Goal: Unclear: Browse casually

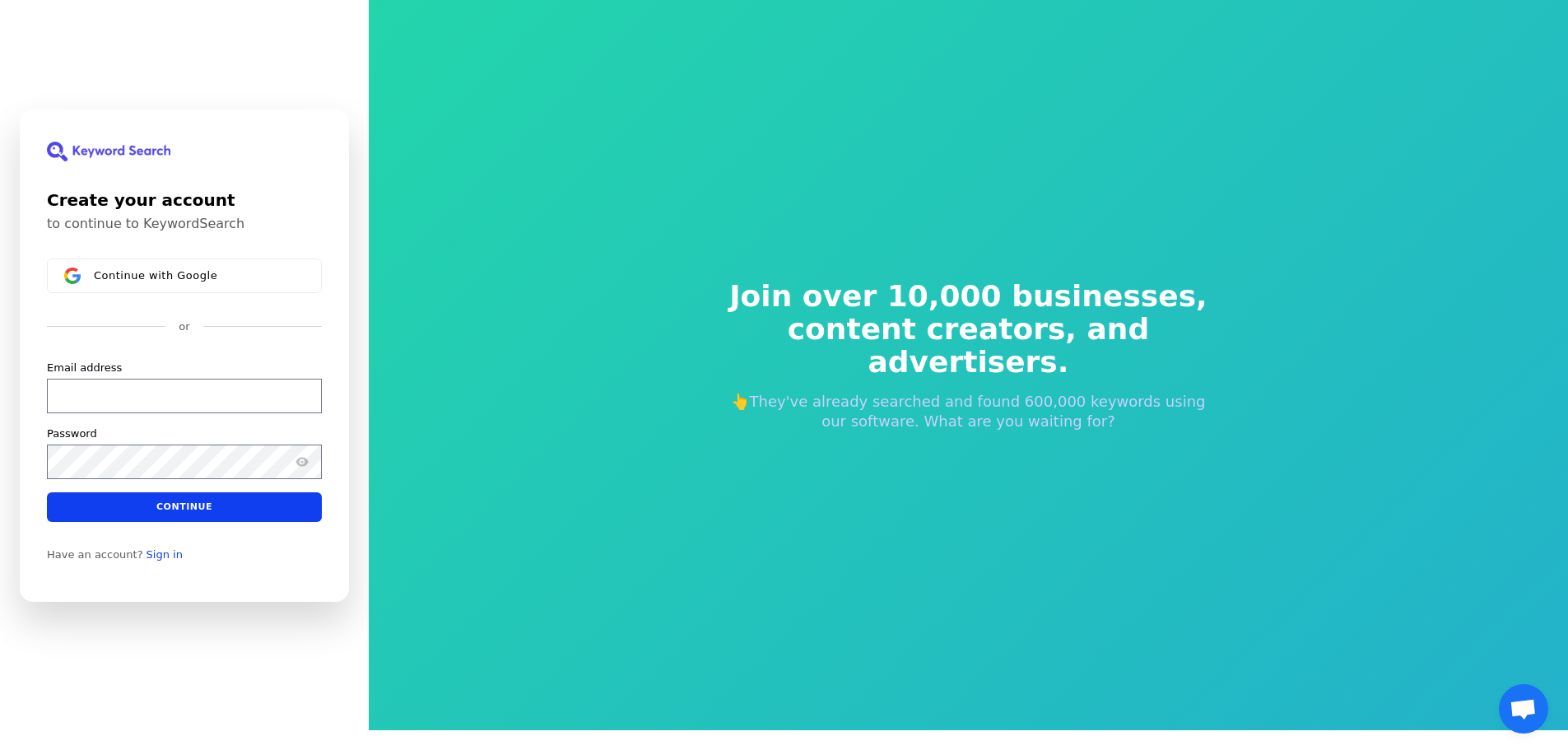
scroll to position [20, 0]
click at [924, 313] on span "Join over 10,000 businesses," at bounding box center [969, 296] width 500 height 33
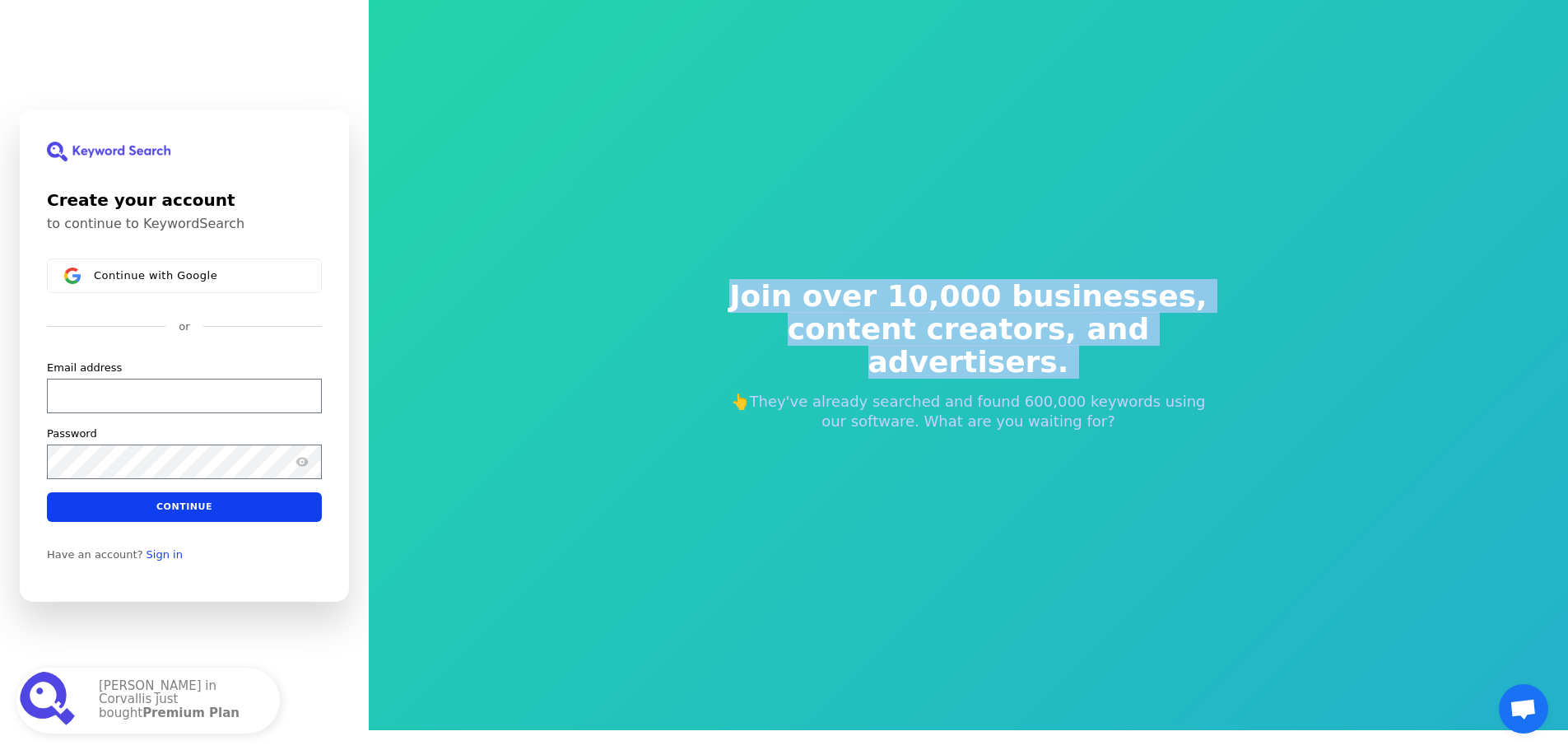
drag, startPoint x: 924, startPoint y: 321, endPoint x: 916, endPoint y: 361, distance: 40.8
click at [916, 361] on h2 "Join over 10,000 businesses, content creators, and advertisers." at bounding box center [969, 328] width 500 height 98
click at [916, 361] on span "content creators, and advertisers." at bounding box center [969, 346] width 500 height 66
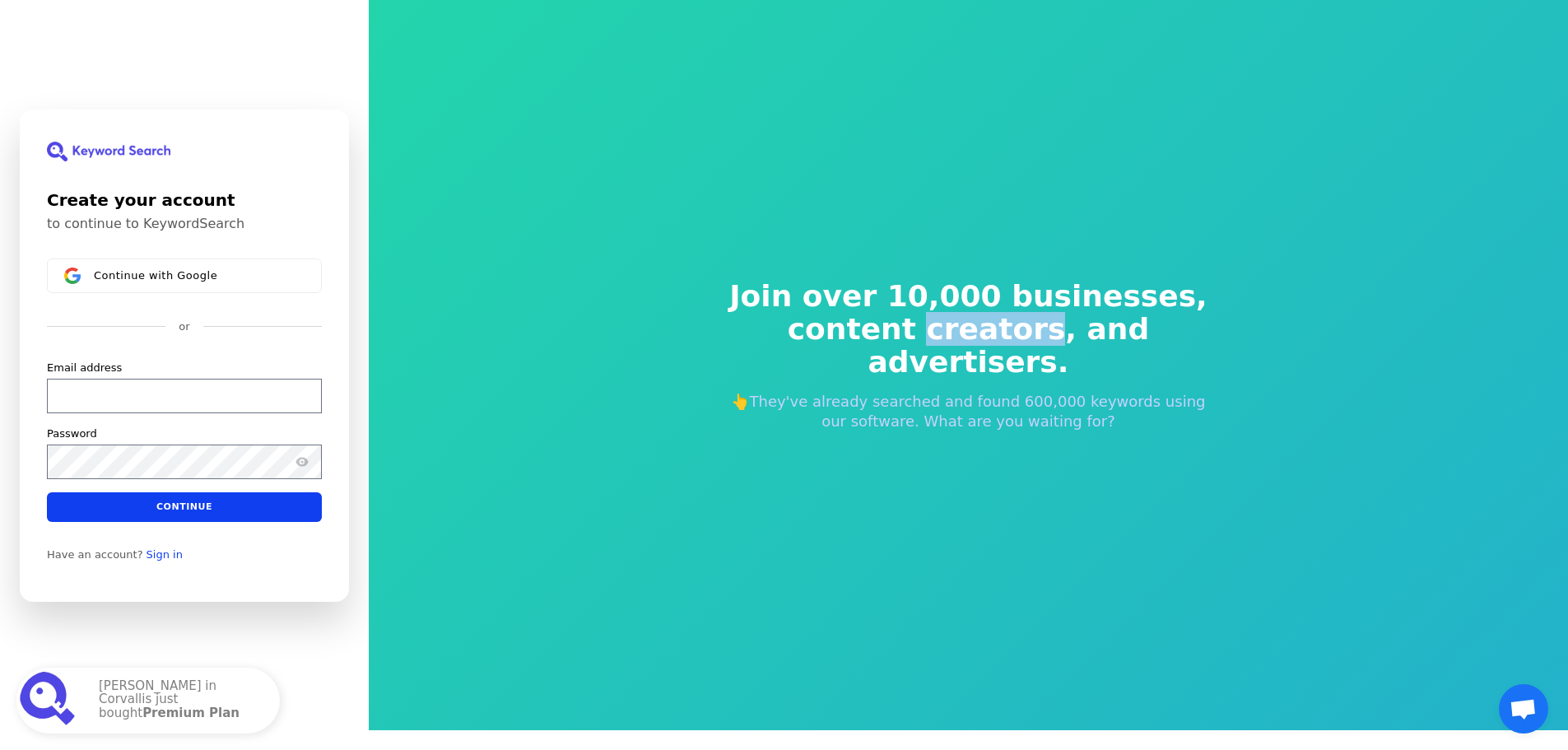
click at [916, 361] on span "content creators, and advertisers." at bounding box center [969, 346] width 500 height 66
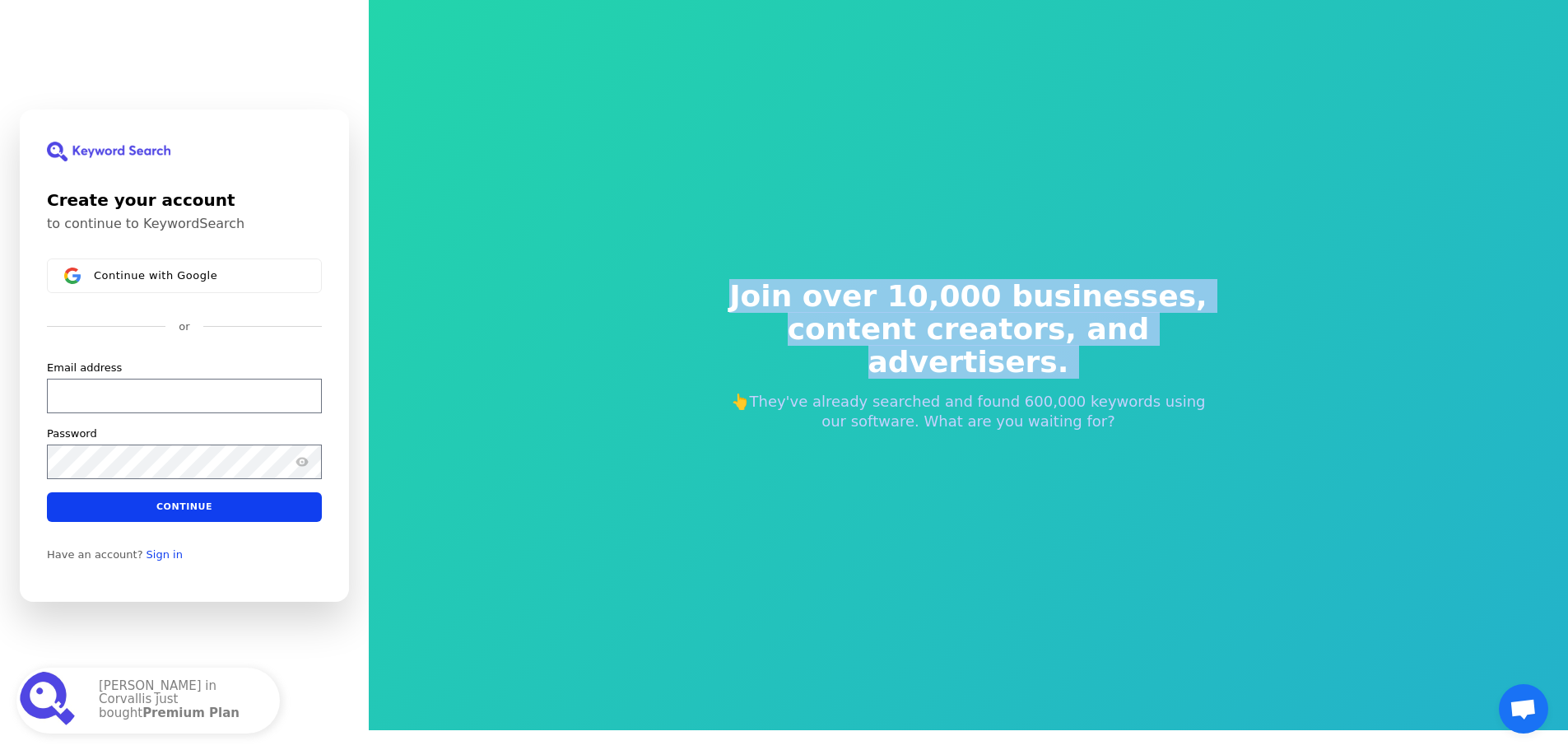
drag, startPoint x: 913, startPoint y: 332, endPoint x: 899, endPoint y: 287, distance: 47.1
click at [899, 287] on div "Join over 10,000 businesses, content creators, and advertisers. 👆They've alread…" at bounding box center [969, 355] width 553 height 283
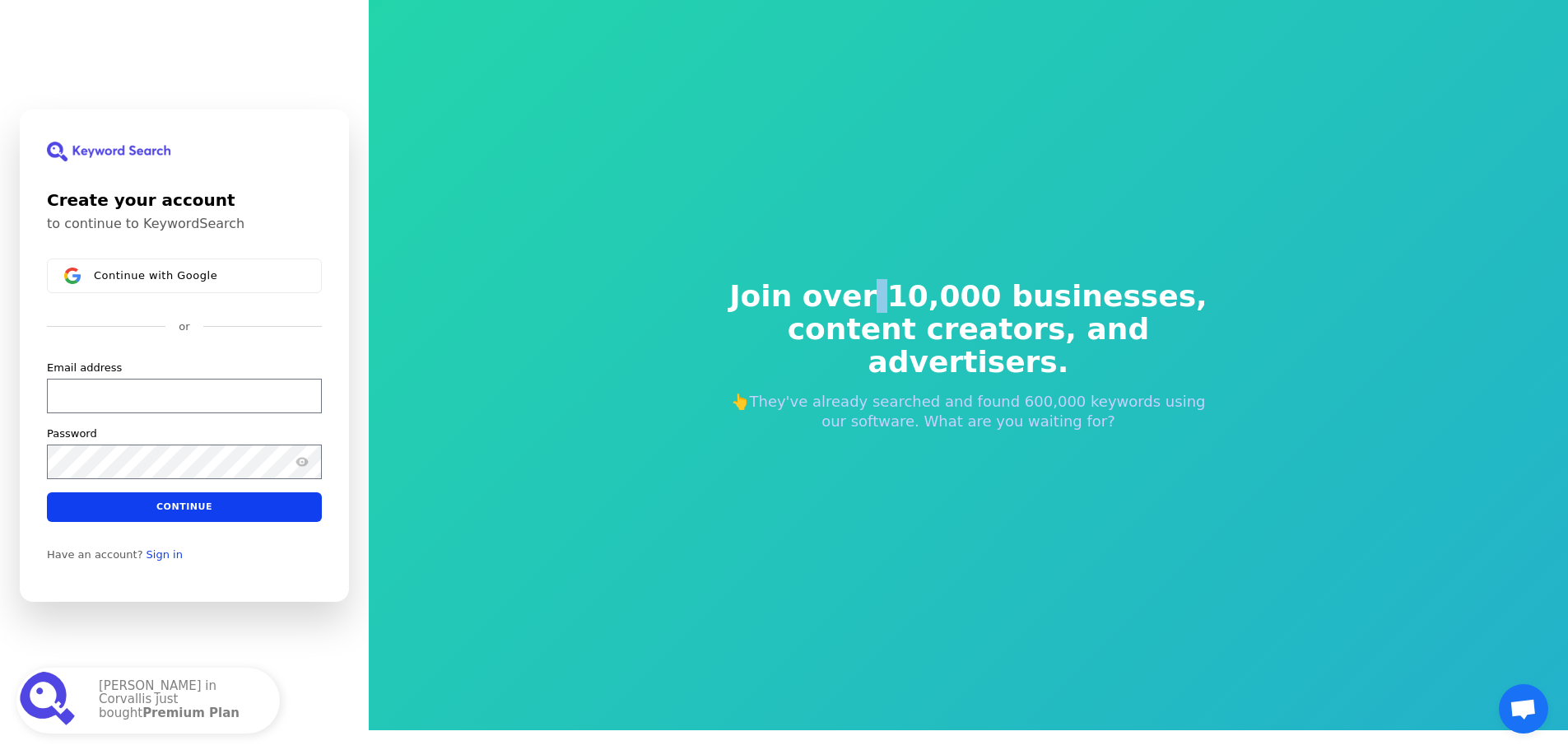
click at [899, 287] on div "Join over 10,000 businesses, content creators, and advertisers. 👆They've alread…" at bounding box center [969, 355] width 553 height 283
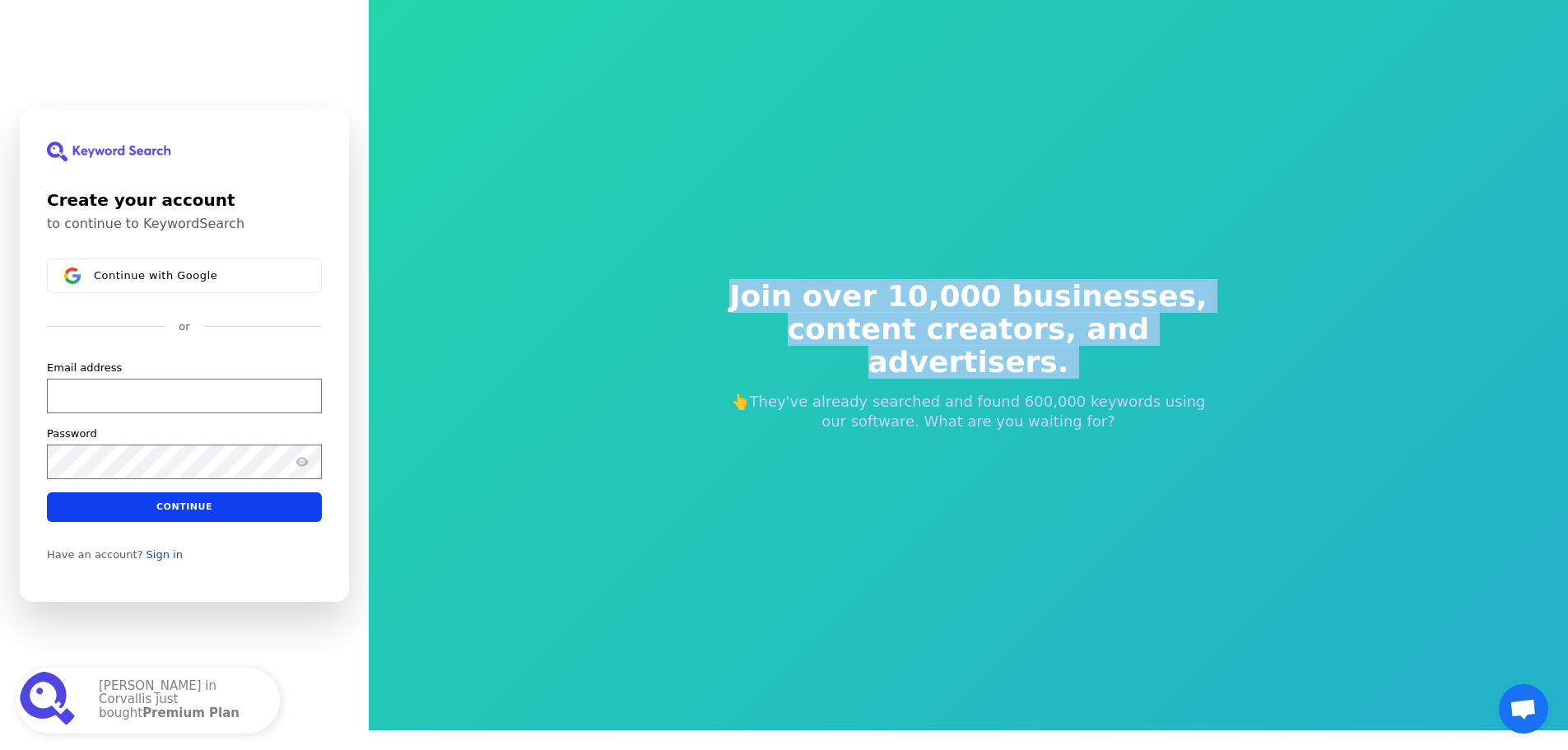
drag, startPoint x: 899, startPoint y: 287, endPoint x: 897, endPoint y: 365, distance: 78.0
click at [897, 365] on div "Join over 10,000 businesses, content creators, and advertisers. 👆They've alread…" at bounding box center [969, 355] width 553 height 283
click at [897, 365] on span "content creators, and advertisers." at bounding box center [969, 346] width 500 height 66
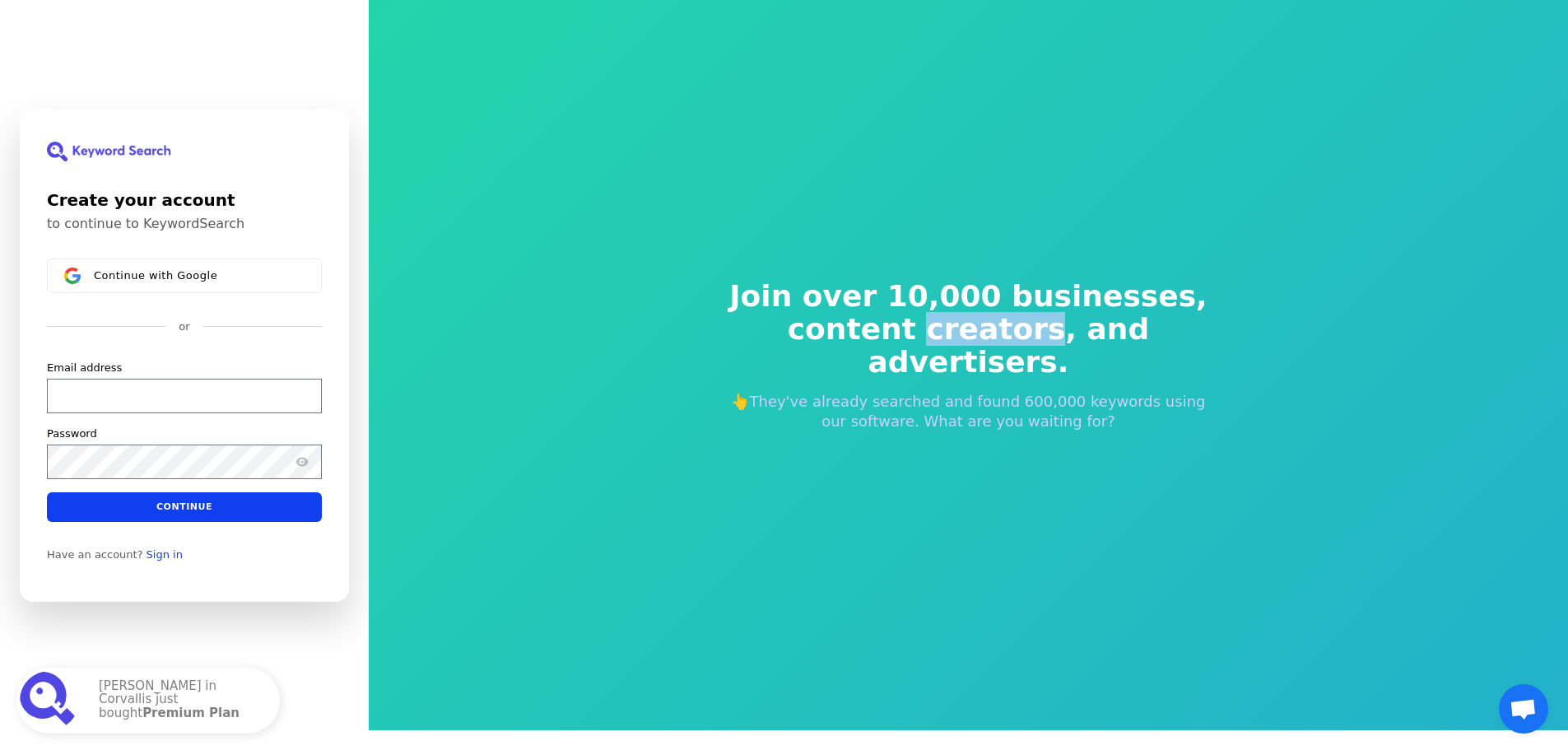
click at [897, 365] on span "content creators, and advertisers." at bounding box center [969, 346] width 500 height 66
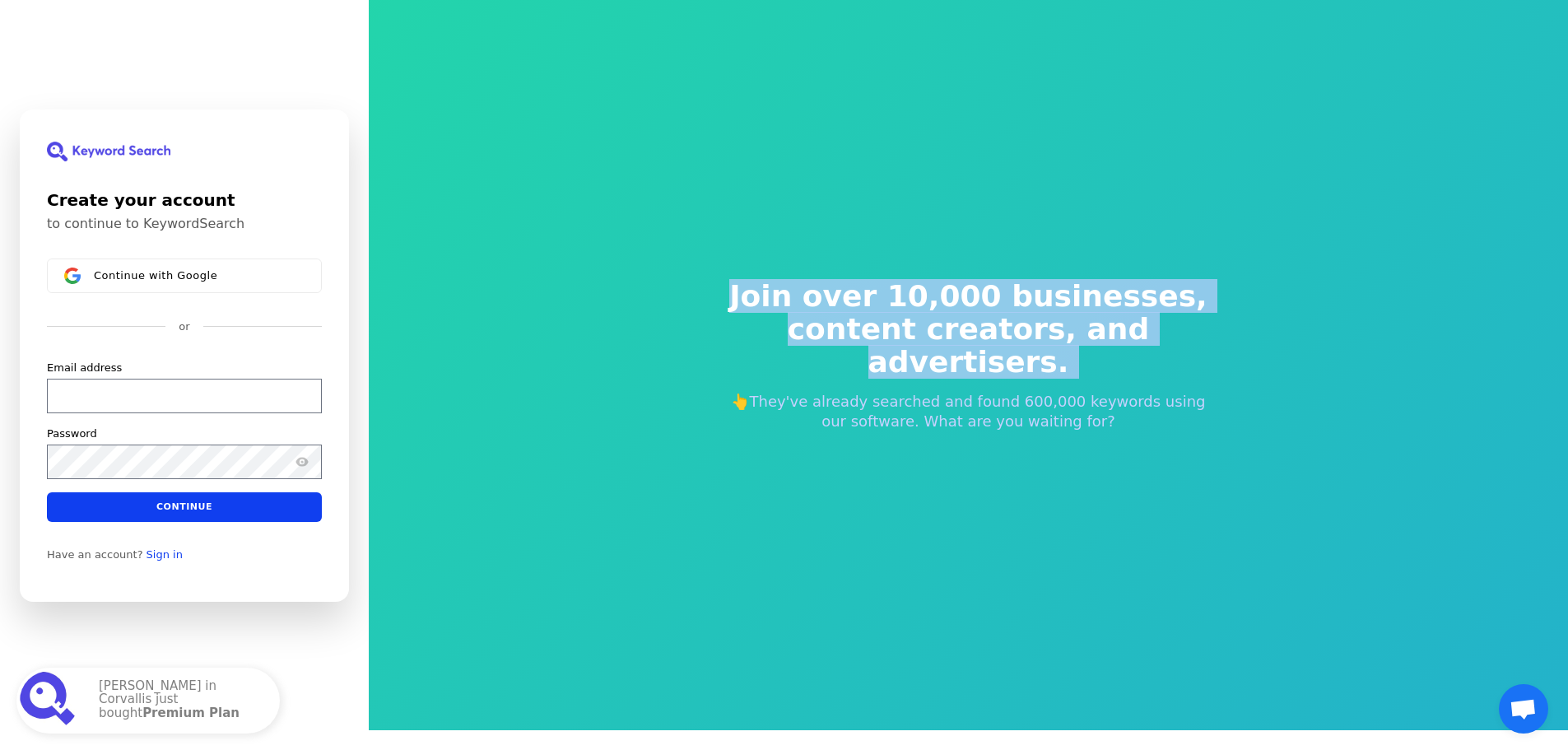
drag, startPoint x: 897, startPoint y: 365, endPoint x: 896, endPoint y: 251, distance: 114.0
click at [896, 251] on div "Join over 10,000 businesses, content creators, and advertisers. 👆They've alread…" at bounding box center [969, 355] width 553 height 283
click at [884, 306] on span "Join over 10,000 businesses," at bounding box center [969, 296] width 500 height 33
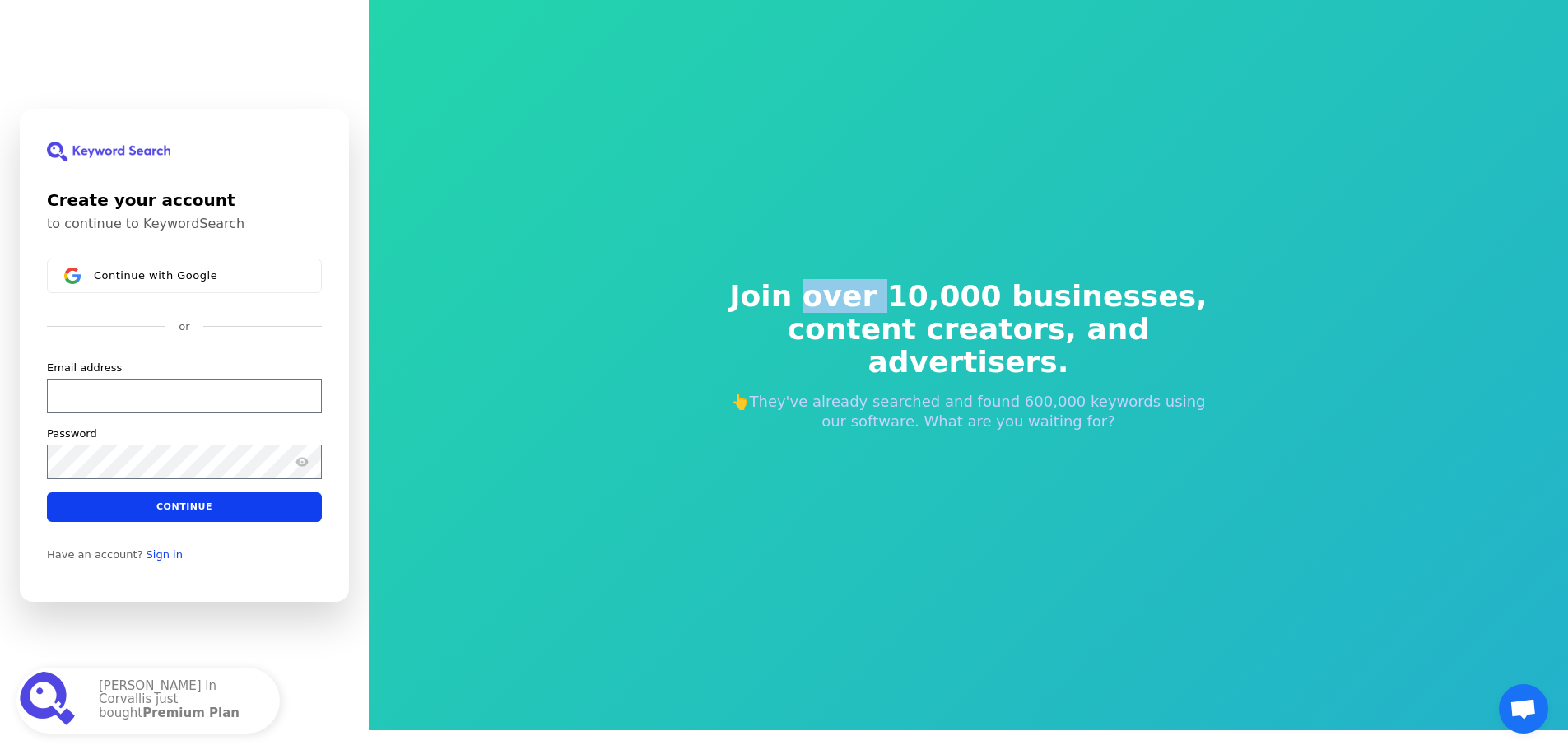
click at [884, 306] on span "Join over 10,000 businesses," at bounding box center [969, 296] width 500 height 33
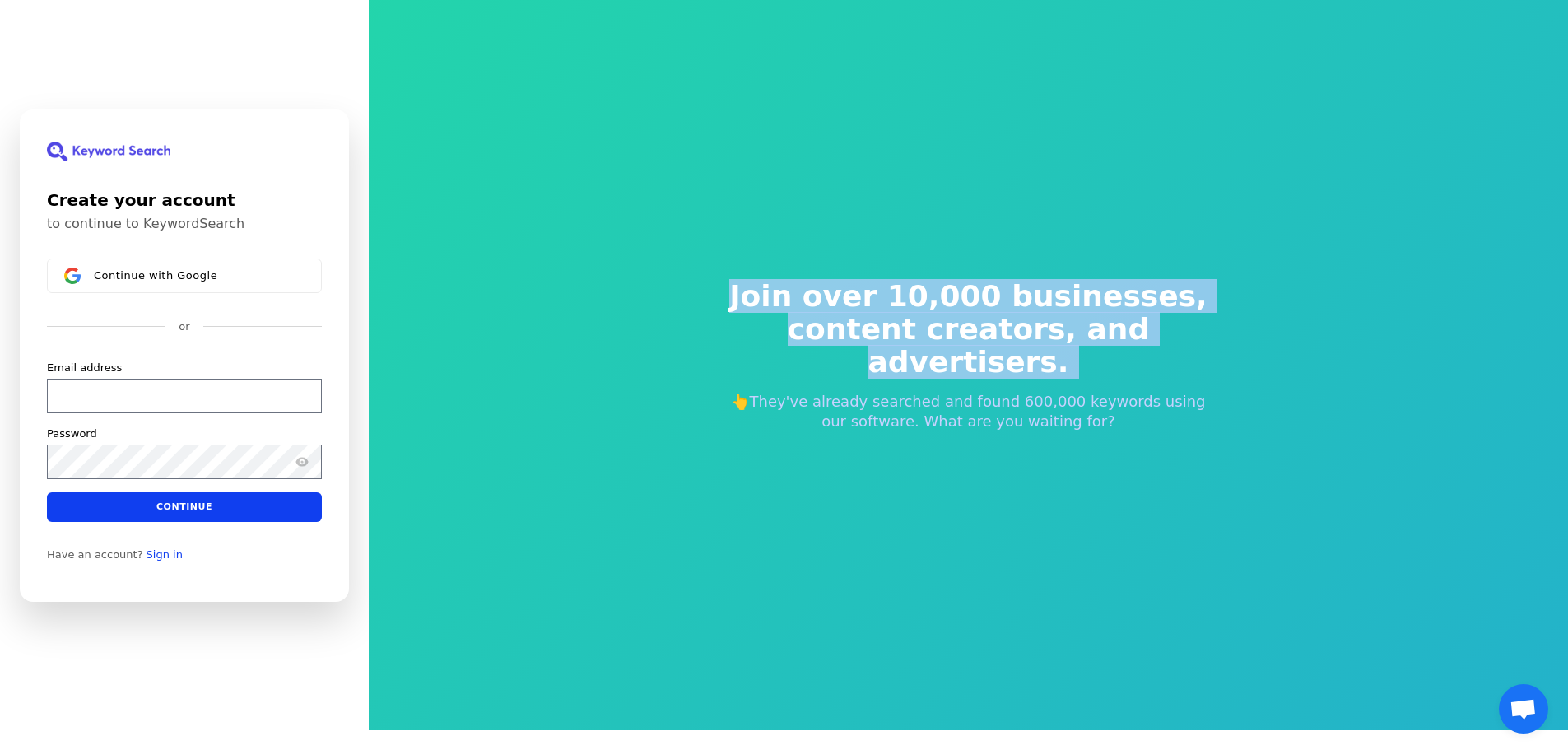
drag, startPoint x: 884, startPoint y: 306, endPoint x: 884, endPoint y: 350, distance: 44.0
click at [884, 350] on h2 "Join over 10,000 businesses, content creators, and advertisers." at bounding box center [969, 328] width 500 height 98
click at [884, 350] on span "content creators, and advertisers." at bounding box center [969, 346] width 500 height 66
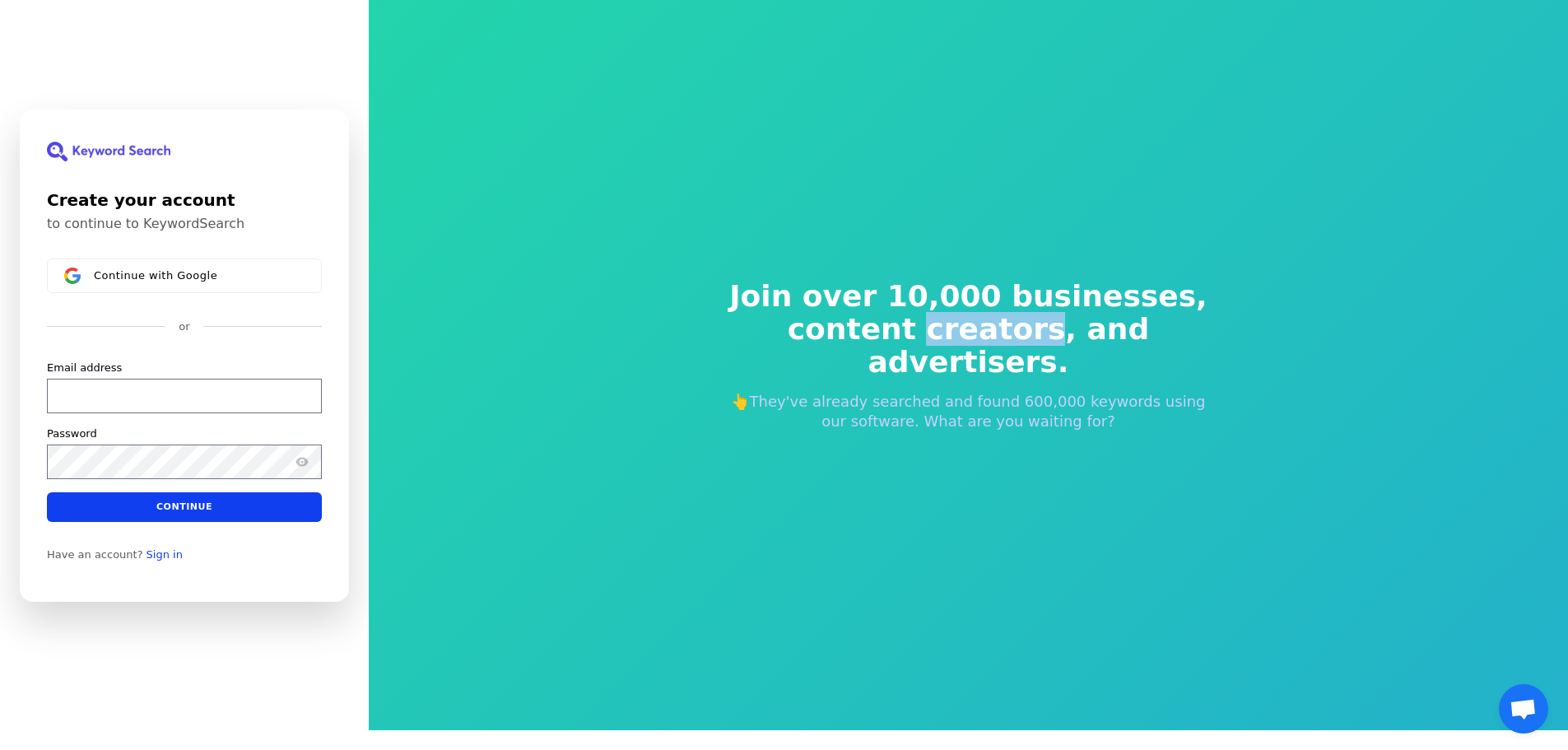
click at [883, 350] on span "content creators, and advertisers." at bounding box center [969, 346] width 500 height 66
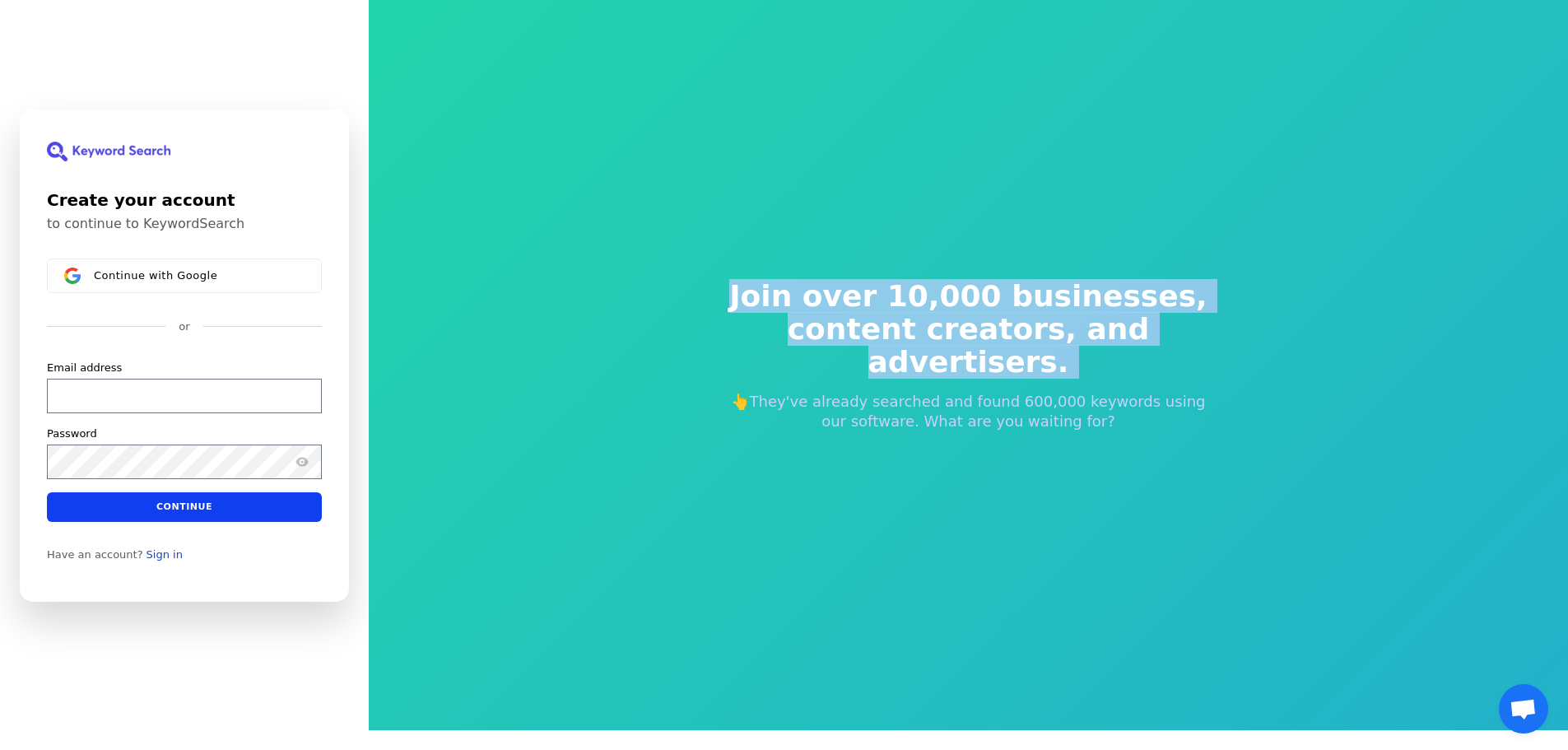
drag, startPoint x: 883, startPoint y: 350, endPoint x: 882, endPoint y: 303, distance: 47.0
click at [882, 303] on h2 "Join over 10,000 businesses, content creators, and advertisers." at bounding box center [969, 328] width 500 height 98
click at [882, 303] on span "Join over 10,000 businesses," at bounding box center [969, 296] width 500 height 33
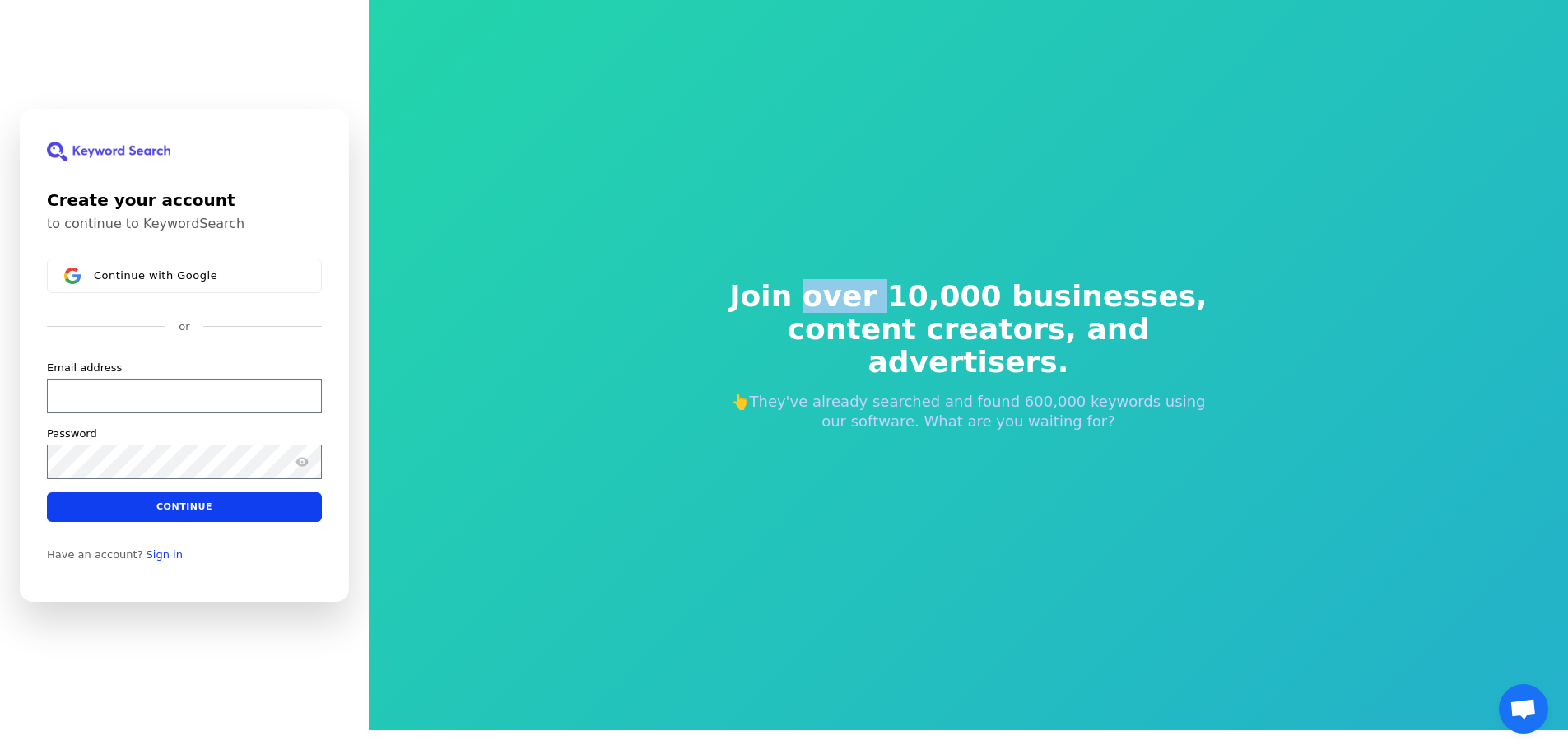
click at [882, 303] on span "Join over 10,000 businesses," at bounding box center [969, 296] width 500 height 33
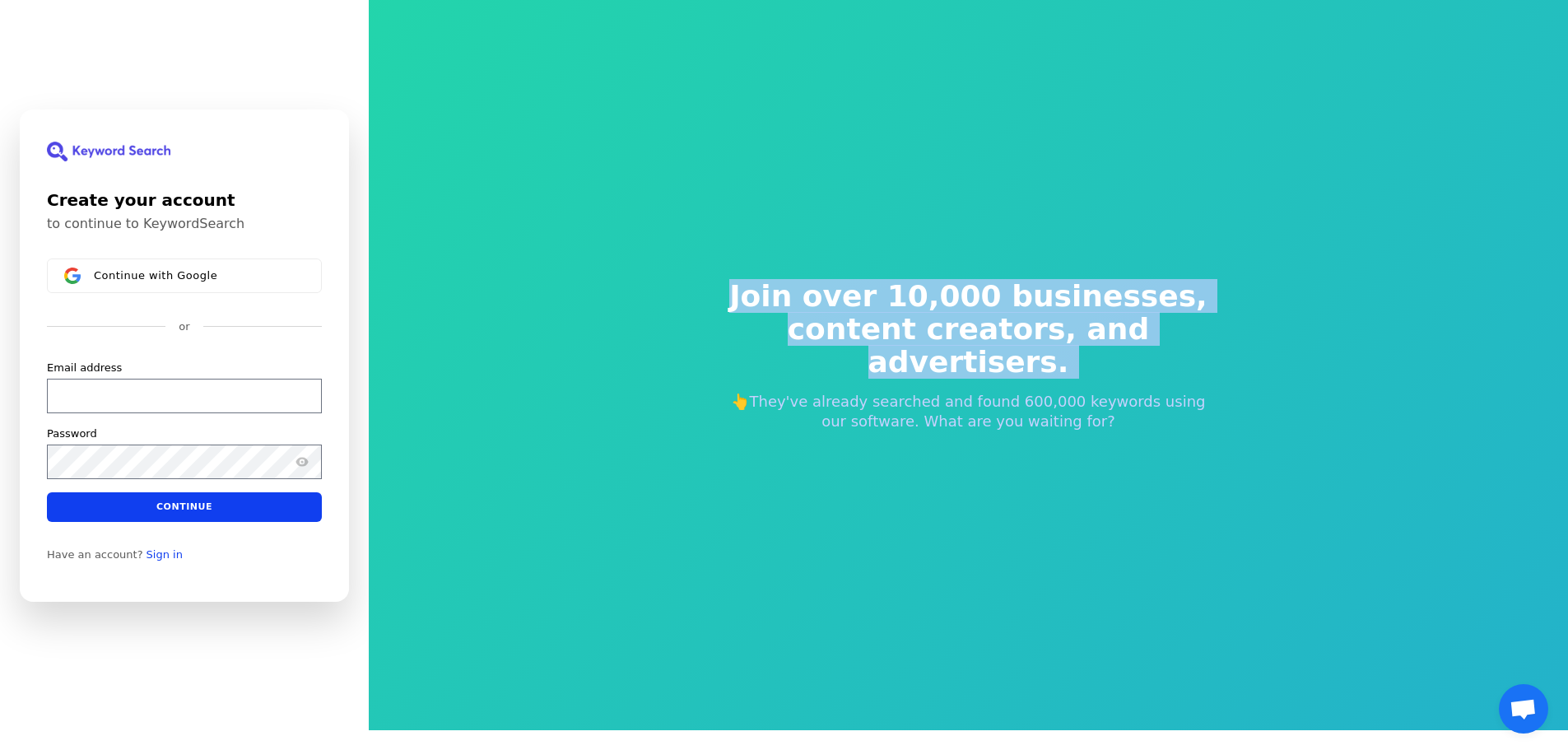
drag, startPoint x: 882, startPoint y: 303, endPoint x: 880, endPoint y: 328, distance: 25.1
click at [880, 328] on h2 "Join over 10,000 businesses, content creators, and advertisers." at bounding box center [969, 328] width 500 height 98
click at [880, 328] on span "content creators, and advertisers." at bounding box center [969, 346] width 500 height 66
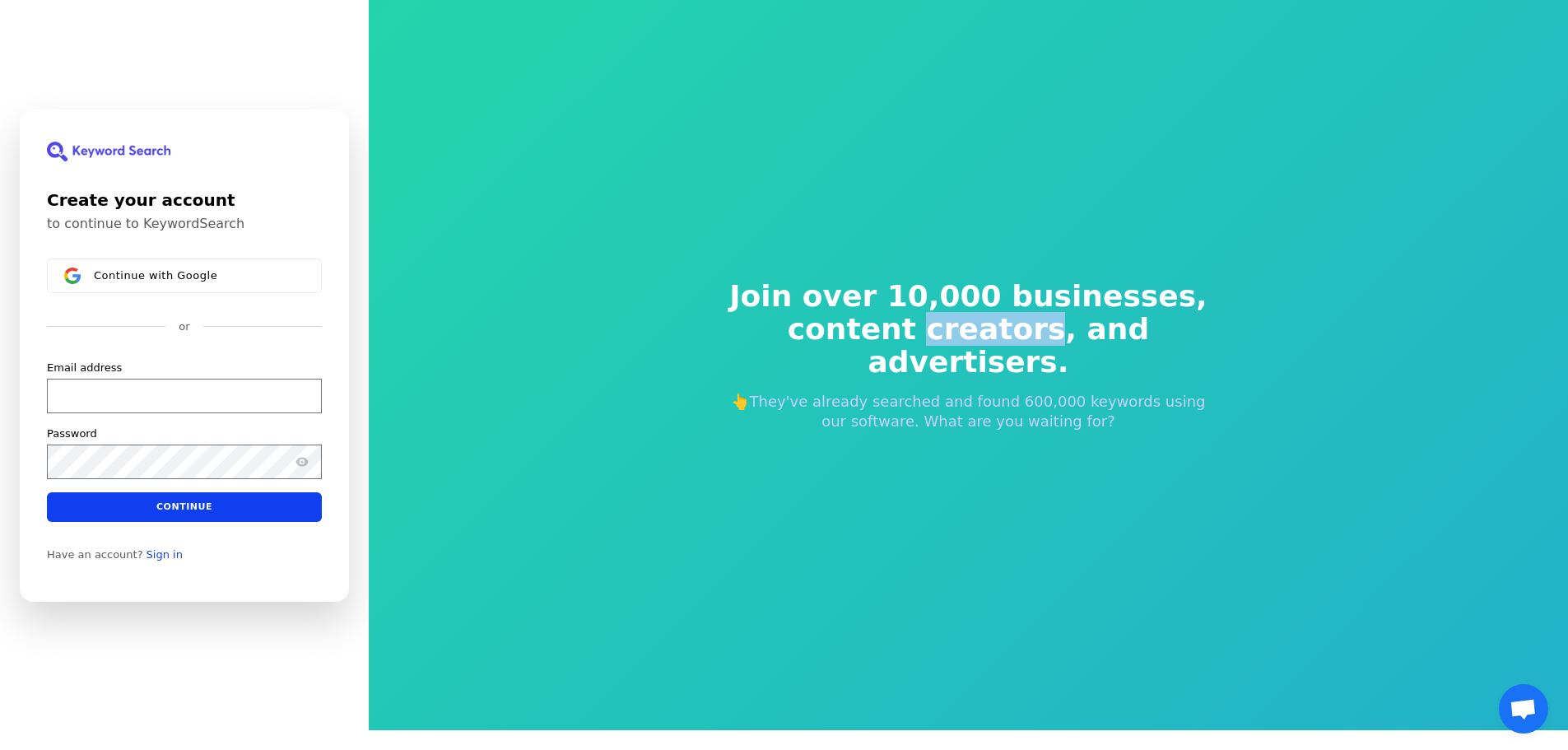
click at [880, 328] on span "content creators, and advertisers." at bounding box center [969, 346] width 500 height 66
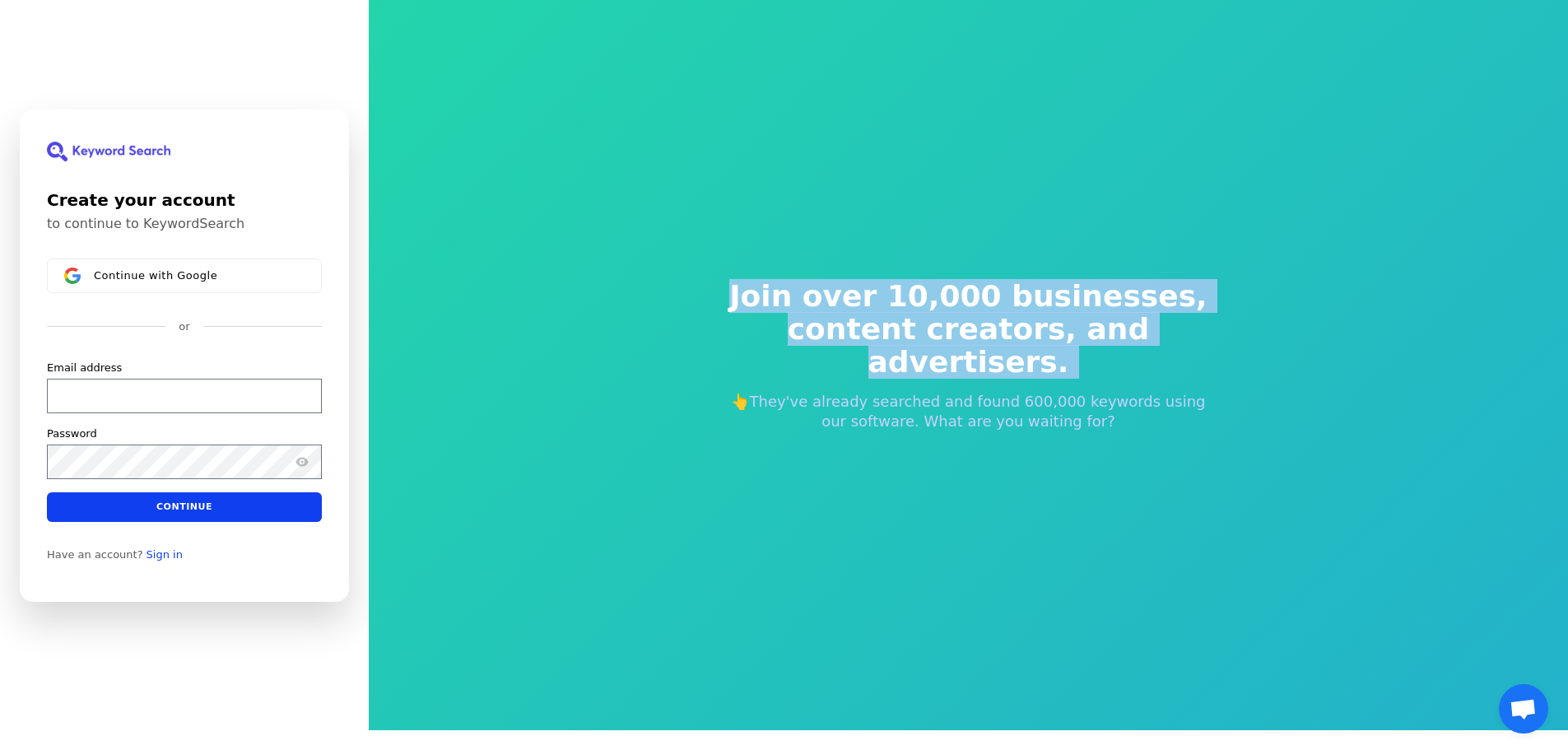
drag, startPoint x: 880, startPoint y: 328, endPoint x: 880, endPoint y: 292, distance: 36.0
click at [880, 292] on h2 "Join over 10,000 businesses, content creators, and advertisers." at bounding box center [969, 328] width 500 height 98
click at [880, 292] on span "Join over 10,000 businesses," at bounding box center [969, 296] width 500 height 33
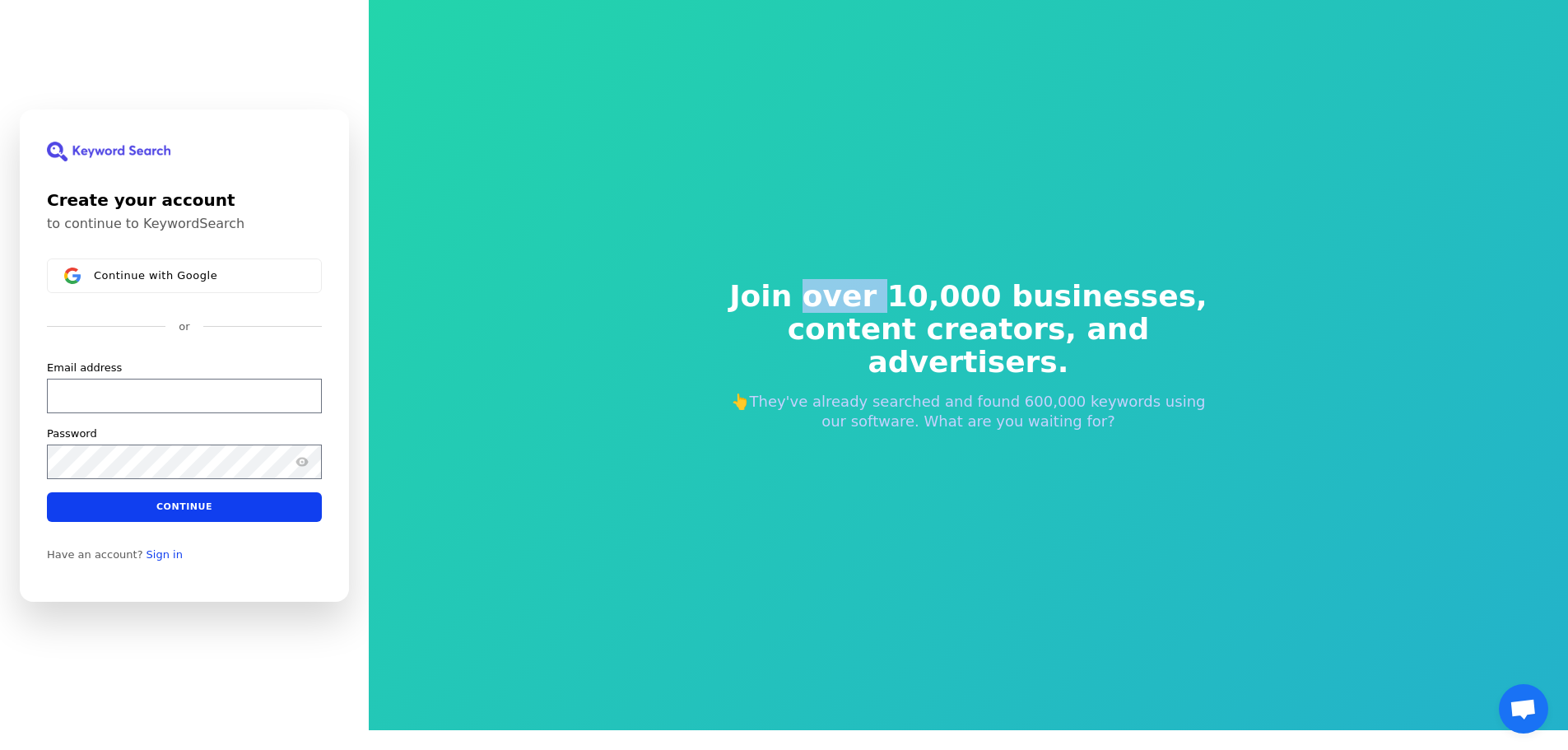
click at [880, 292] on span "Join over 10,000 businesses," at bounding box center [969, 296] width 500 height 33
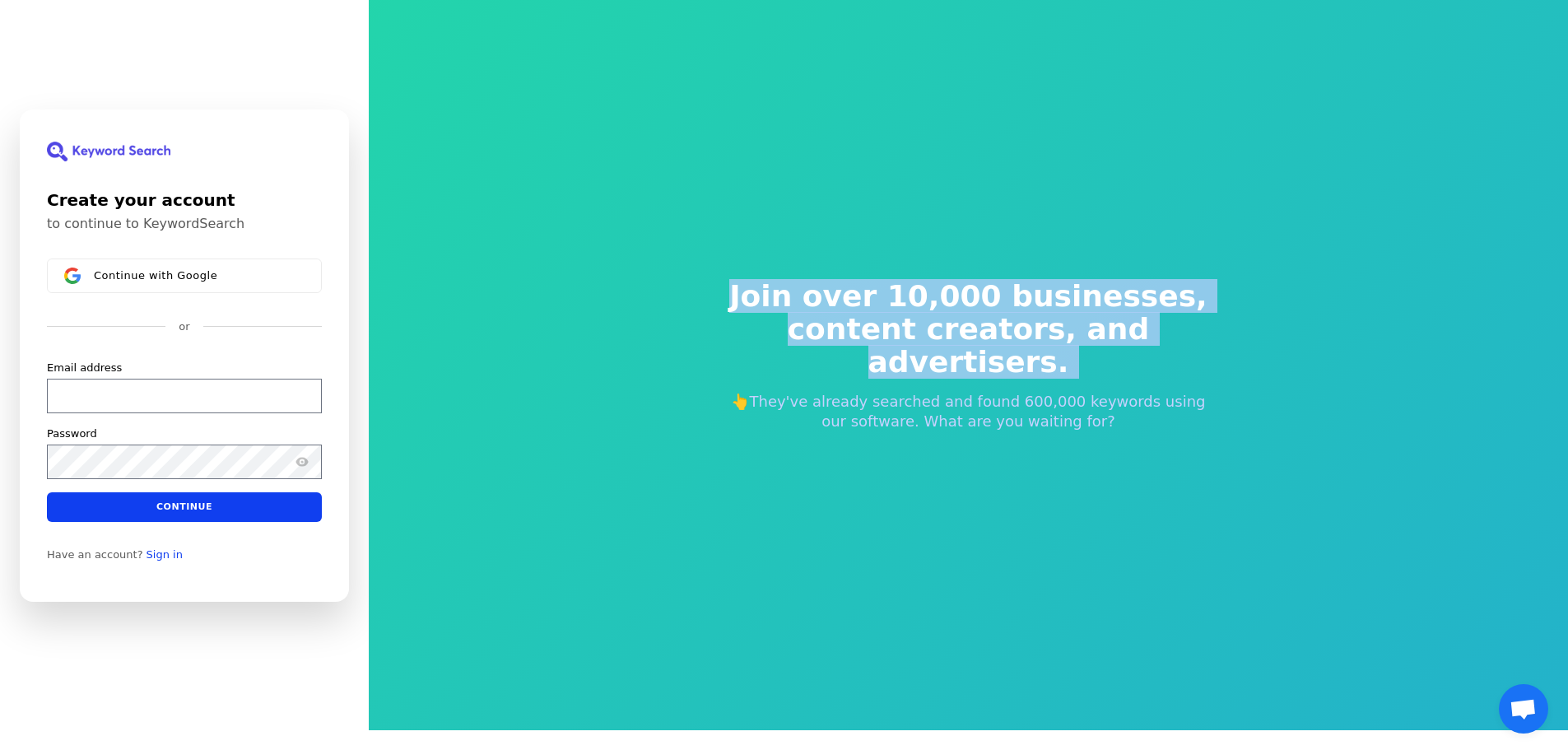
drag, startPoint x: 880, startPoint y: 292, endPoint x: 879, endPoint y: 338, distance: 46.0
click at [879, 338] on h2 "Join over 10,000 businesses, content creators, and advertisers." at bounding box center [969, 328] width 500 height 98
click at [879, 338] on span "content creators, and advertisers." at bounding box center [969, 346] width 500 height 66
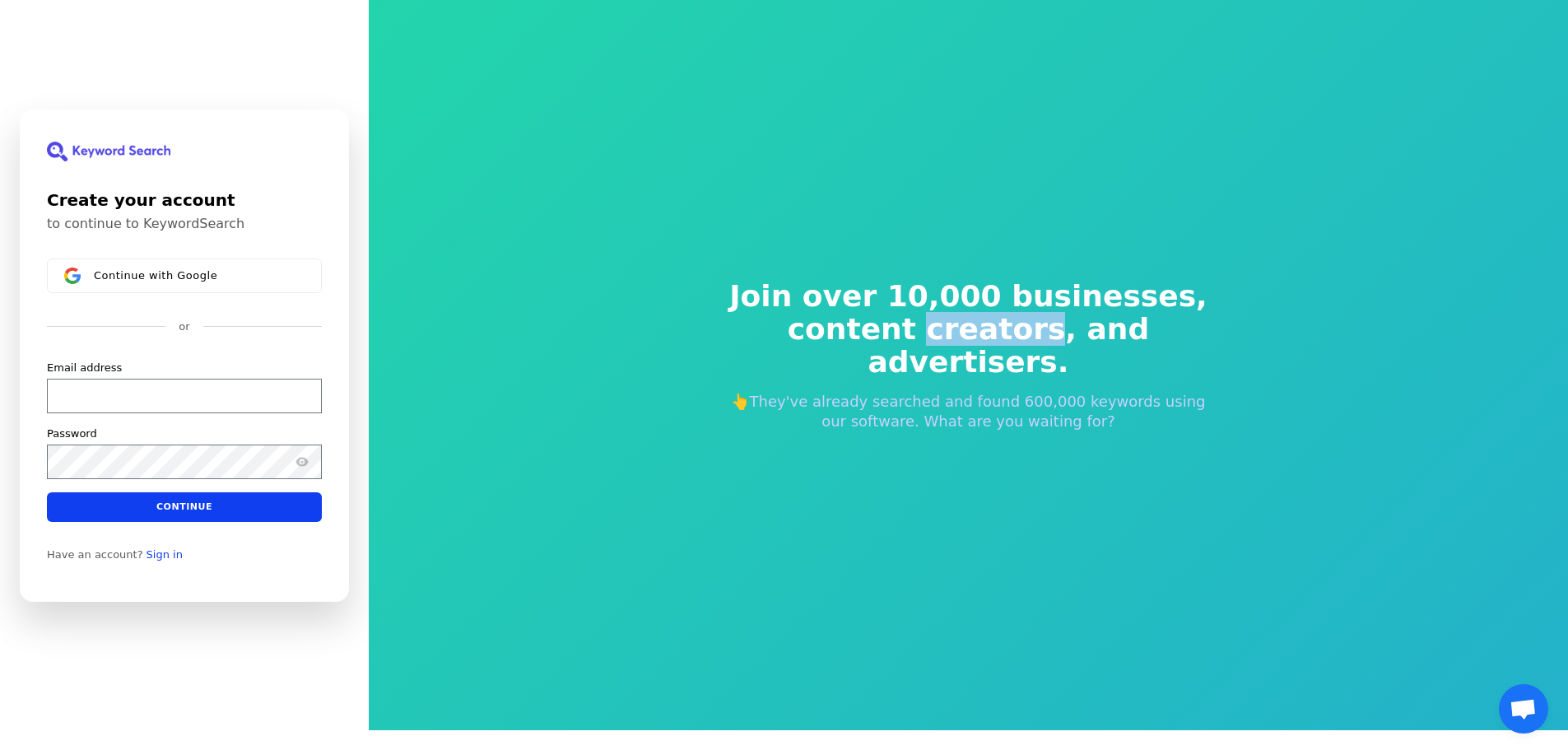
click at [879, 338] on span "content creators, and advertisers." at bounding box center [969, 346] width 500 height 66
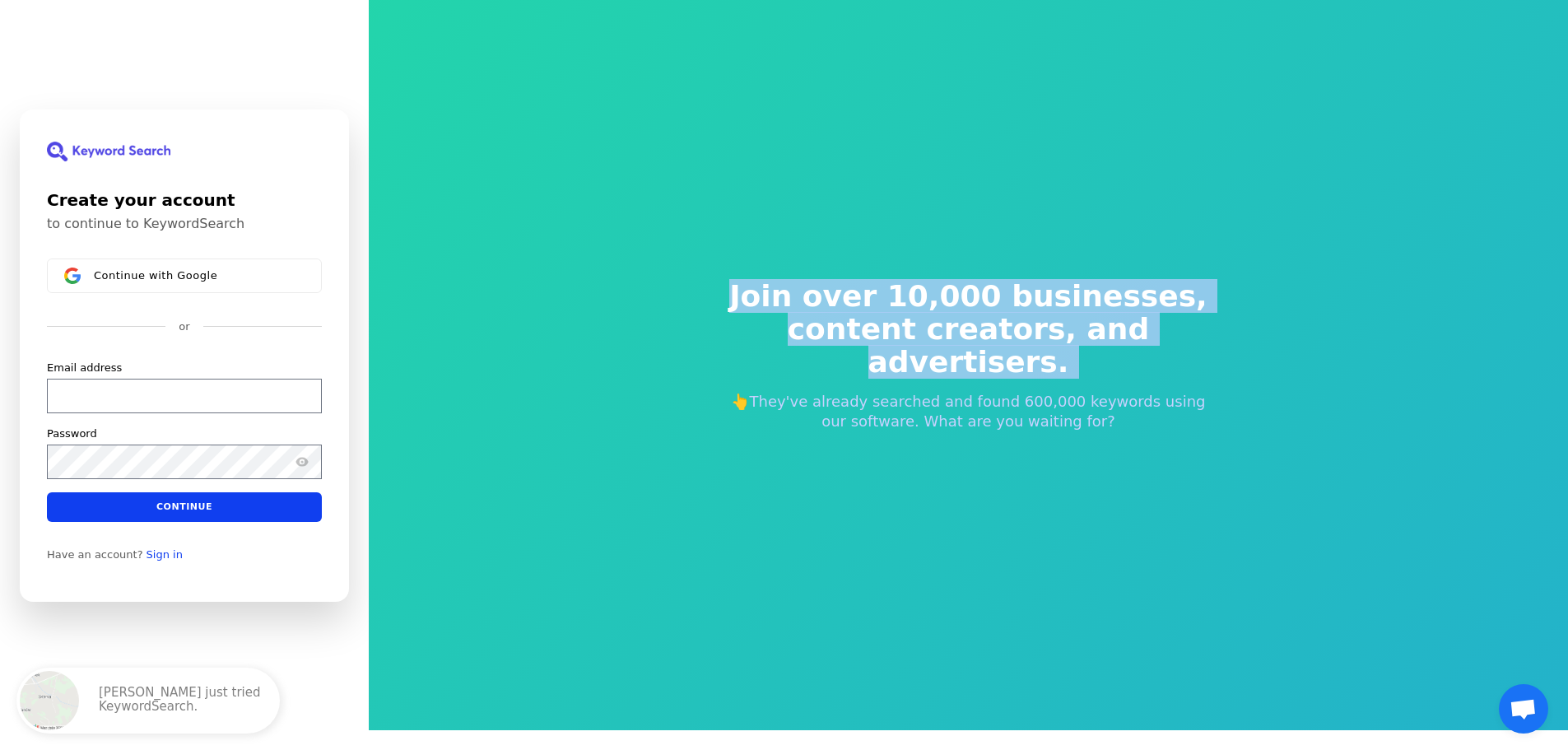
drag, startPoint x: 878, startPoint y: 338, endPoint x: 878, endPoint y: 295, distance: 43.0
click at [878, 295] on h2 "Join over 10,000 businesses, content creators, and advertisers." at bounding box center [969, 328] width 500 height 98
click at [878, 295] on span "Join over 10,000 businesses," at bounding box center [969, 296] width 500 height 33
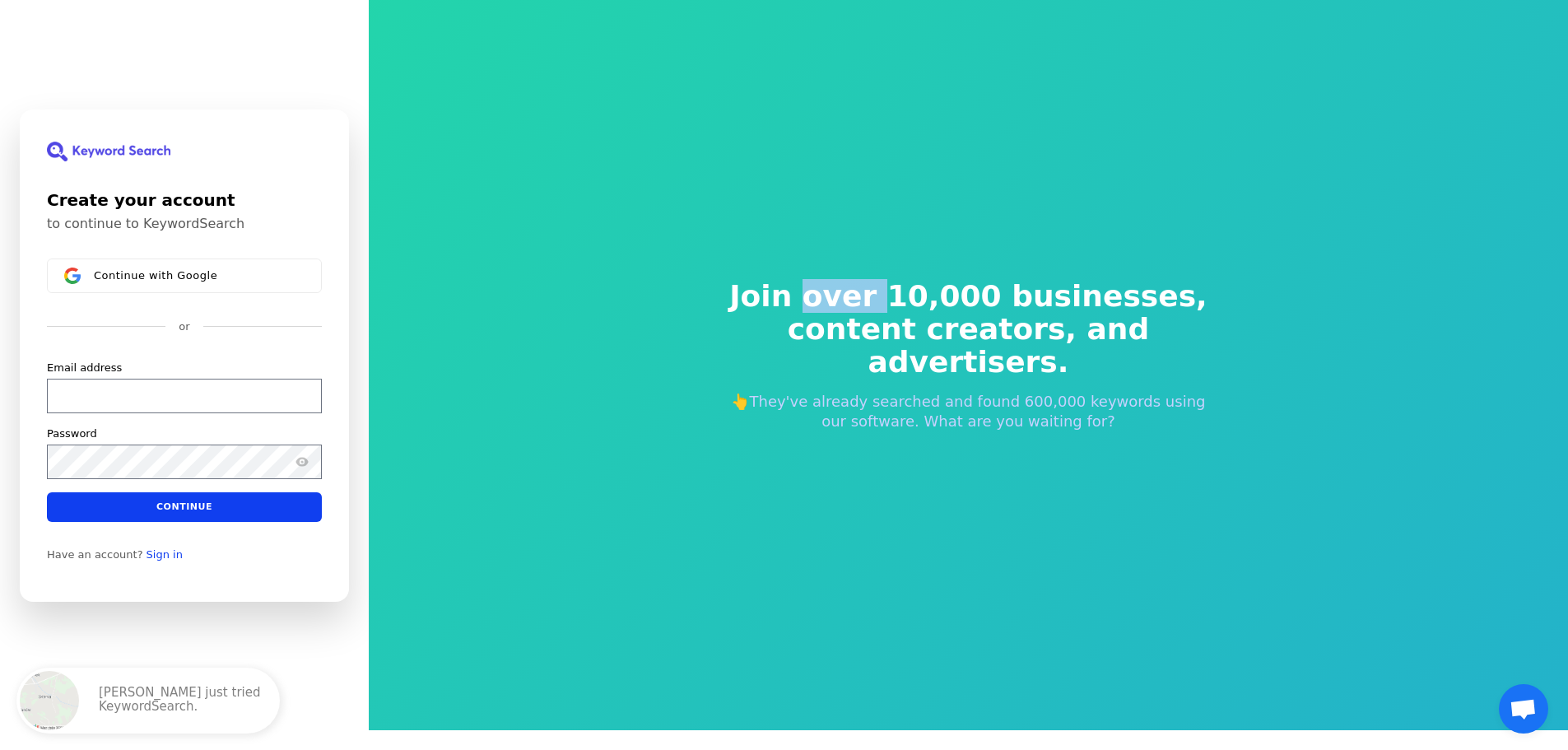
click at [878, 295] on span "Join over 10,000 businesses," at bounding box center [969, 296] width 500 height 33
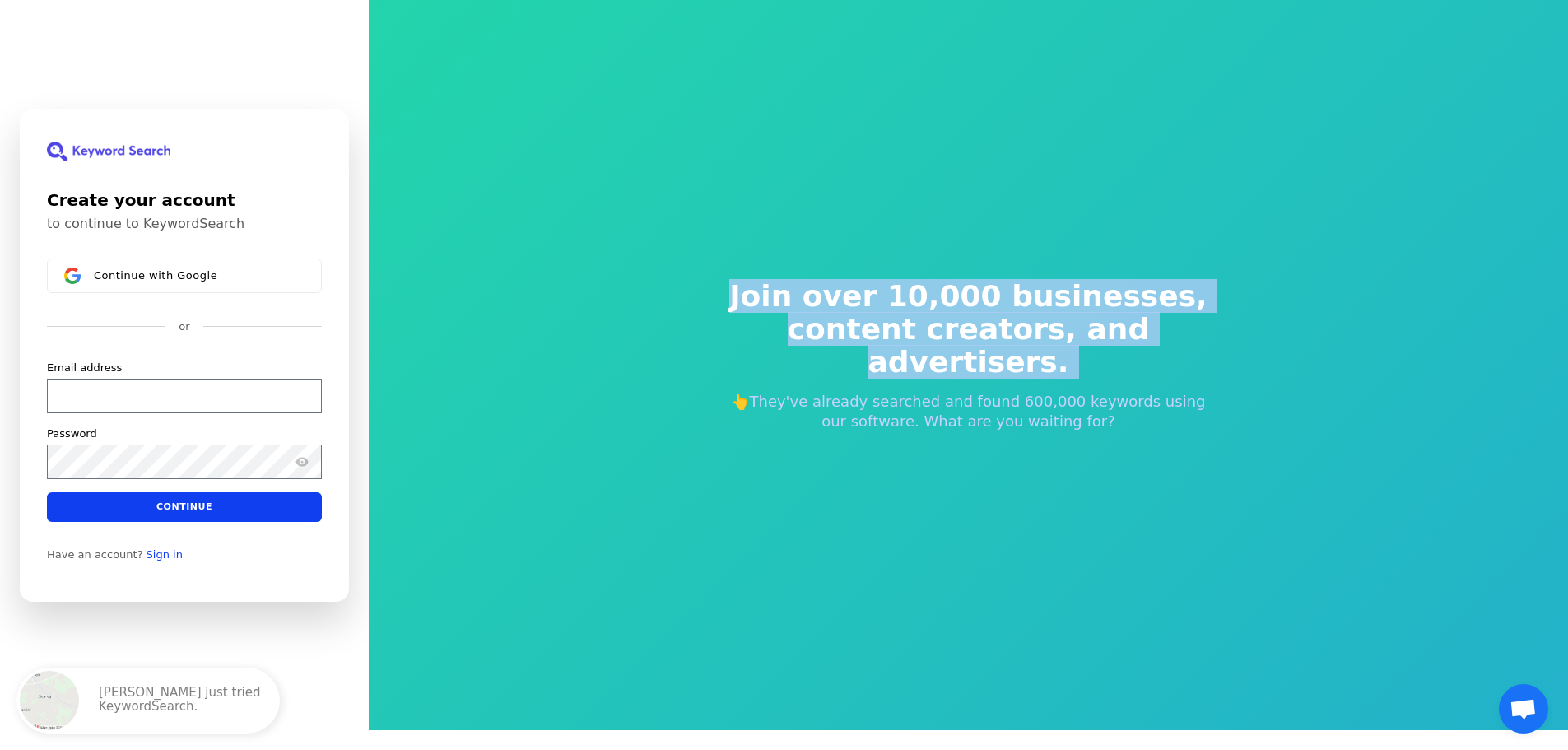
drag, startPoint x: 878, startPoint y: 295, endPoint x: 878, endPoint y: 354, distance: 59.0
click at [878, 354] on h2 "Join over 10,000 businesses, content creators, and advertisers." at bounding box center [969, 328] width 500 height 98
click at [878, 354] on span "content creators, and advertisers." at bounding box center [969, 346] width 500 height 66
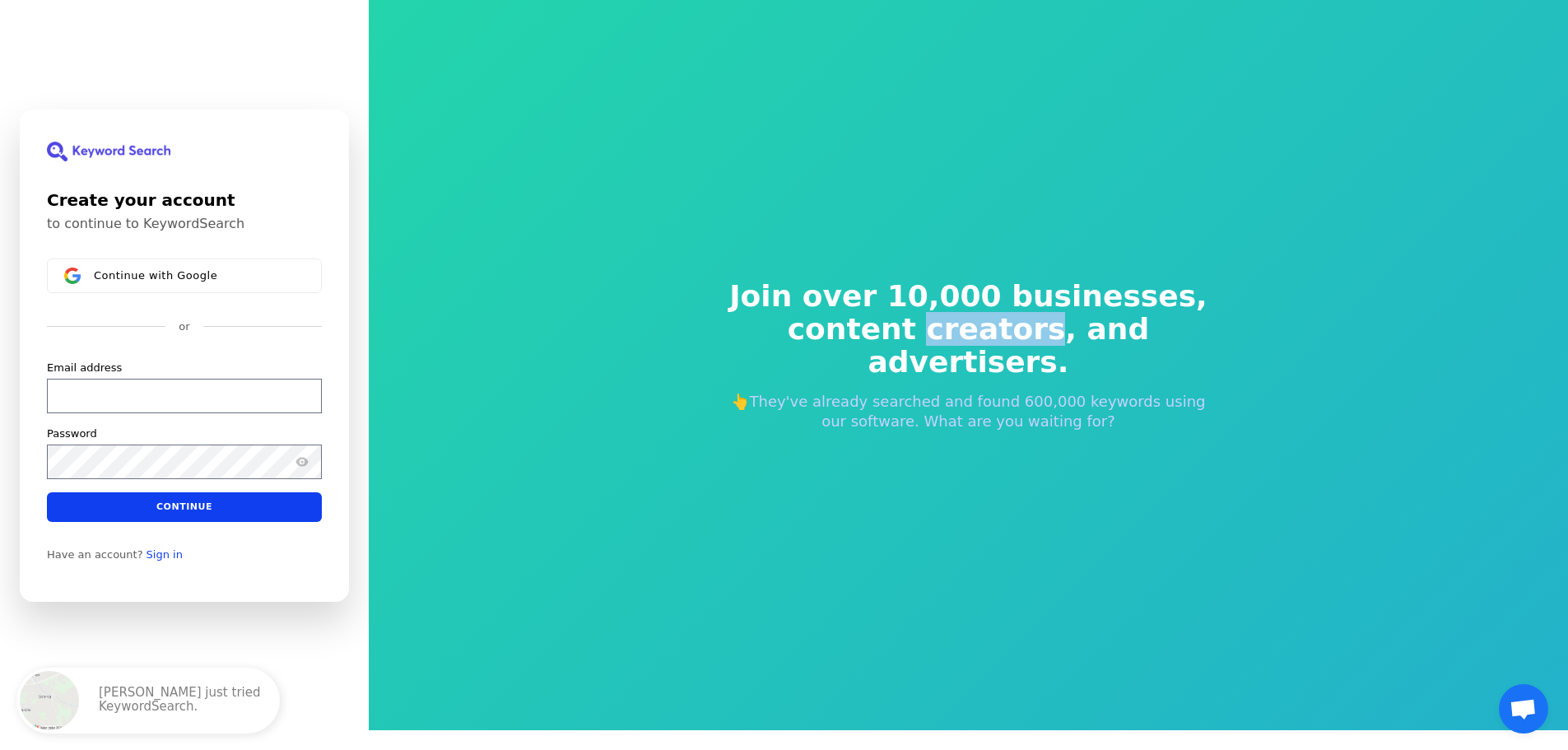
click at [877, 354] on span "content creators, and advertisers." at bounding box center [969, 346] width 500 height 66
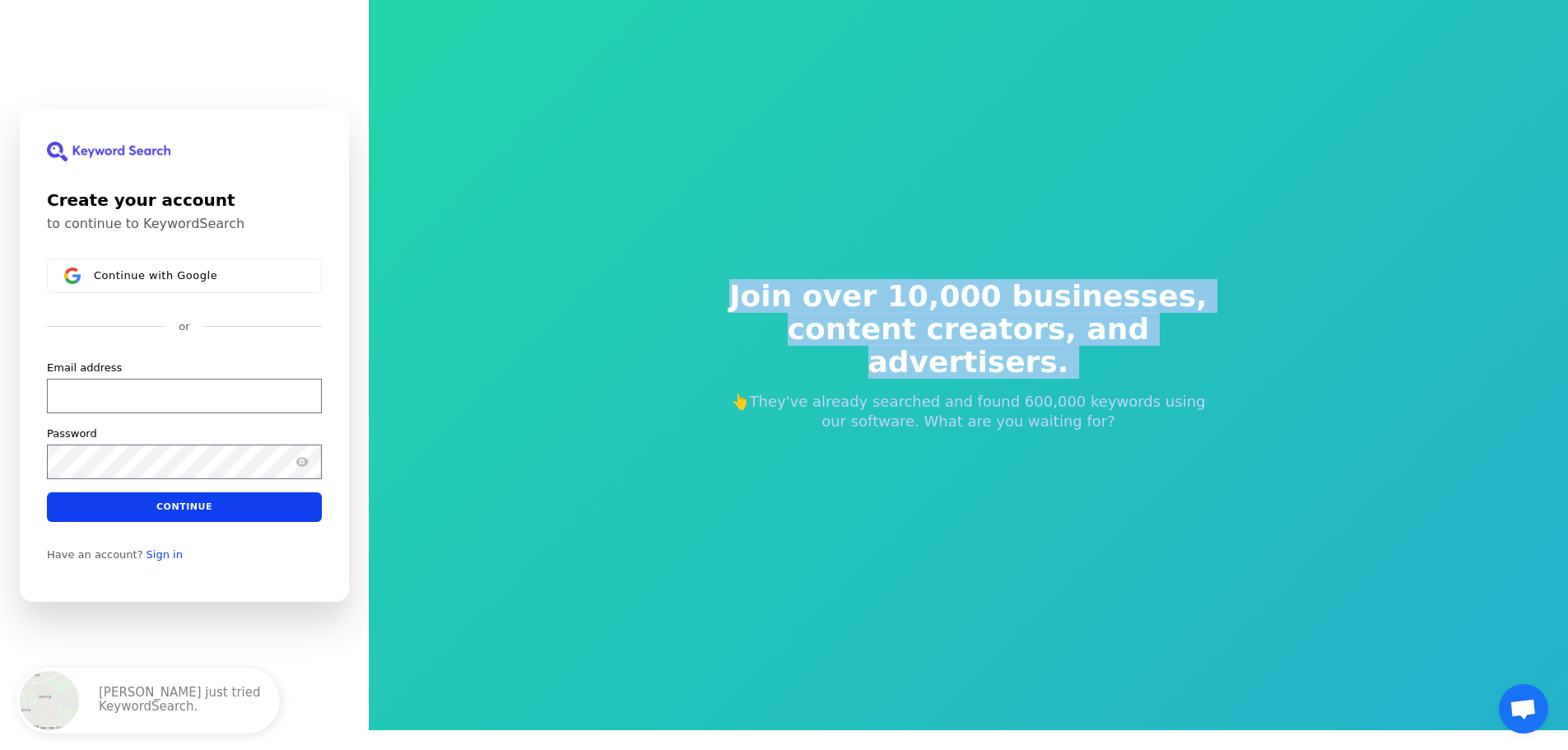
drag, startPoint x: 876, startPoint y: 340, endPoint x: 876, endPoint y: 315, distance: 25.0
click at [876, 315] on h2 "Join over 10,000 businesses, content creators, and advertisers." at bounding box center [969, 328] width 500 height 98
click at [876, 313] on span "Join over 10,000 businesses," at bounding box center [969, 296] width 500 height 33
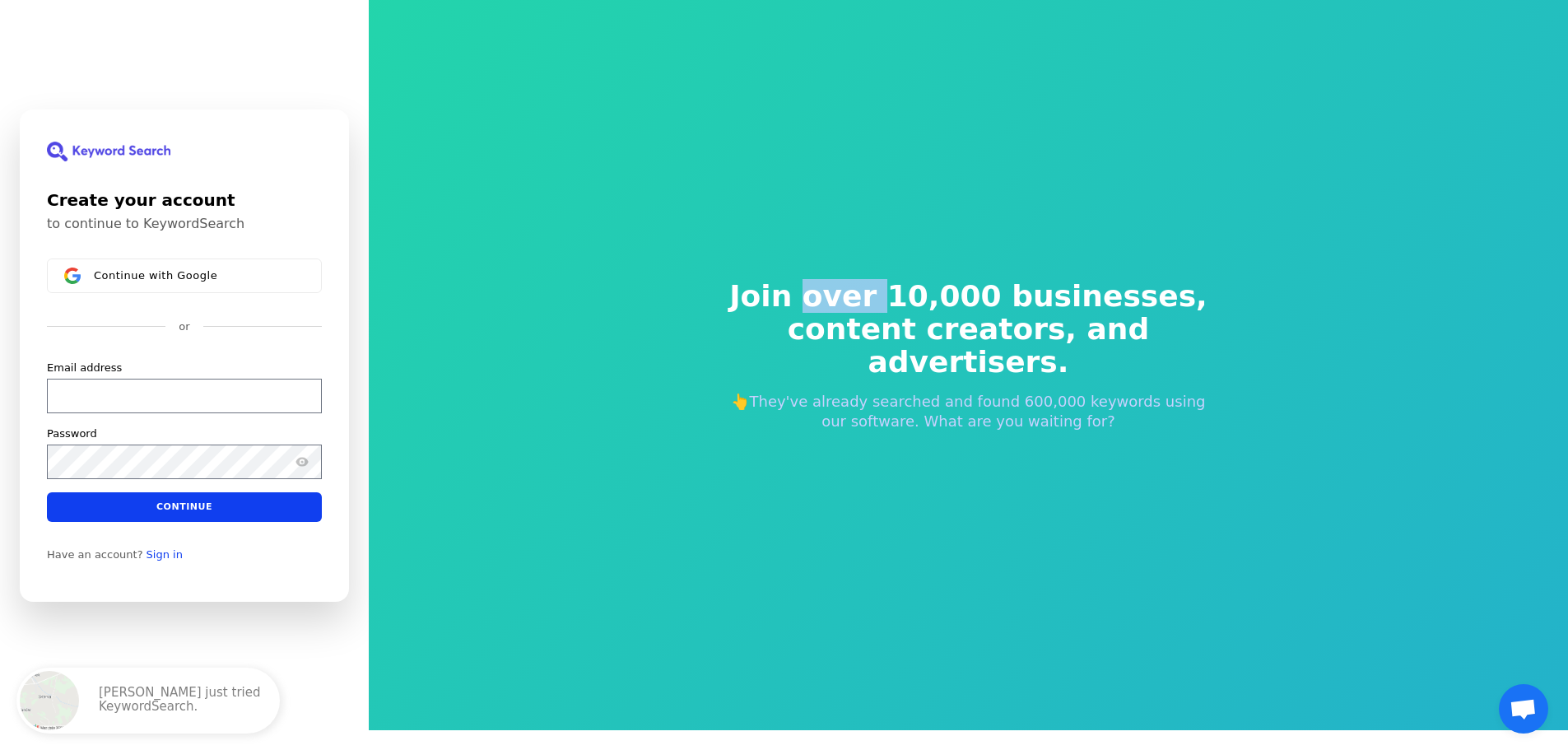
click at [876, 313] on span "Join over 10,000 businesses," at bounding box center [969, 296] width 500 height 33
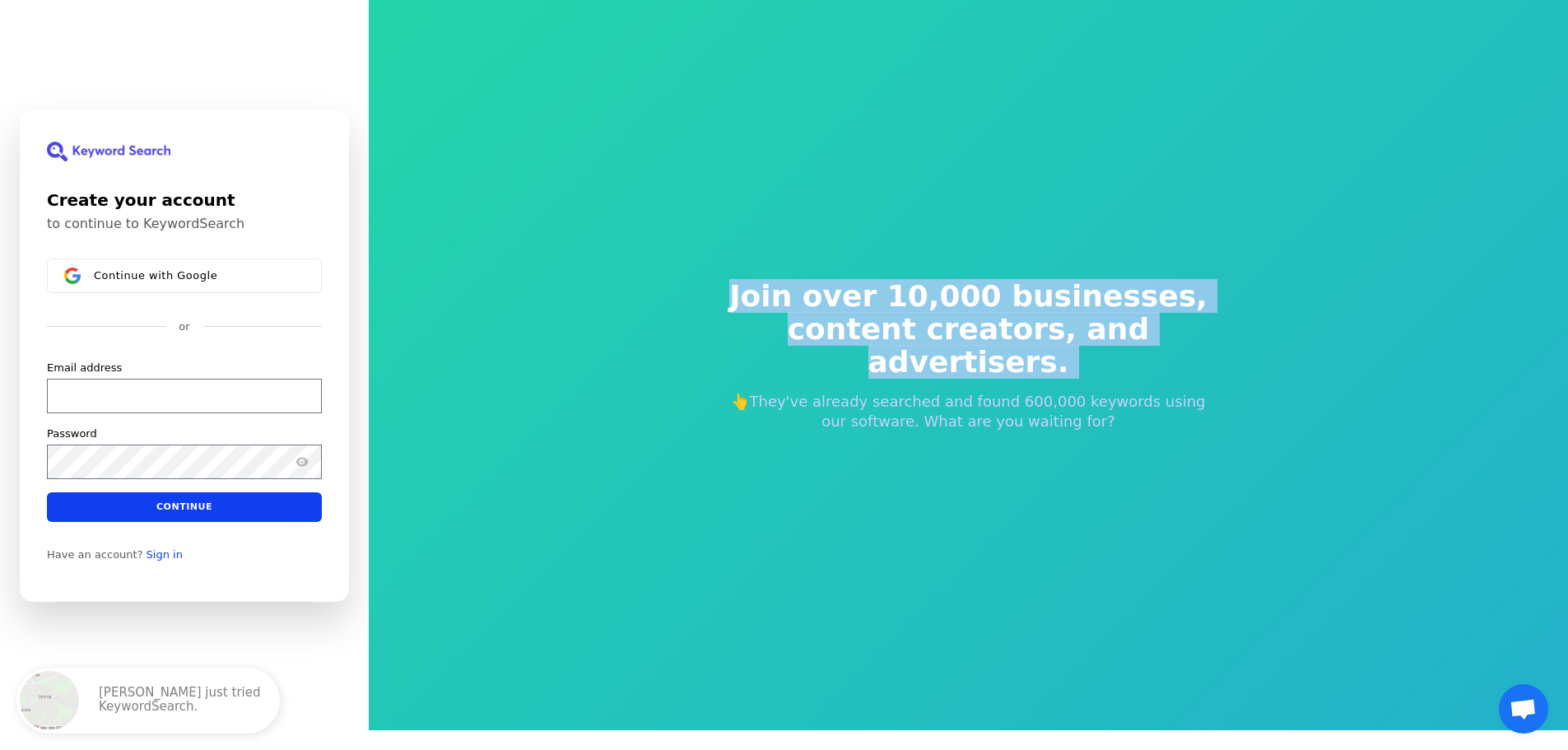
drag, startPoint x: 876, startPoint y: 315, endPoint x: 876, endPoint y: 341, distance: 26.0
click at [876, 341] on h2 "Join over 10,000 businesses, content creators, and advertisers." at bounding box center [969, 328] width 500 height 98
click at [876, 341] on span "content creators, and advertisers." at bounding box center [969, 346] width 500 height 66
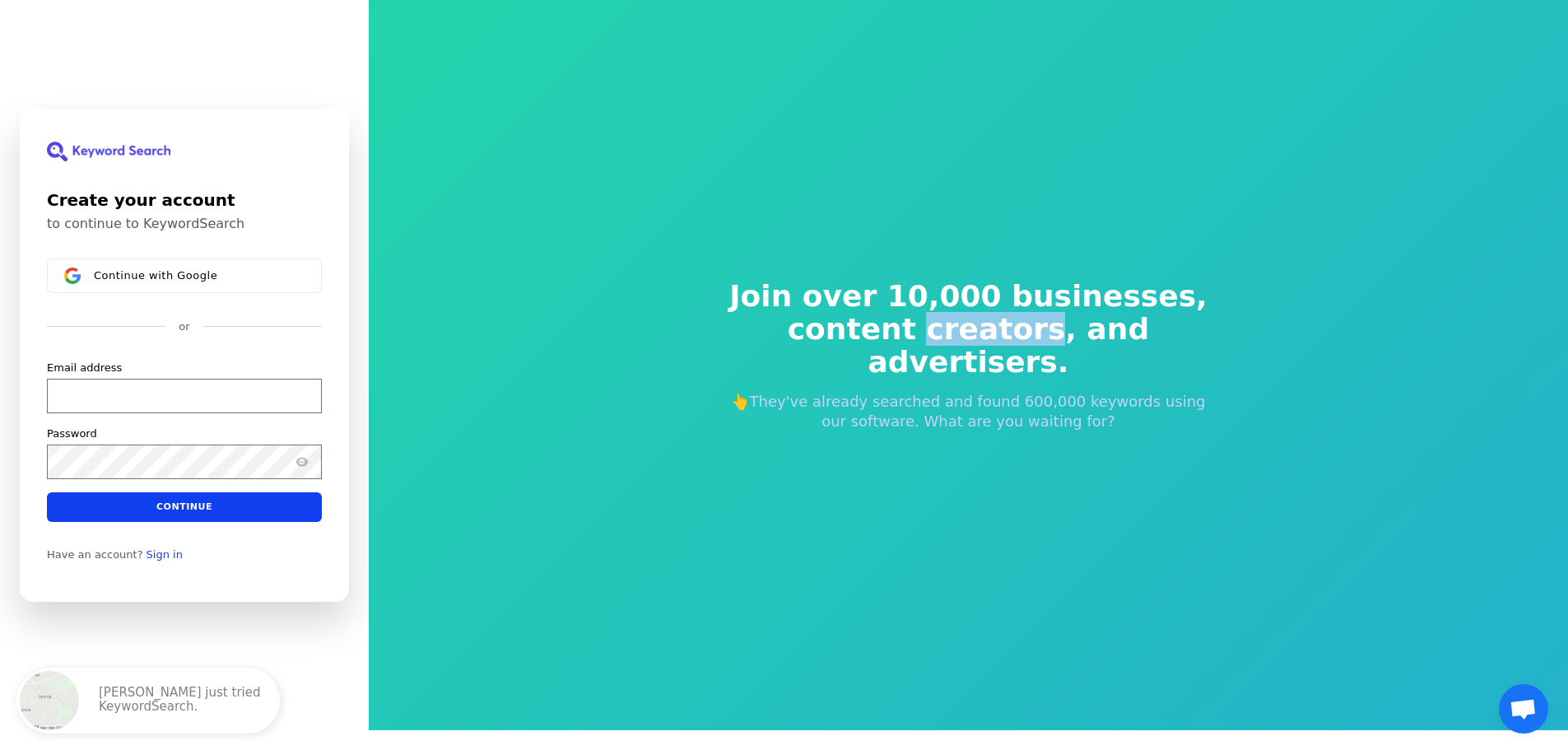
click at [876, 341] on span "content creators, and advertisers." at bounding box center [969, 346] width 500 height 66
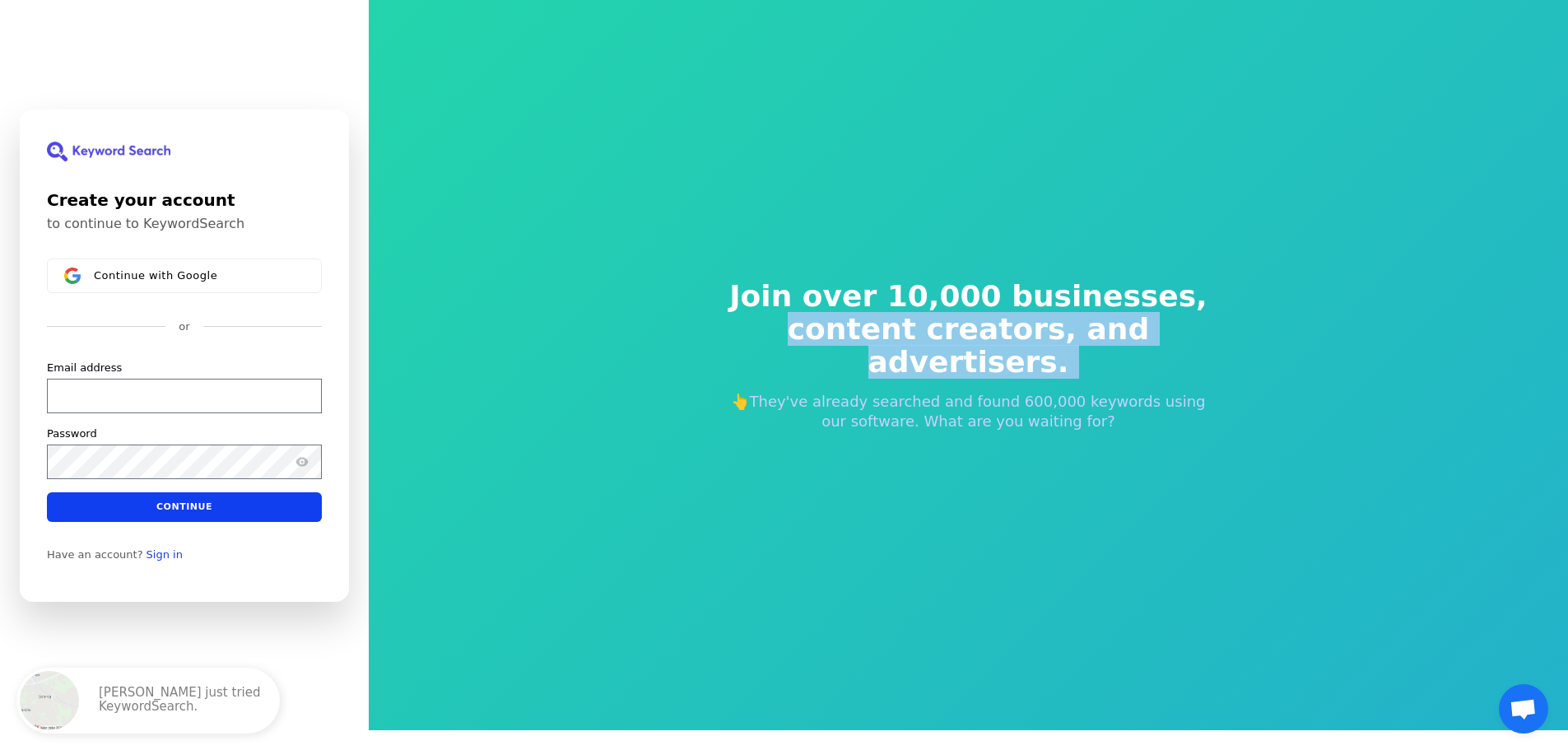
click at [876, 341] on span "content creators, and advertisers." at bounding box center [969, 346] width 500 height 66
click at [1056, 354] on span "content creators, and advertisers." at bounding box center [969, 346] width 500 height 66
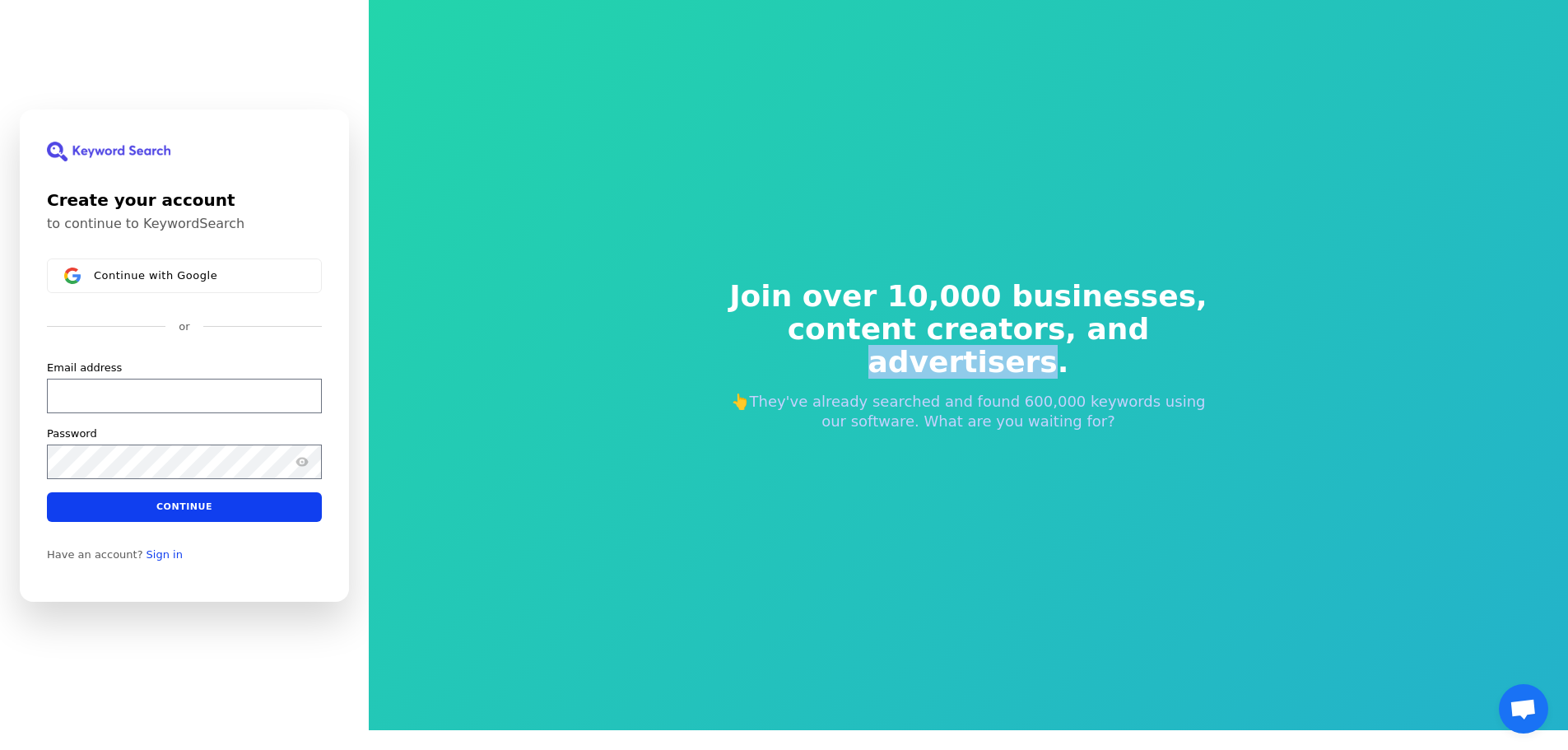
click at [1056, 354] on span "content creators, and advertisers." at bounding box center [969, 346] width 500 height 66
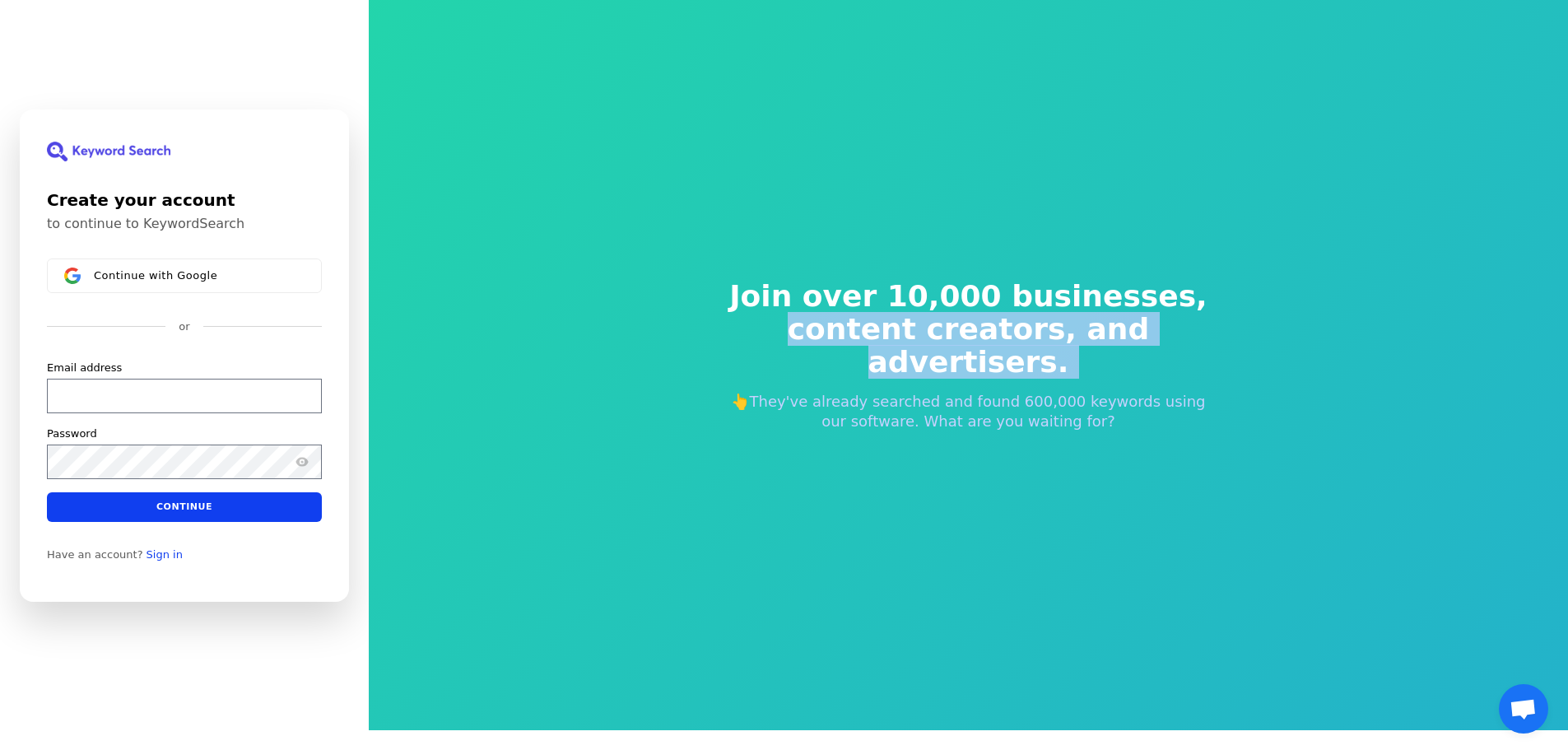
click at [1056, 354] on span "content creators, and advertisers." at bounding box center [969, 346] width 500 height 66
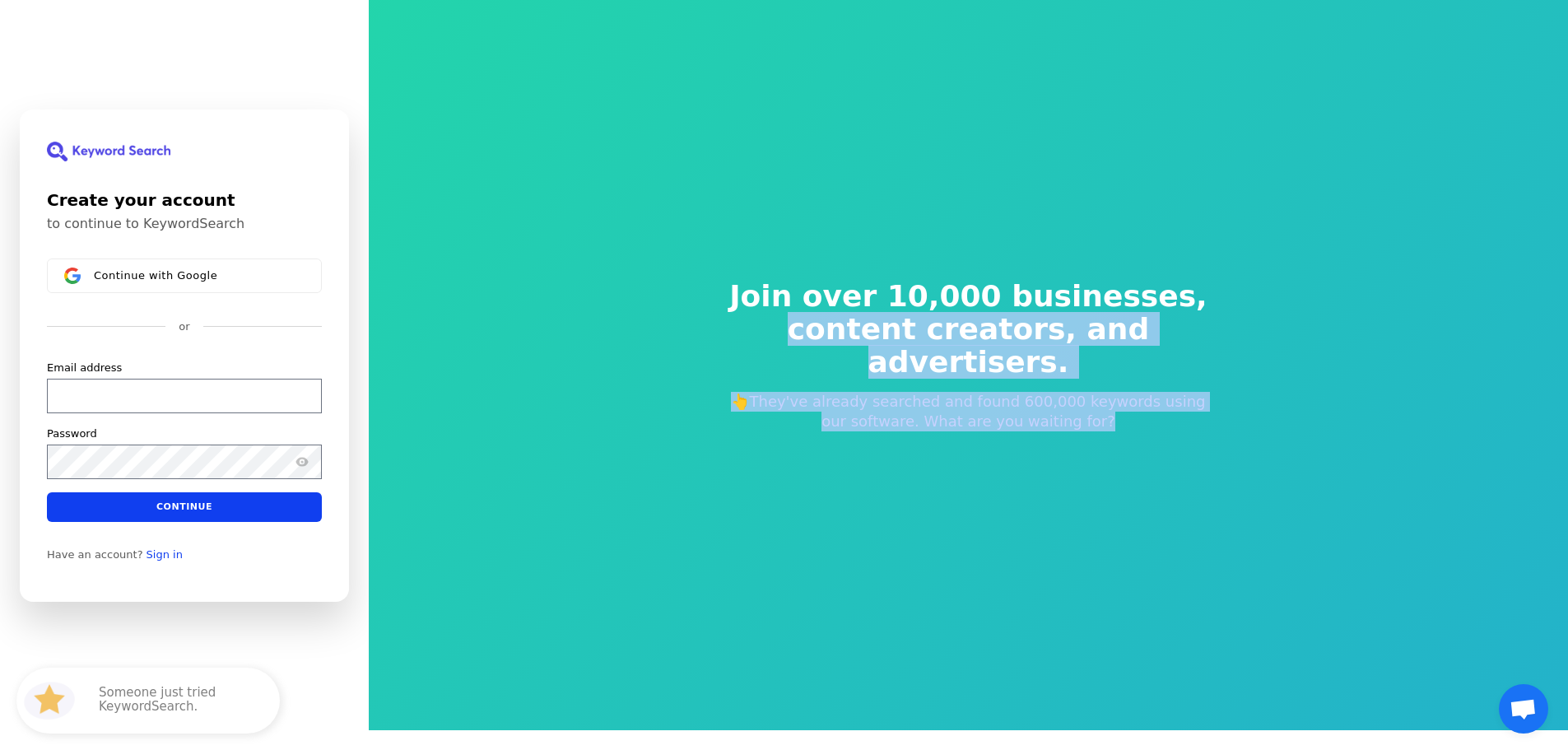
drag, startPoint x: 1056, startPoint y: 354, endPoint x: 1056, endPoint y: 439, distance: 85.0
click at [1056, 439] on div "Join over 10,000 businesses, content creators, and advertisers. 👆They've alread…" at bounding box center [969, 355] width 553 height 283
click at [1056, 416] on div "Join over 10,000 businesses, content creators, and advertisers. 👆They've alread…" at bounding box center [969, 355] width 553 height 283
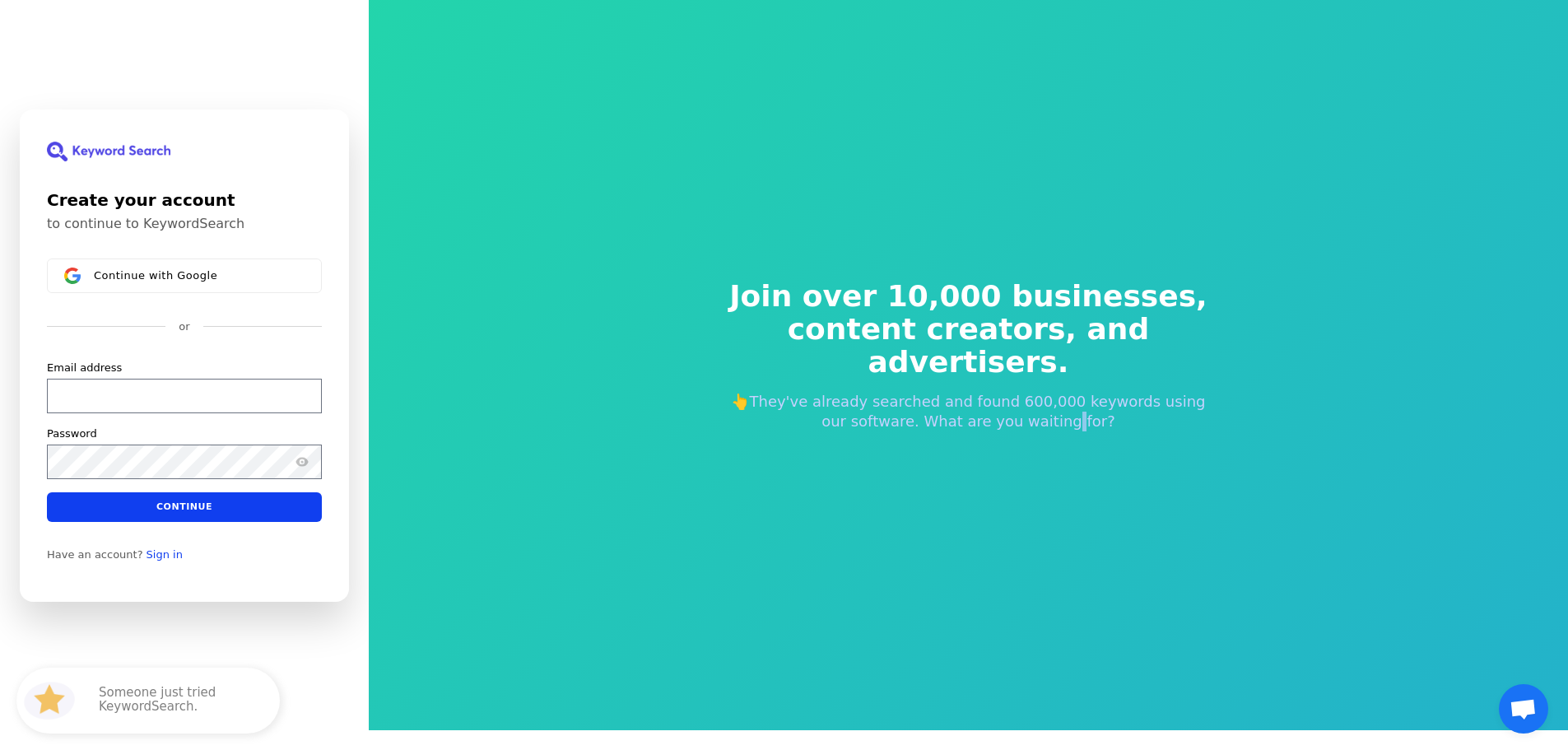
click at [1056, 416] on div "Join over 10,000 businesses, content creators, and advertisers. 👆They've alread…" at bounding box center [969, 355] width 553 height 283
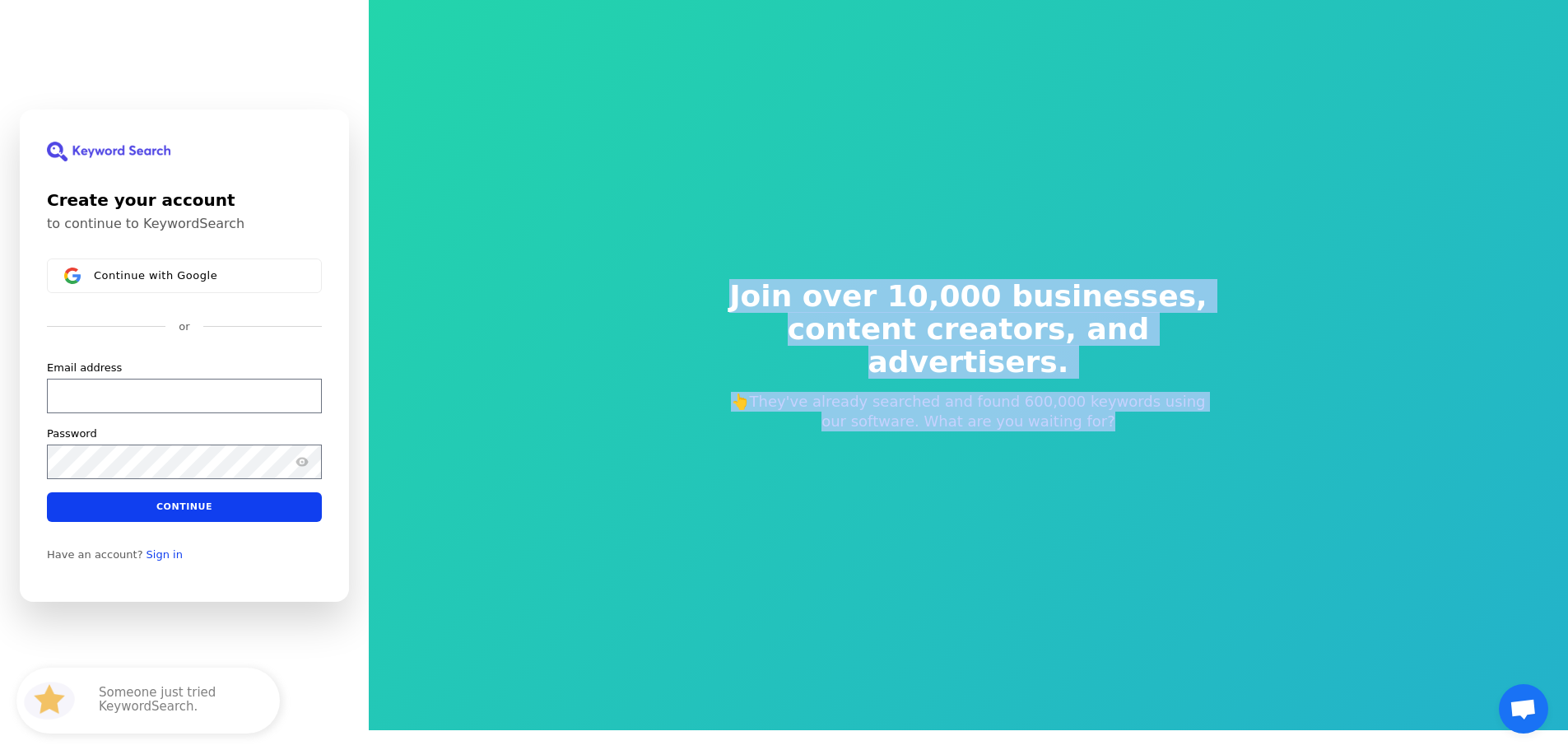
drag, startPoint x: 1056, startPoint y: 416, endPoint x: 962, endPoint y: 299, distance: 150.1
click at [962, 299] on div "Join over 10,000 businesses, content creators, and advertisers. 👆They've alread…" at bounding box center [969, 355] width 553 height 283
click at [957, 297] on span "Join over 10,000 businesses," at bounding box center [969, 296] width 500 height 33
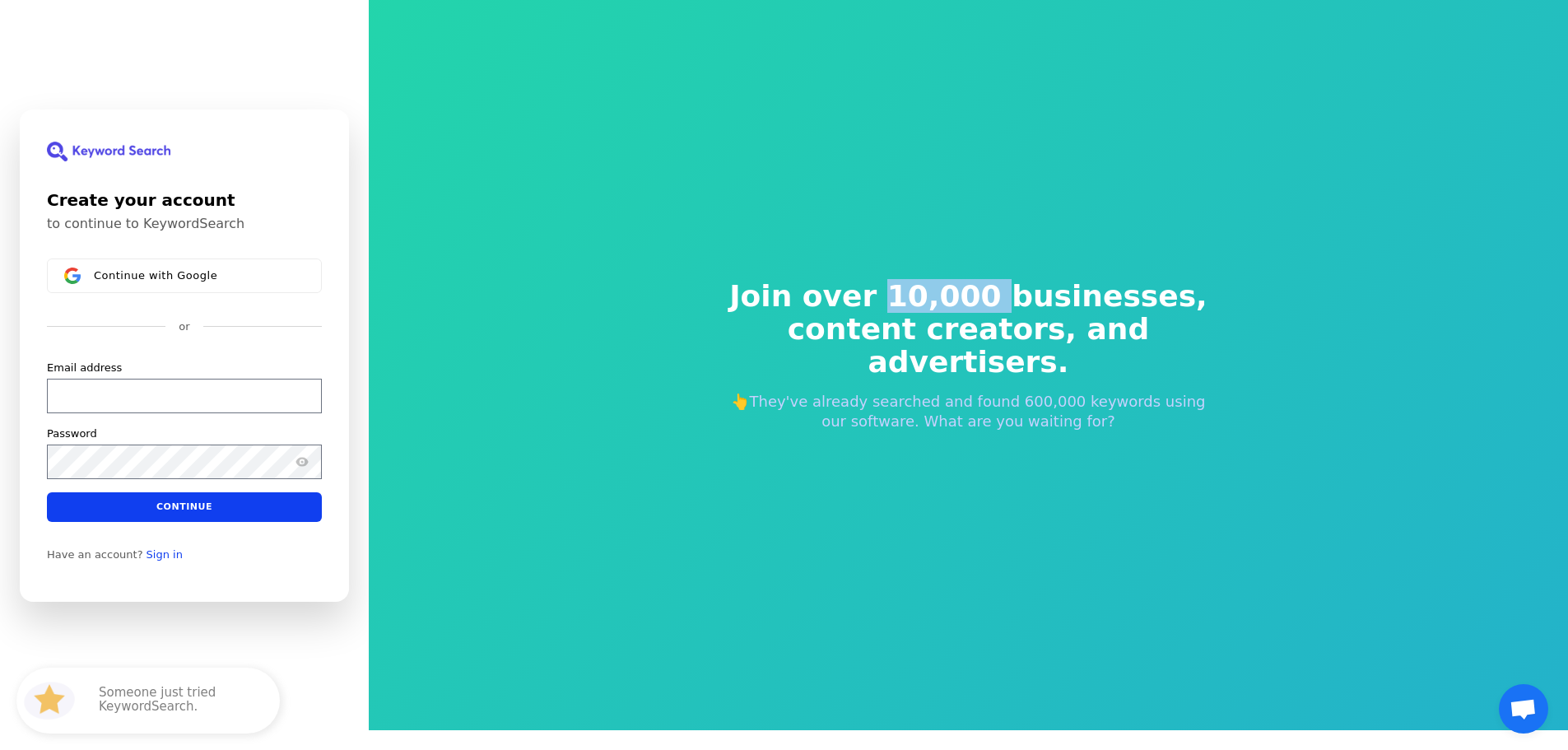
click at [957, 297] on span "Join over 10,000 businesses," at bounding box center [969, 296] width 500 height 33
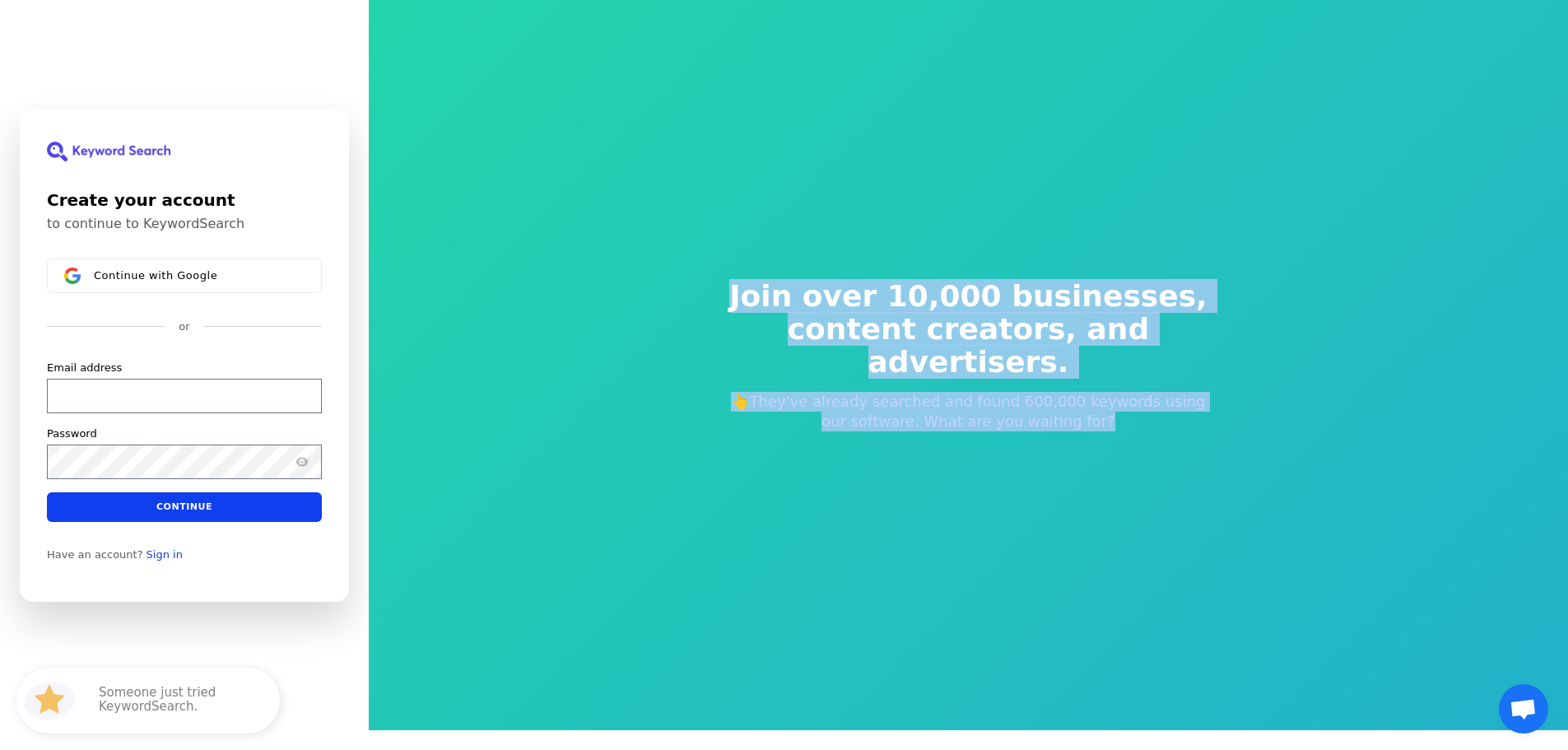
drag, startPoint x: 957, startPoint y: 297, endPoint x: 976, endPoint y: 397, distance: 101.8
click at [976, 397] on div "Join over 10,000 businesses, content creators, and advertisers. 👆They've alread…" at bounding box center [969, 355] width 553 height 283
click at [976, 397] on p "👆They've already searched and found 600,000 keywords using our software. What a…" at bounding box center [969, 411] width 500 height 39
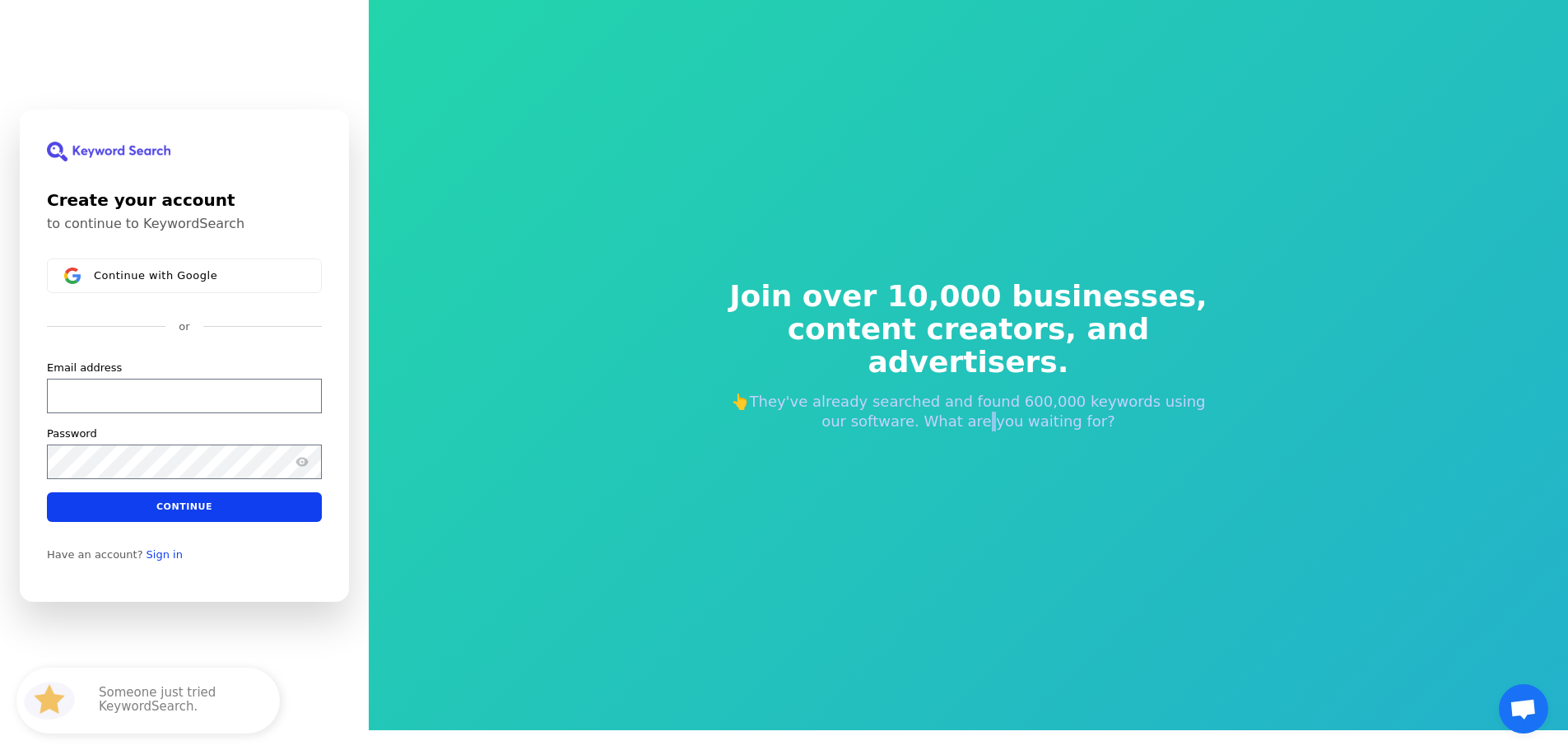
click at [976, 397] on p "👆They've already searched and found 600,000 keywords using our software. What a…" at bounding box center [969, 411] width 500 height 39
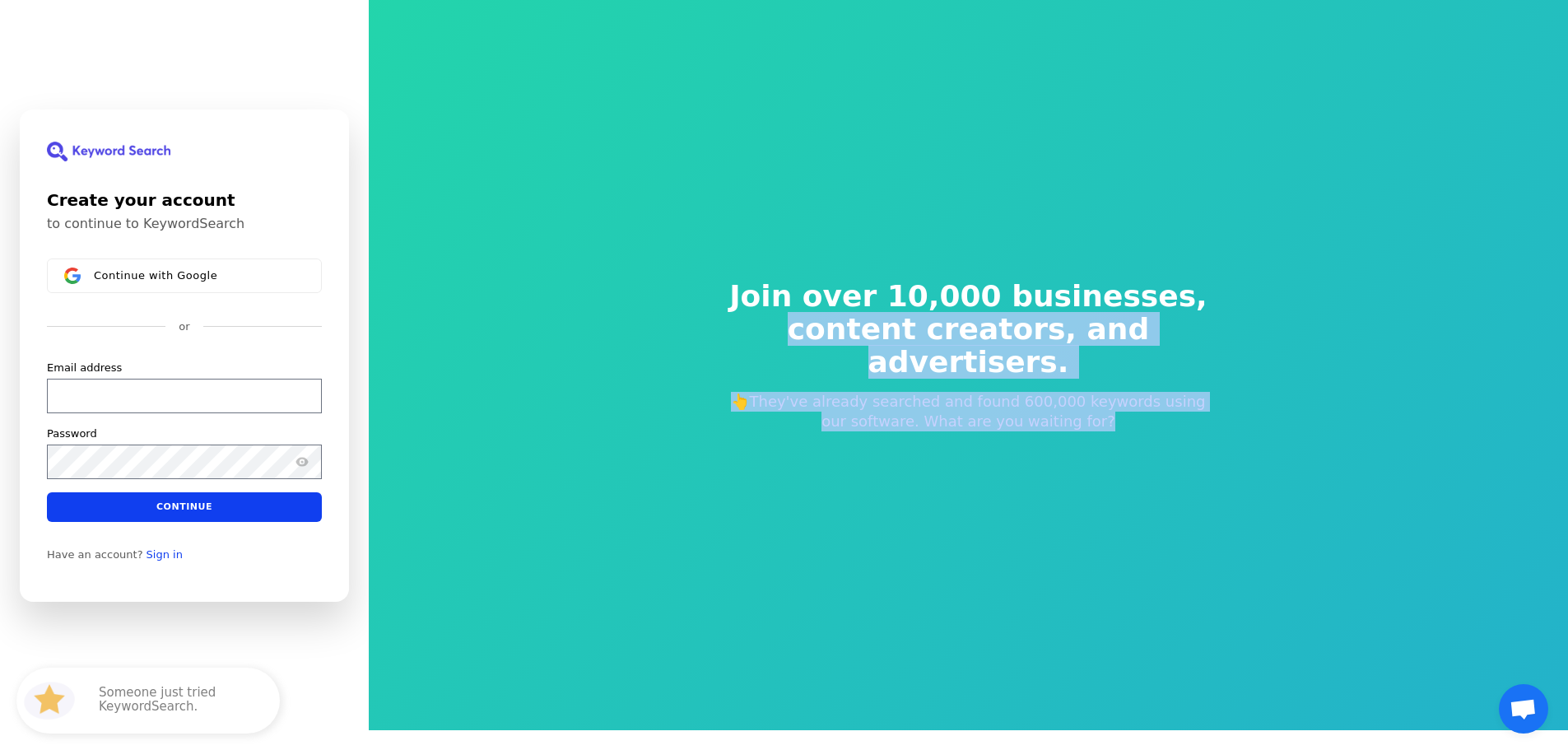
drag, startPoint x: 976, startPoint y: 397, endPoint x: 968, endPoint y: 334, distance: 63.5
click at [968, 334] on div "Join over 10,000 businesses, content creators, and advertisers. 👆They've alread…" at bounding box center [969, 355] width 553 height 283
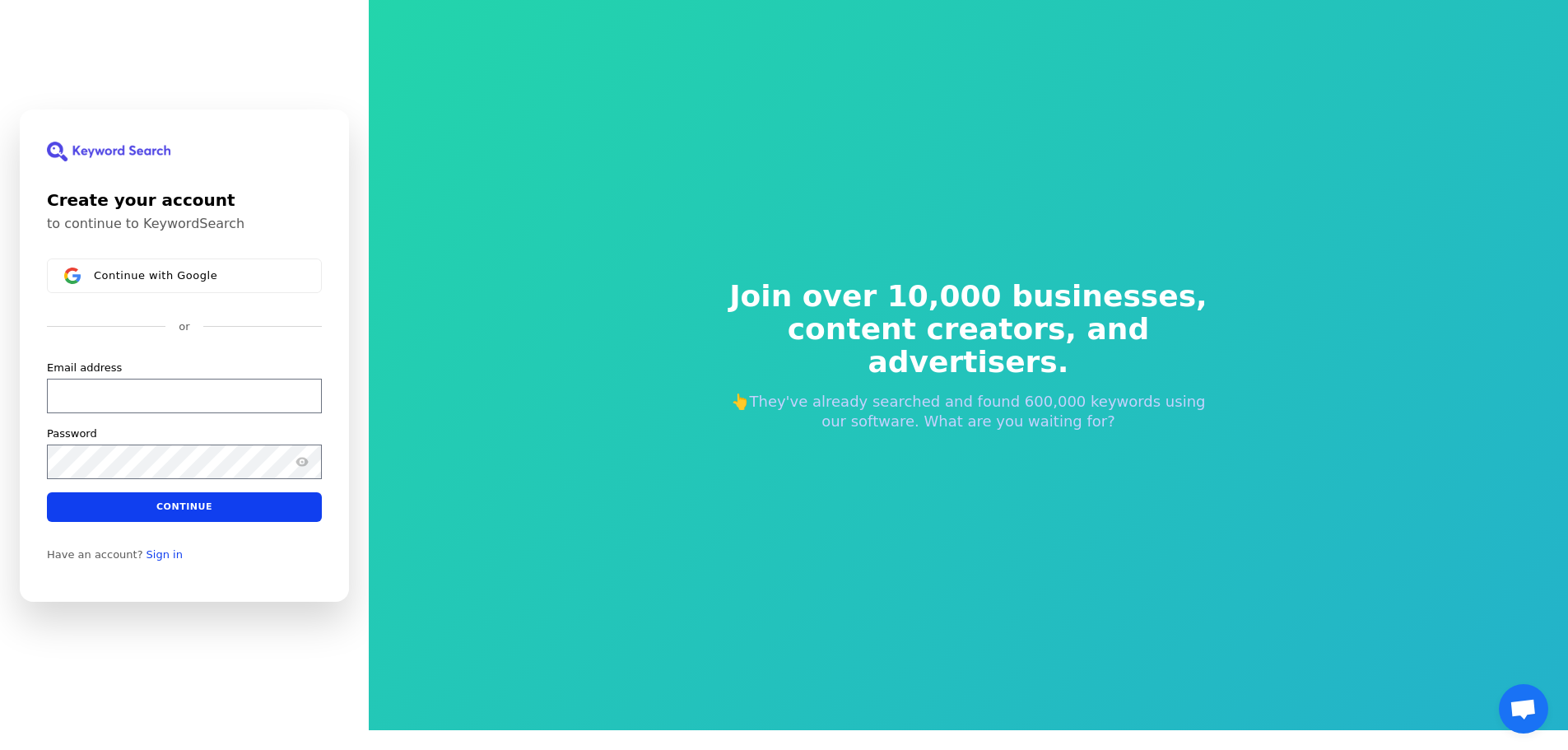
click at [968, 307] on span "Join over 10,000 businesses," at bounding box center [969, 296] width 500 height 33
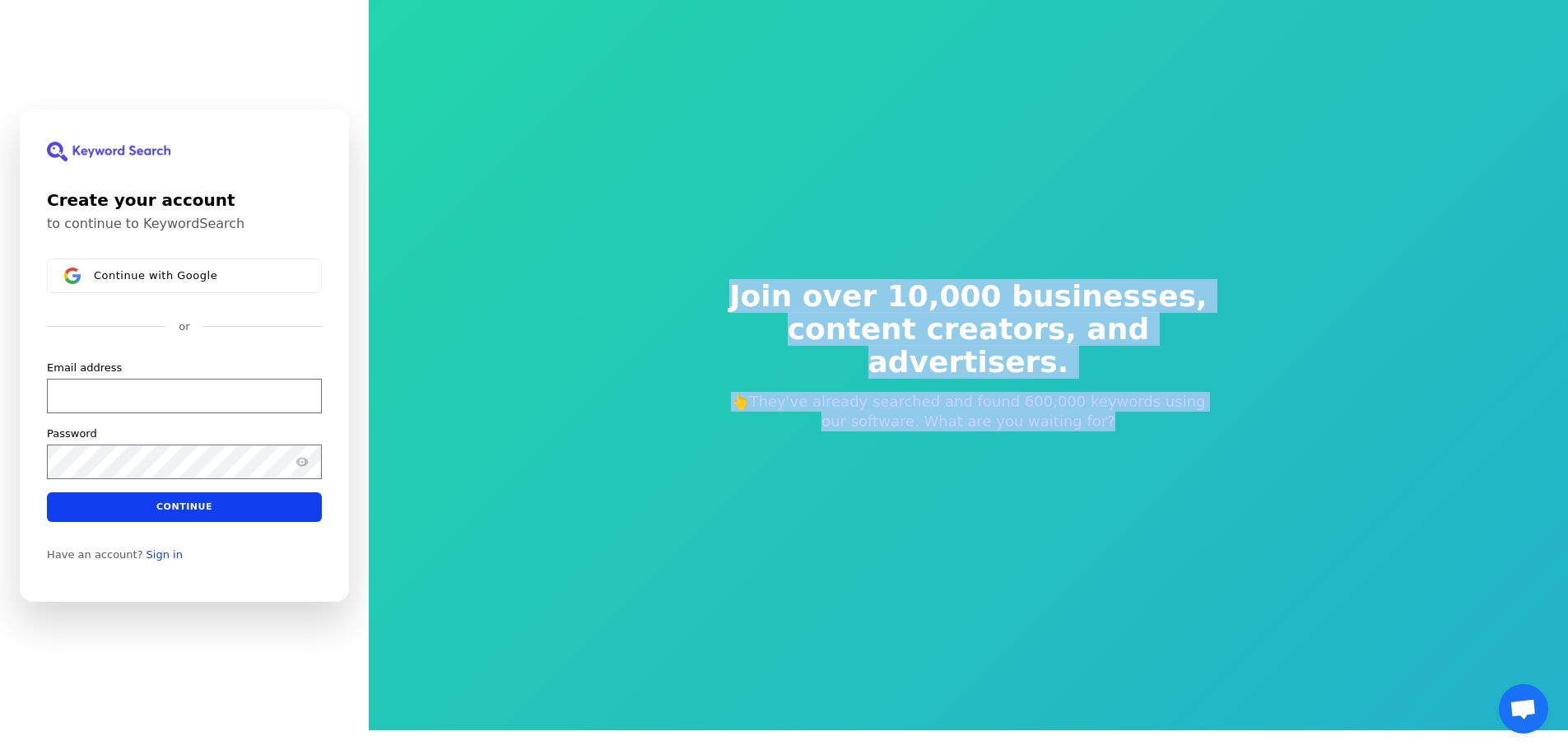
drag, startPoint x: 968, startPoint y: 307, endPoint x: 985, endPoint y: 402, distance: 96.5
click at [985, 402] on div "Join over 10,000 businesses, content creators, and advertisers. 👆They've alread…" at bounding box center [969, 355] width 553 height 283
click at [985, 402] on p "👆They've already searched and found 600,000 keywords using our software. What a…" at bounding box center [969, 411] width 500 height 39
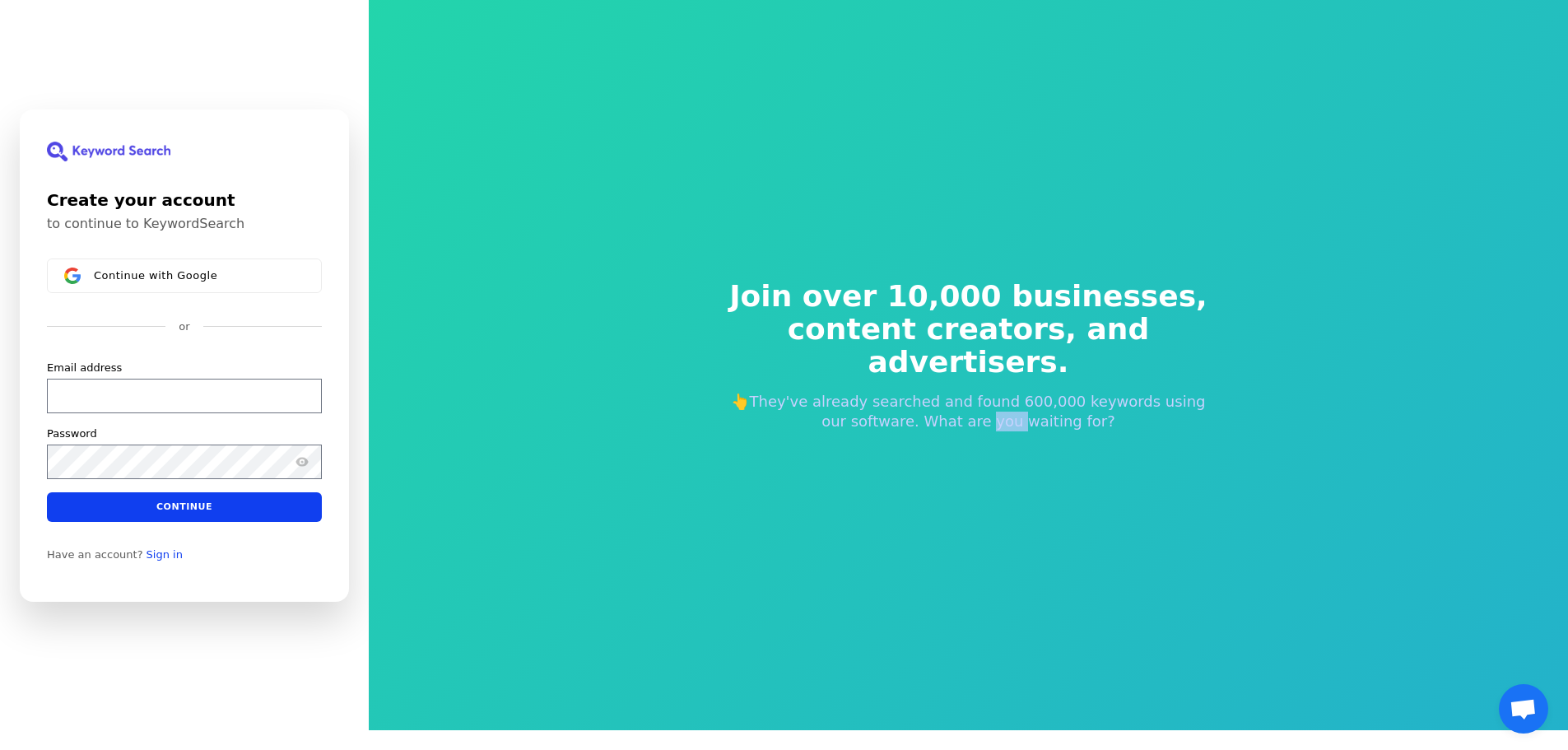
click at [985, 402] on p "👆They've already searched and found 600,000 keywords using our software. What a…" at bounding box center [969, 411] width 500 height 39
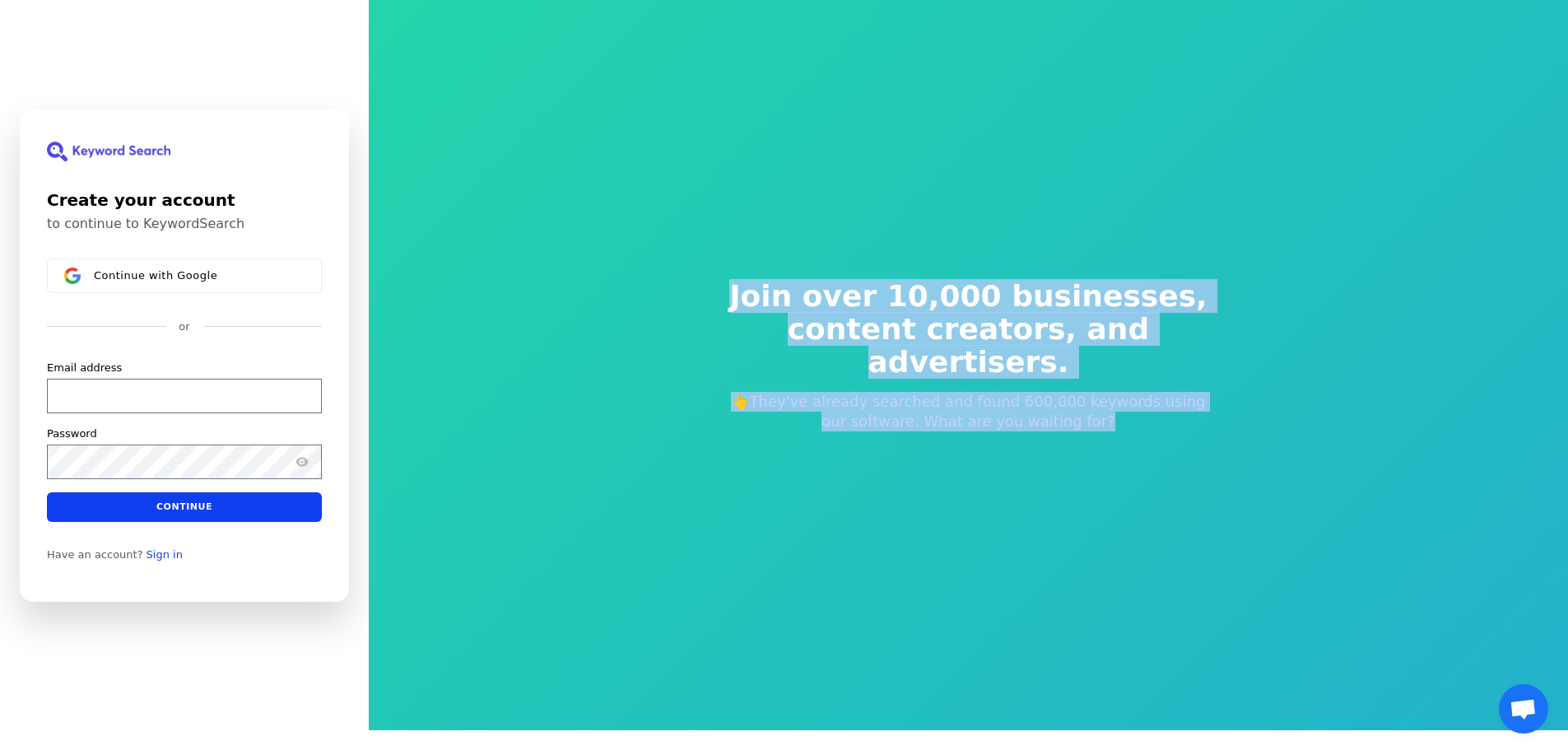
drag, startPoint x: 985, startPoint y: 402, endPoint x: 982, endPoint y: 294, distance: 108.0
click at [982, 294] on div "Join over 10,000 businesses, content creators, and advertisers. 👆They've alread…" at bounding box center [969, 355] width 553 height 283
click at [982, 294] on span "Join over 10,000 businesses," at bounding box center [969, 296] width 500 height 33
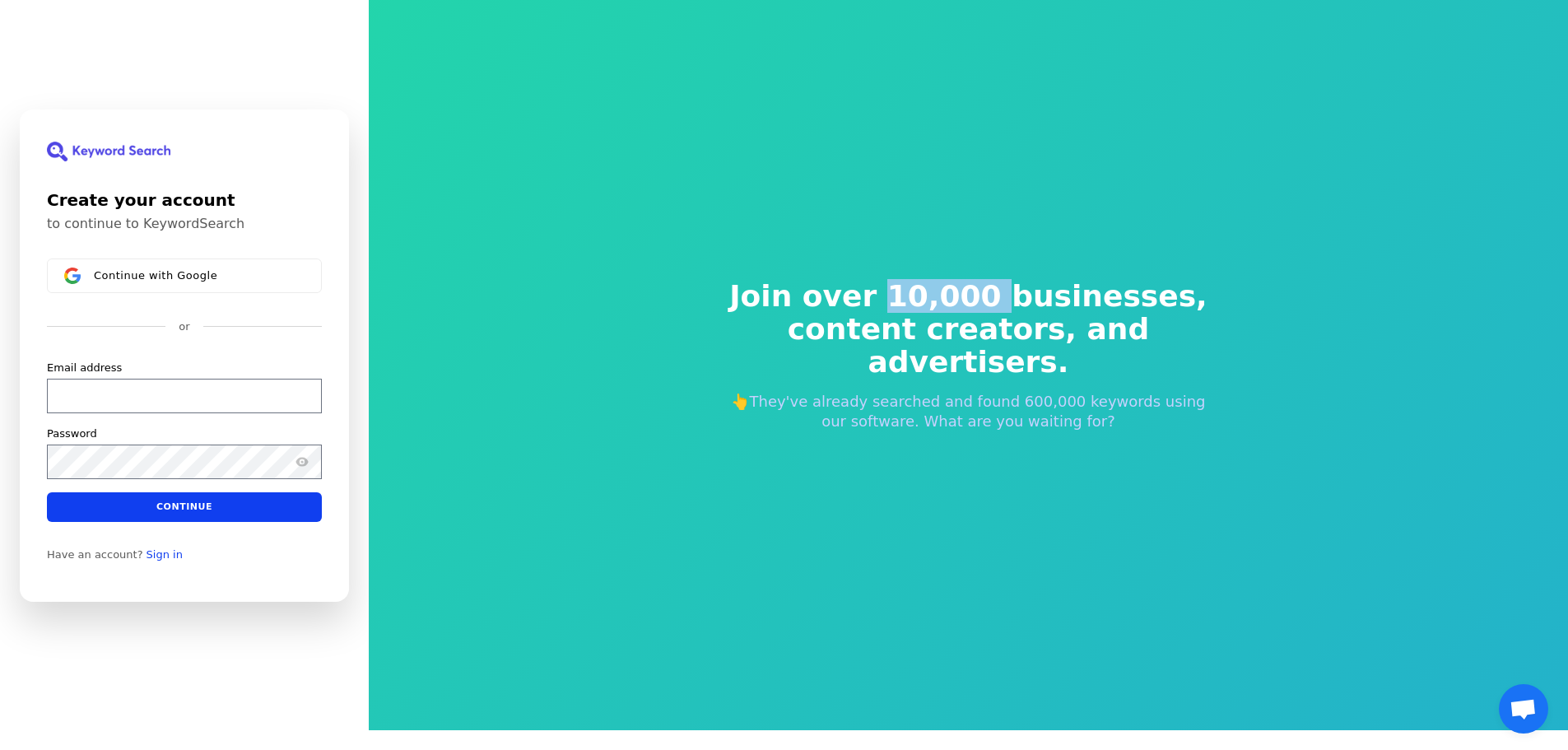
click at [982, 294] on span "Join over 10,000 businesses," at bounding box center [969, 296] width 500 height 33
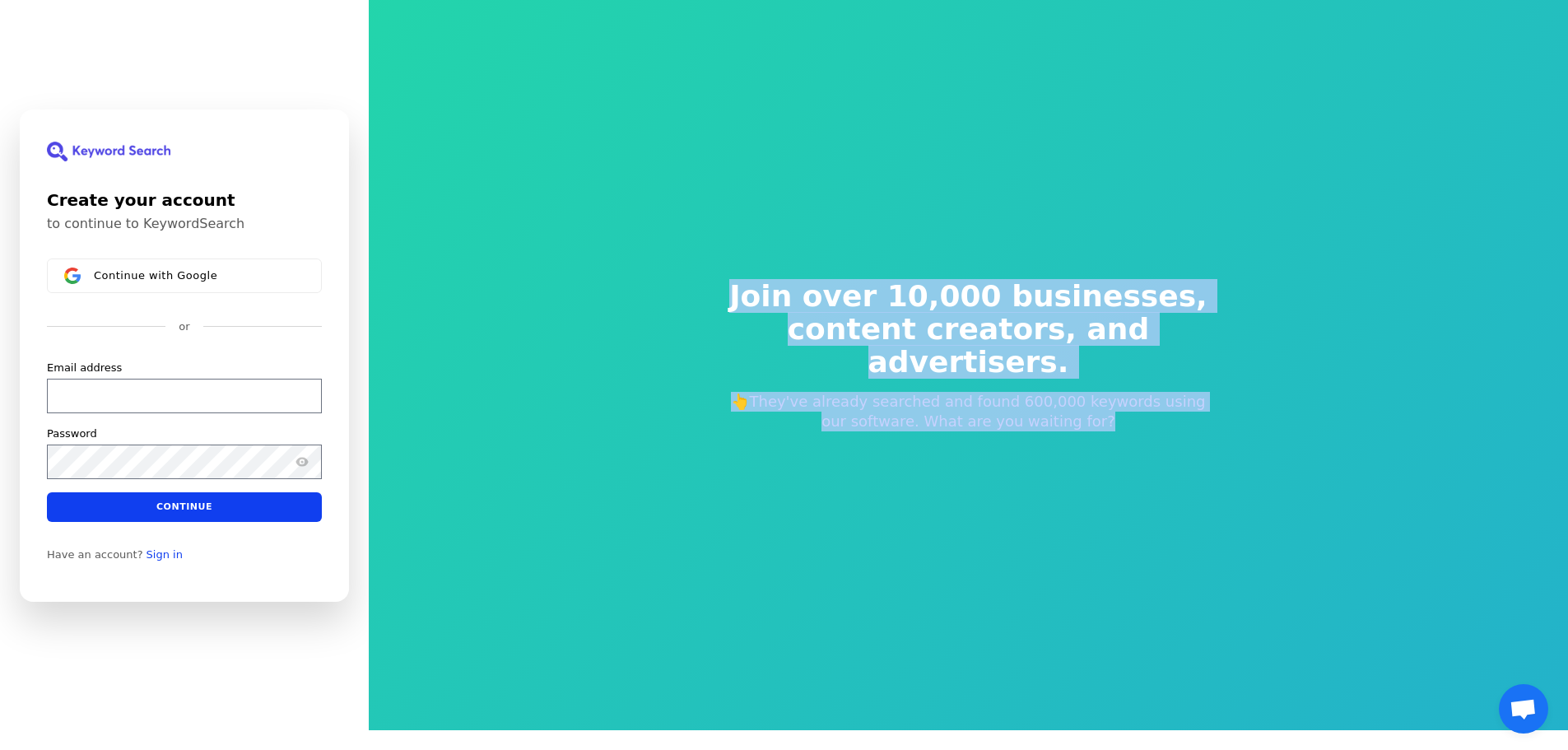
drag, startPoint x: 982, startPoint y: 294, endPoint x: 994, endPoint y: 388, distance: 94.8
click at [994, 388] on div "Join over 10,000 businesses, content creators, and advertisers. 👆They've alread…" at bounding box center [969, 355] width 553 height 283
click at [994, 392] on p "👆They've already searched and found 600,000 keywords using our software. What a…" at bounding box center [969, 411] width 500 height 39
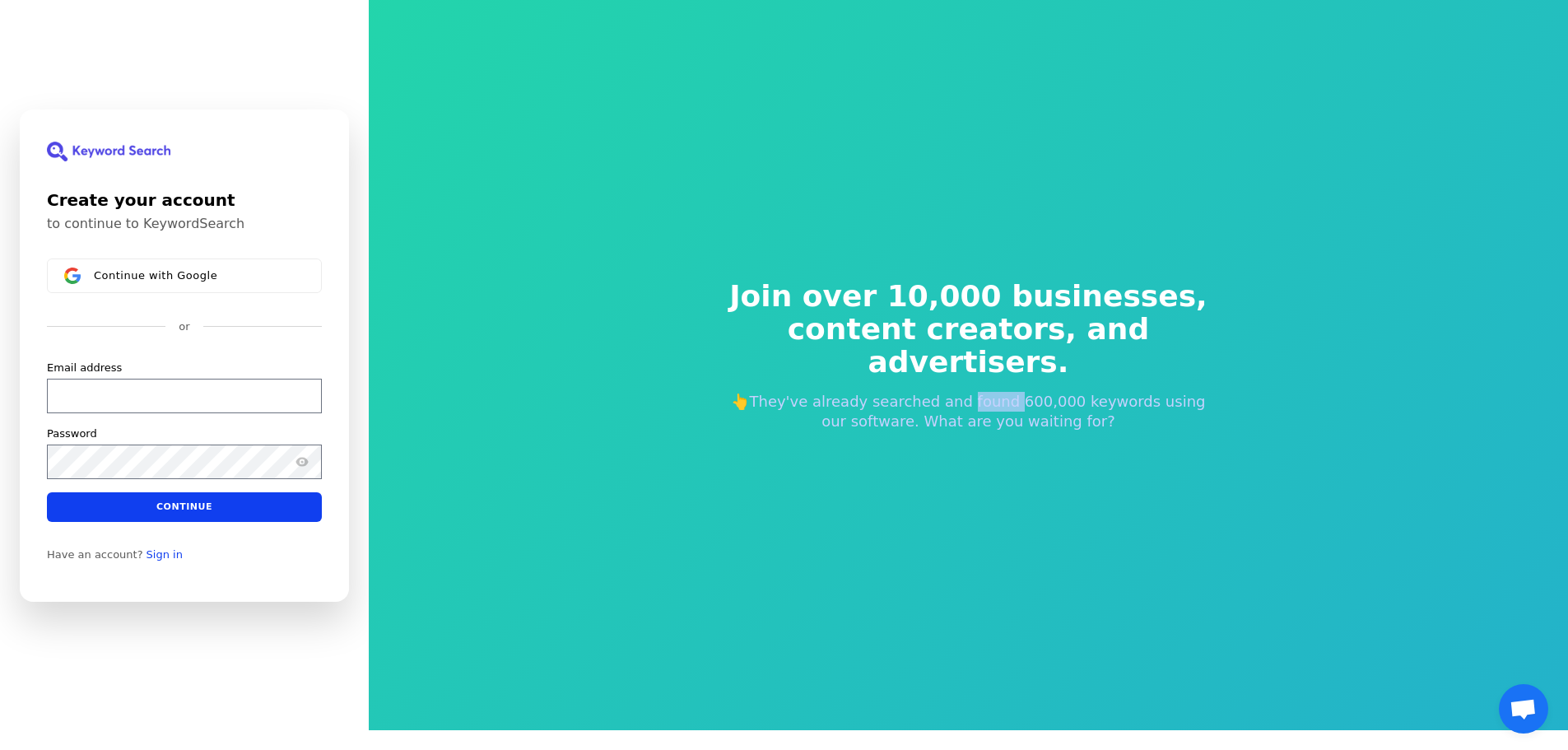
click at [994, 392] on p "👆They've already searched and found 600,000 keywords using our software. What a…" at bounding box center [969, 411] width 500 height 39
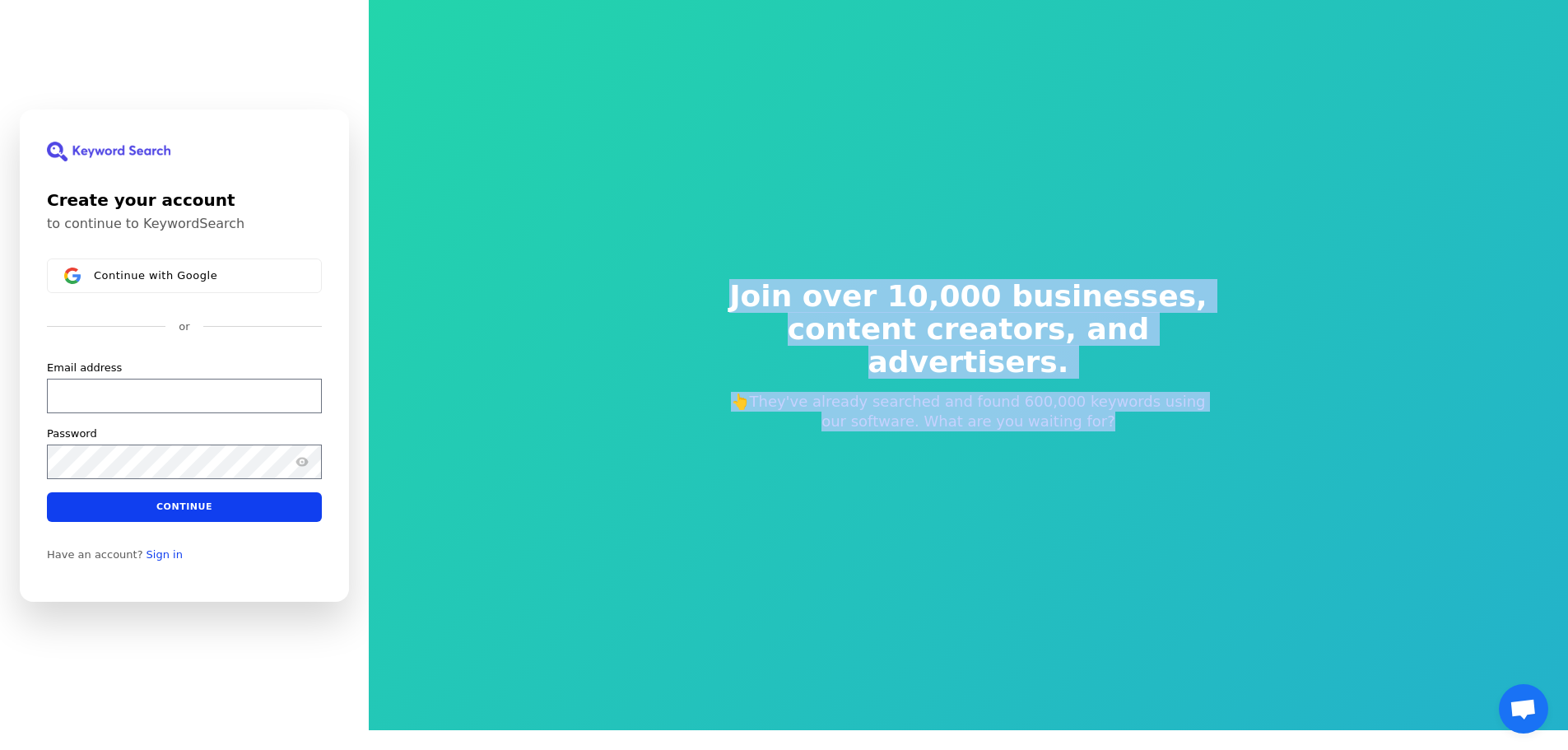
drag, startPoint x: 994, startPoint y: 388, endPoint x: 1001, endPoint y: 317, distance: 71.3
click at [1001, 317] on div "Join over 10,000 businesses, content creators, and advertisers. 👆They've alread…" at bounding box center [969, 355] width 553 height 283
click at [1006, 303] on span "Join over 10,000 businesses," at bounding box center [969, 296] width 500 height 33
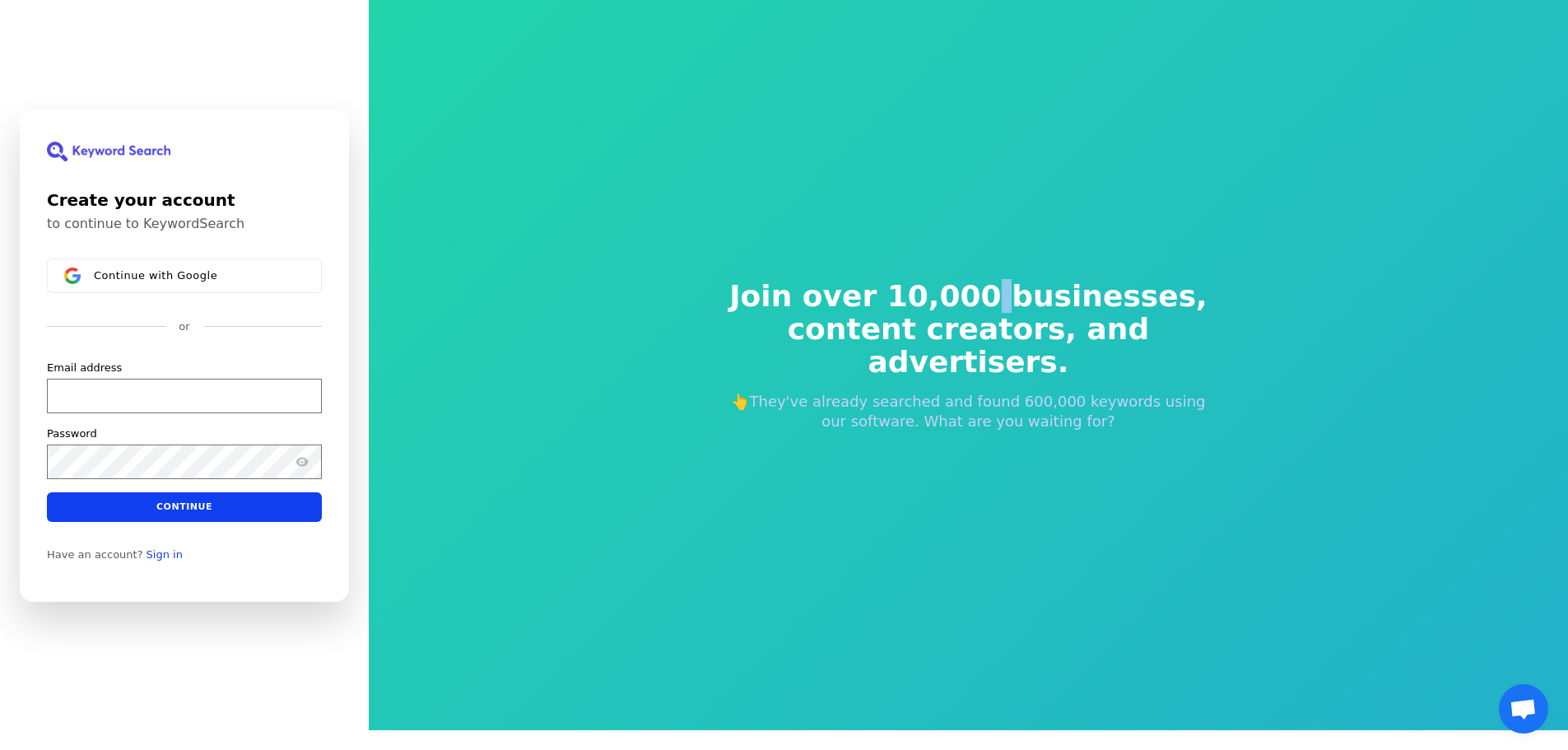
click at [1006, 303] on span "Join over 10,000 businesses," at bounding box center [969, 296] width 500 height 33
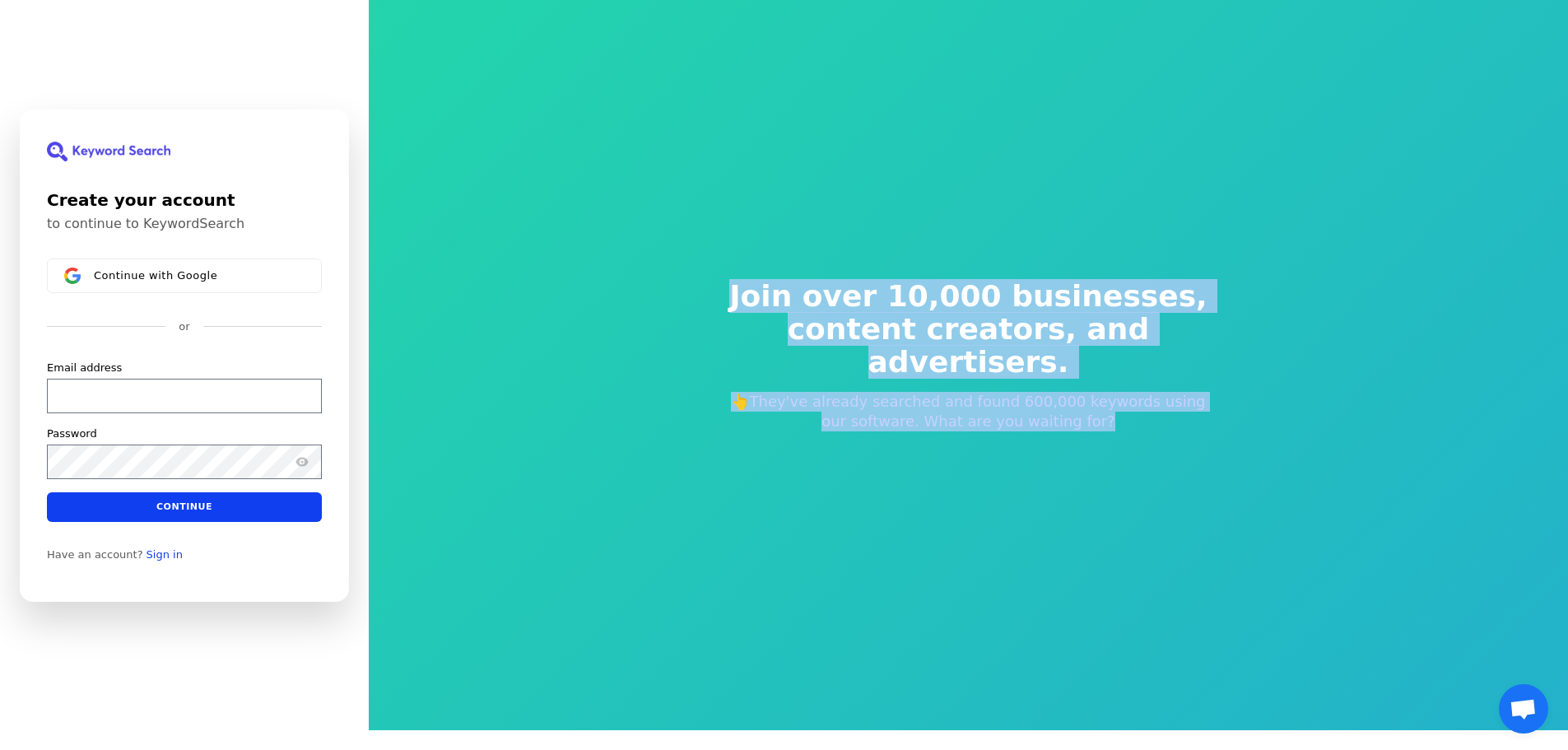
drag, startPoint x: 1006, startPoint y: 303, endPoint x: 1007, endPoint y: 406, distance: 103.0
click at [1007, 406] on div "Join over 10,000 businesses, content creators, and advertisers. 👆They've alread…" at bounding box center [969, 355] width 553 height 283
click at [1007, 406] on p "👆They've already searched and found 600,000 keywords using our software. What a…" at bounding box center [969, 411] width 500 height 39
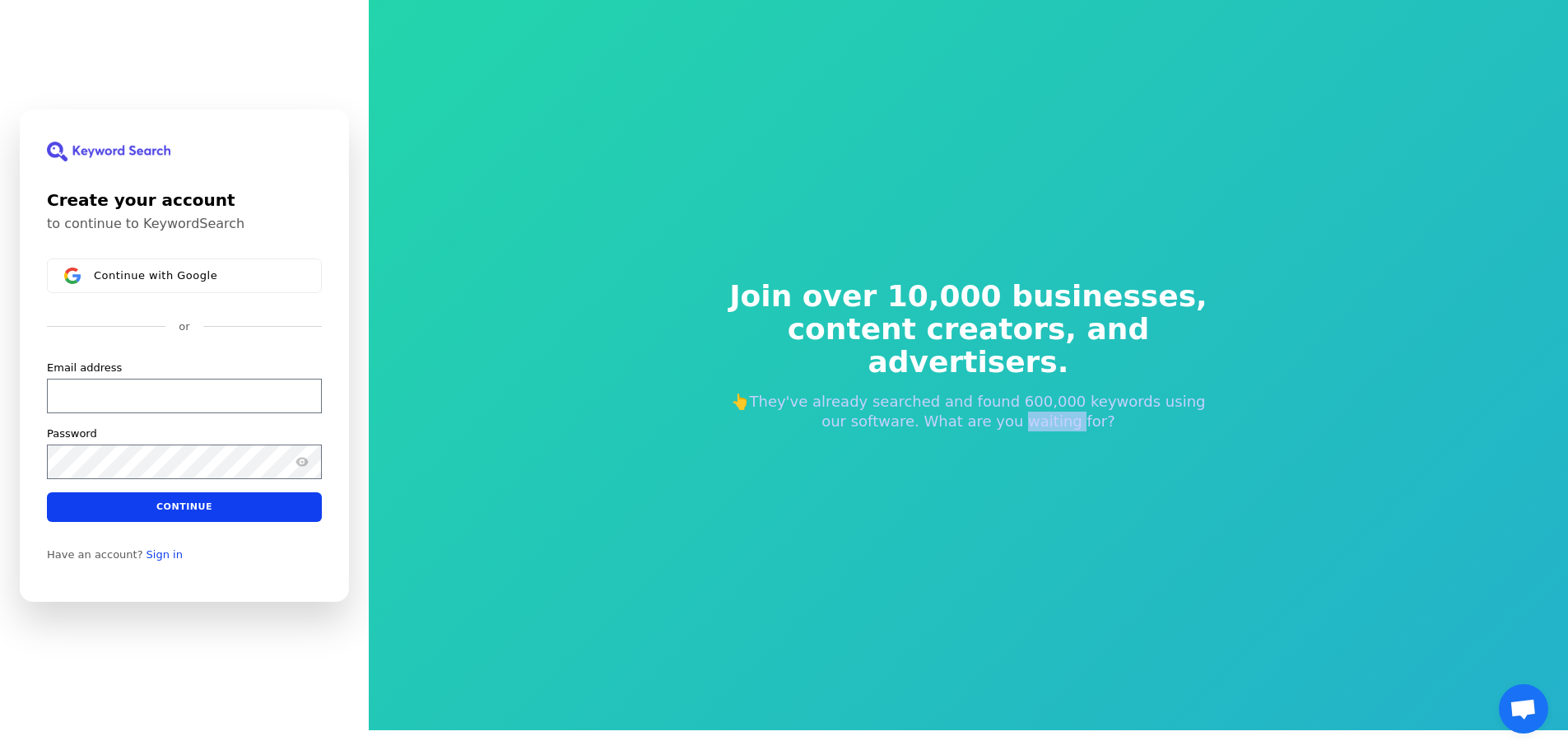
click at [1007, 406] on p "👆They've already searched and found 600,000 keywords using our software. What a…" at bounding box center [969, 411] width 500 height 39
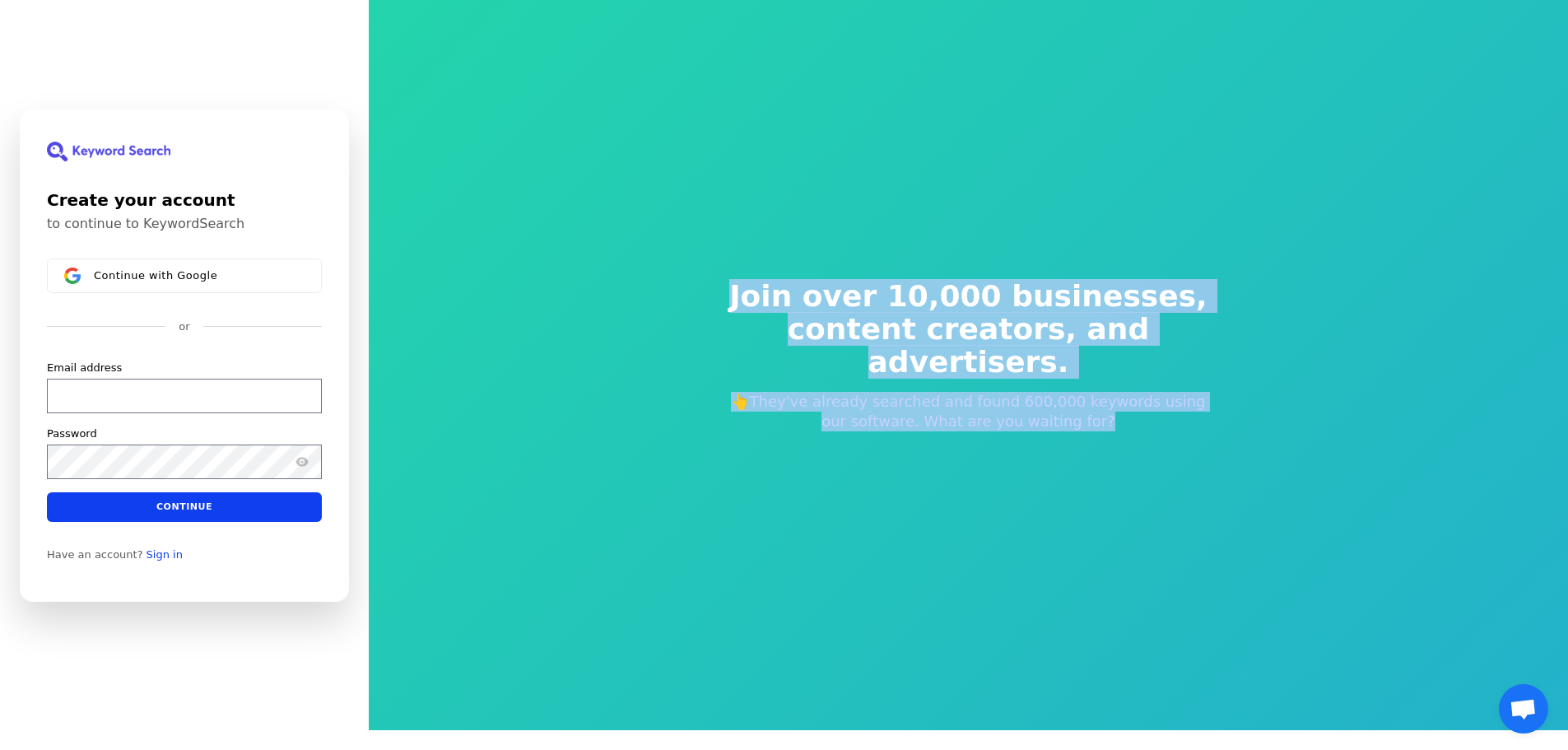
drag, startPoint x: 1007, startPoint y: 406, endPoint x: 1004, endPoint y: 294, distance: 112.0
click at [1004, 294] on div "Join over 10,000 businesses, content creators, and advertisers. 👆They've alread…" at bounding box center [969, 355] width 553 height 283
click at [957, 313] on span "Join over 10,000 businesses," at bounding box center [969, 296] width 500 height 33
drag, startPoint x: 957, startPoint y: 314, endPoint x: 988, endPoint y: 398, distance: 89.5
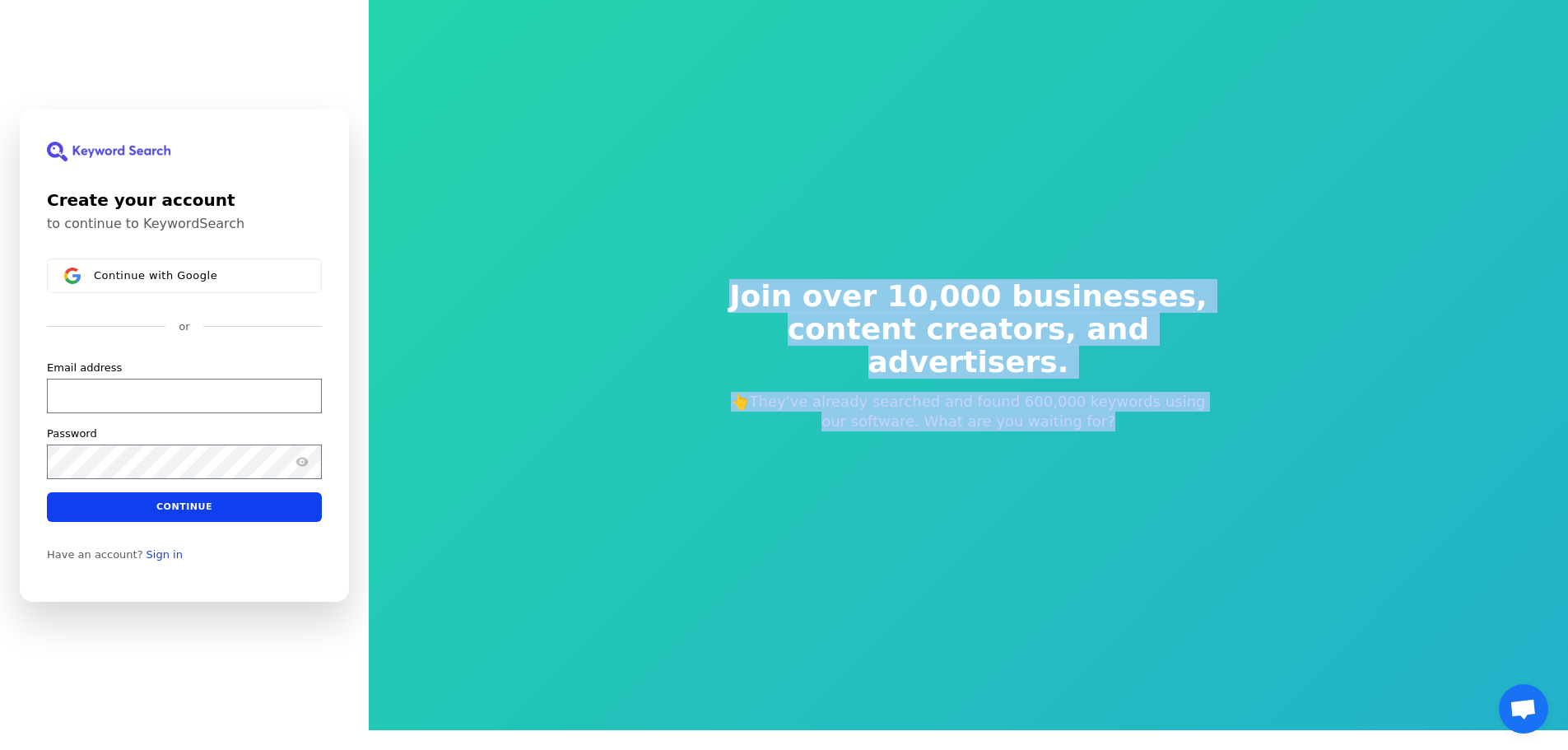
click at [988, 398] on div "Join over 10,000 businesses, content creators, and advertisers. 👆They've alread…" at bounding box center [969, 355] width 553 height 283
click at [988, 398] on p "👆They've already searched and found 600,000 keywords using our software. What a…" at bounding box center [969, 411] width 500 height 39
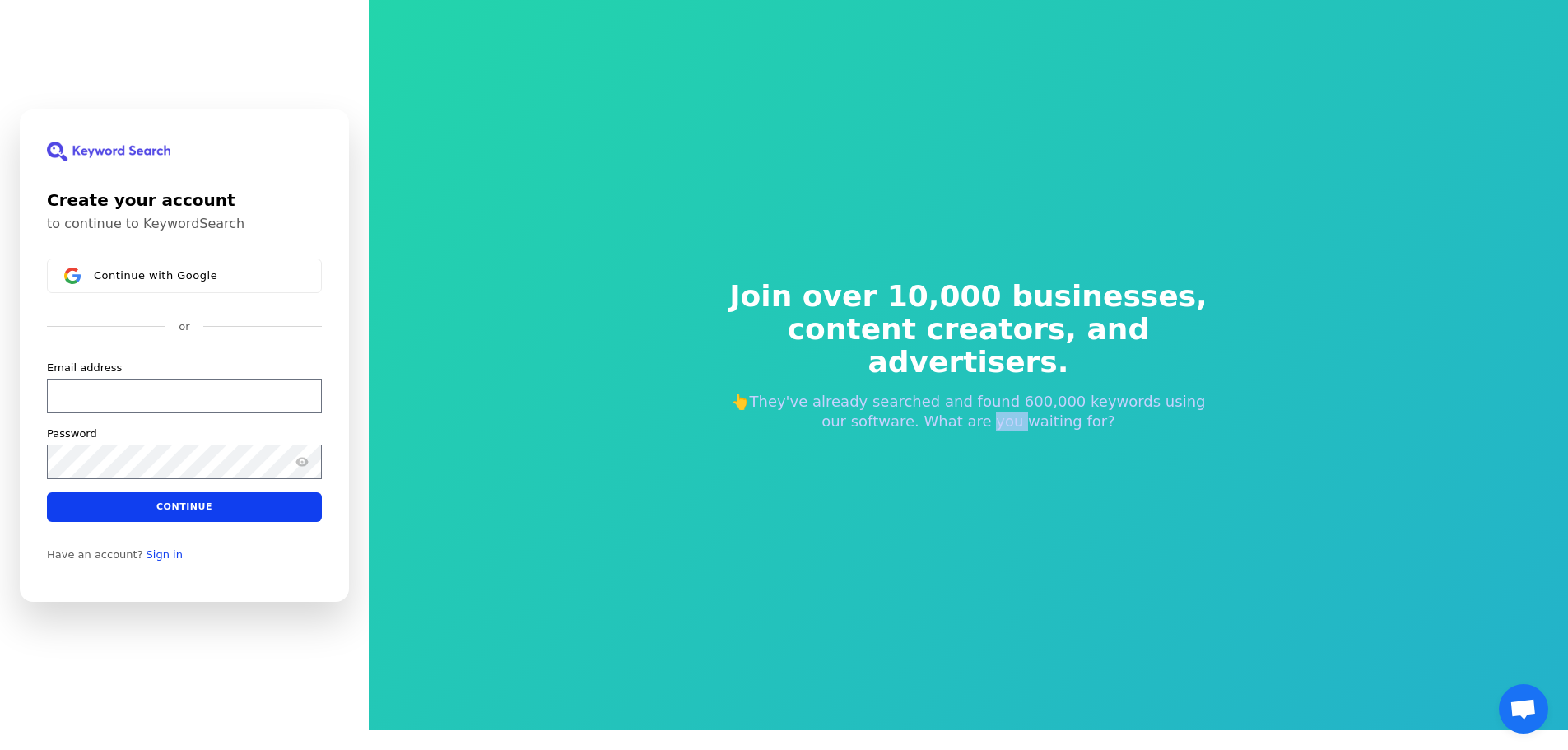
click at [988, 398] on p "👆They've already searched and found 600,000 keywords using our software. What a…" at bounding box center [969, 411] width 500 height 39
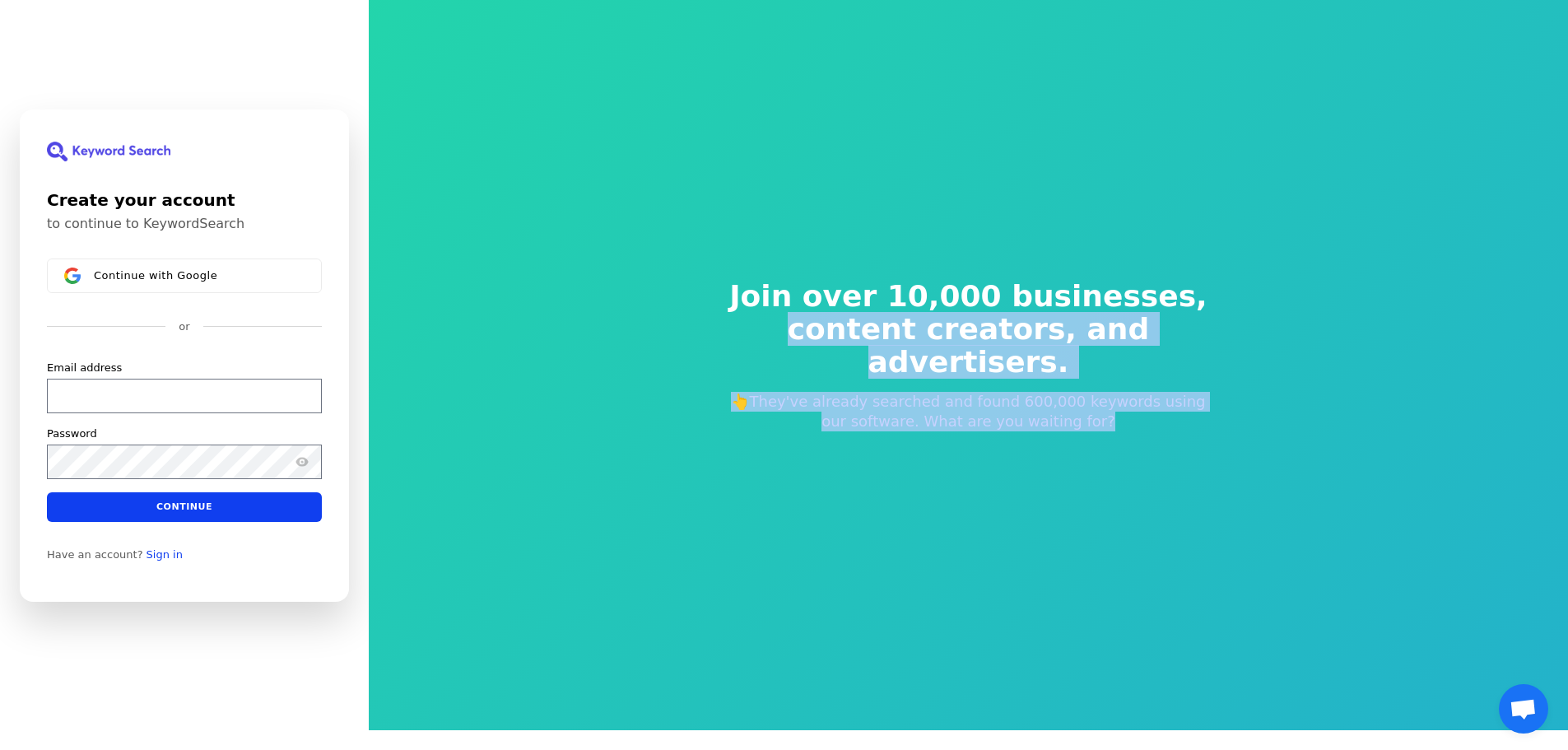
drag, startPoint x: 988, startPoint y: 398, endPoint x: 983, endPoint y: 344, distance: 54.2
click at [983, 344] on div "Join over 10,000 businesses, content creators, and advertisers. 👆They've alread…" at bounding box center [969, 355] width 553 height 283
click at [983, 324] on span "content creators, and advertisers." at bounding box center [969, 346] width 500 height 66
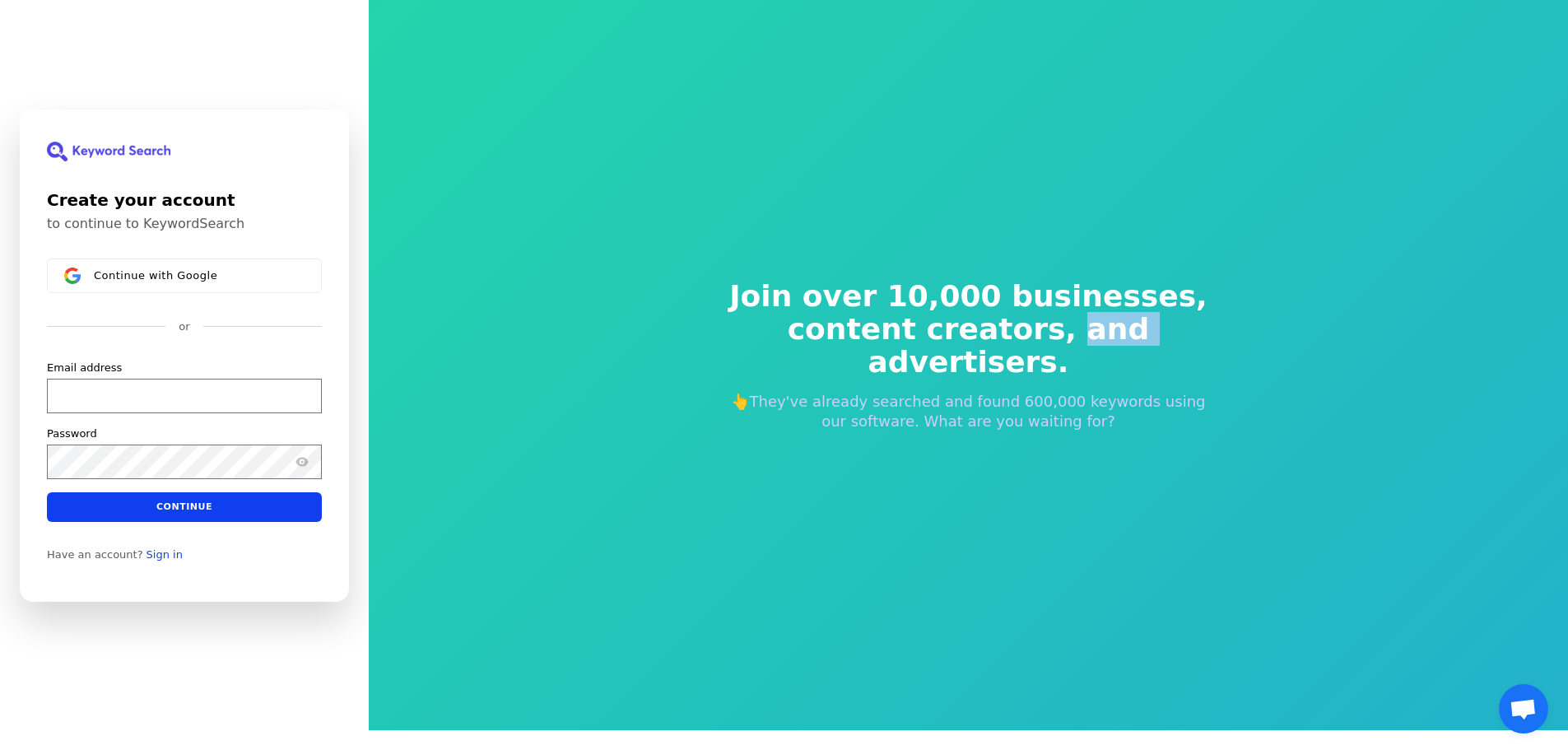
click at [983, 324] on span "content creators, and advertisers." at bounding box center [969, 346] width 500 height 66
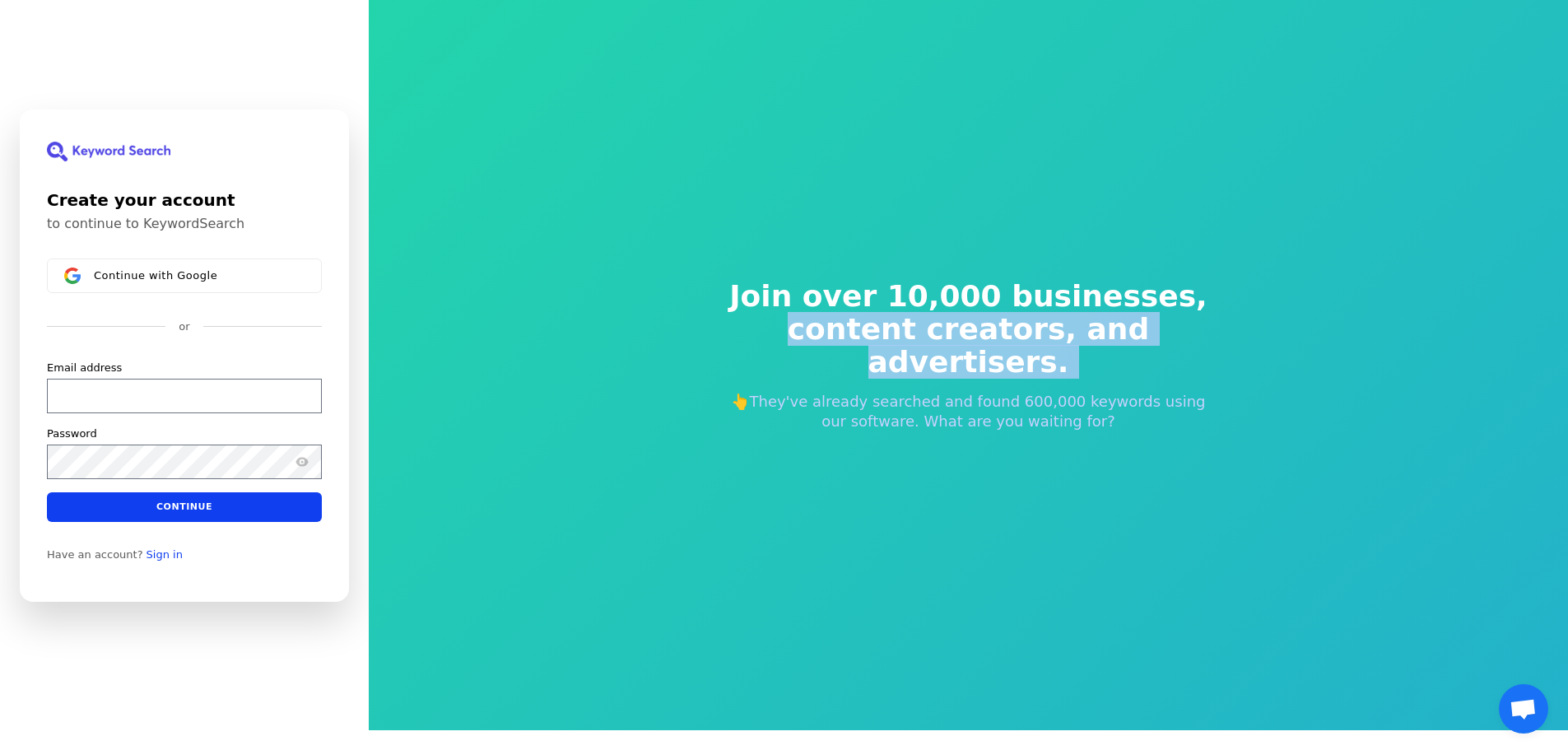
click at [983, 324] on span "content creators, and advertisers." at bounding box center [969, 346] width 500 height 66
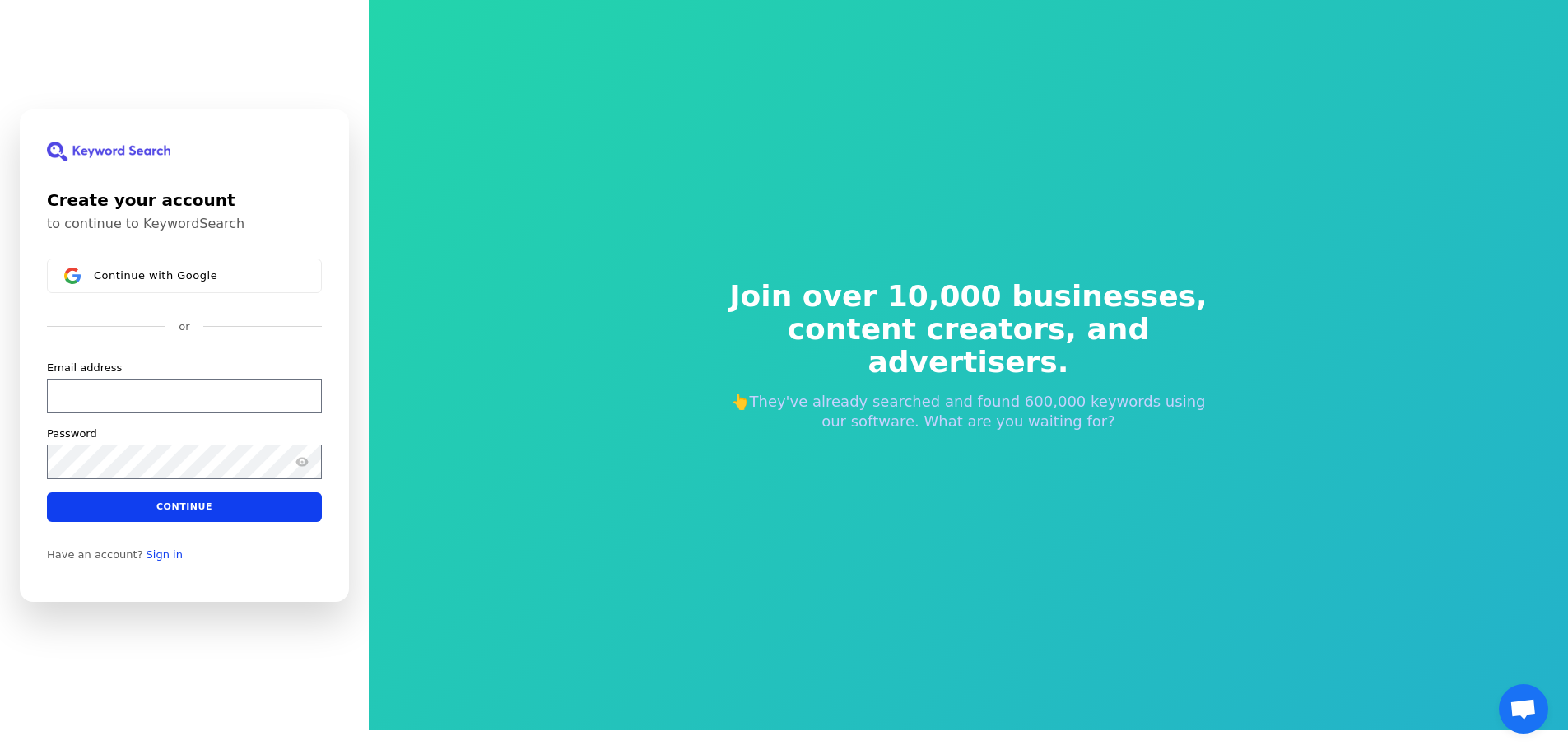
click at [983, 313] on span "Join over 10,000 businesses," at bounding box center [969, 296] width 500 height 33
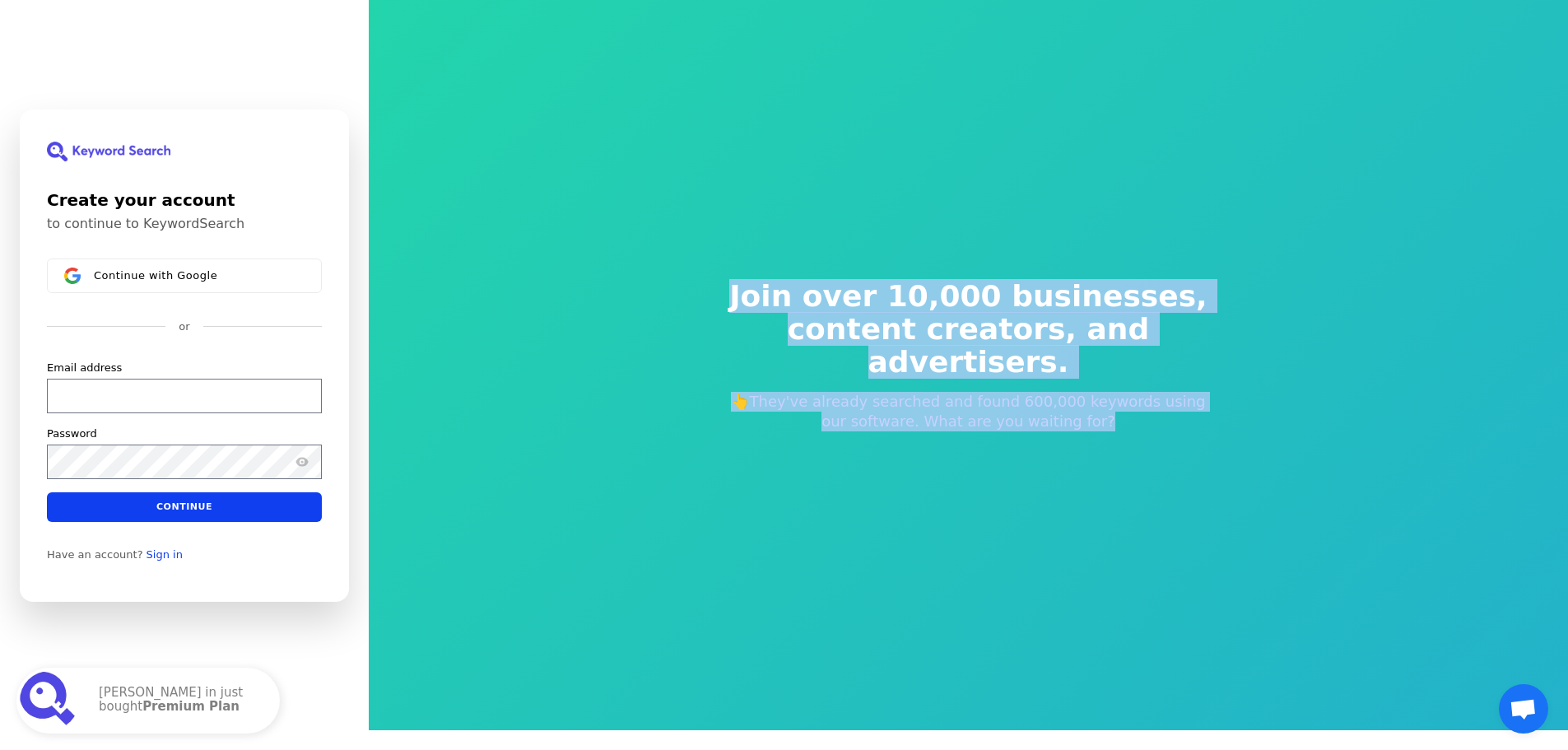
drag, startPoint x: 983, startPoint y: 314, endPoint x: 988, endPoint y: 422, distance: 108.1
click at [988, 422] on div "Join over 10,000 businesses, content creators, and advertisers. 👆They've alread…" at bounding box center [969, 355] width 553 height 283
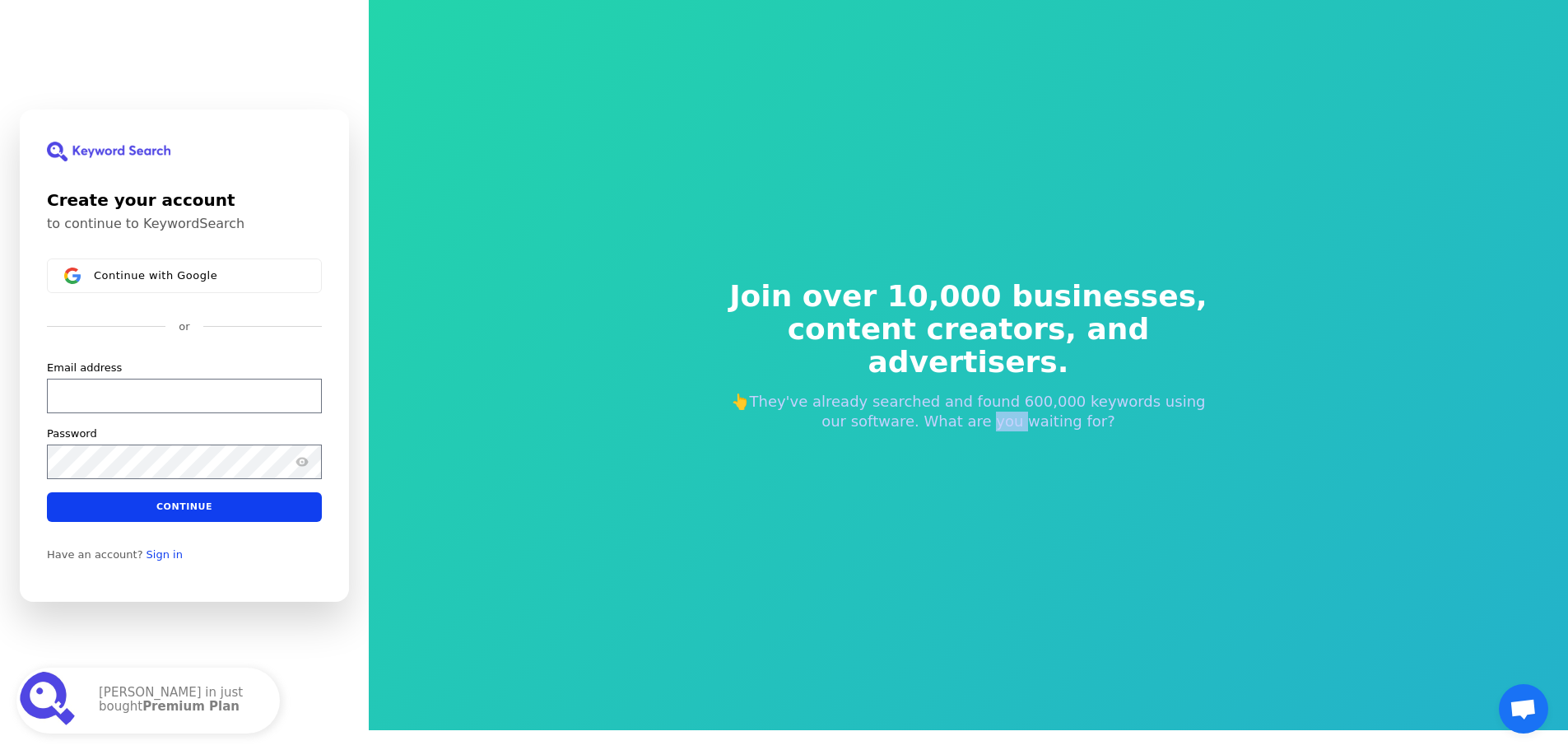
click at [988, 422] on div "Join over 10,000 businesses, content creators, and advertisers. 👆They've alread…" at bounding box center [969, 355] width 553 height 283
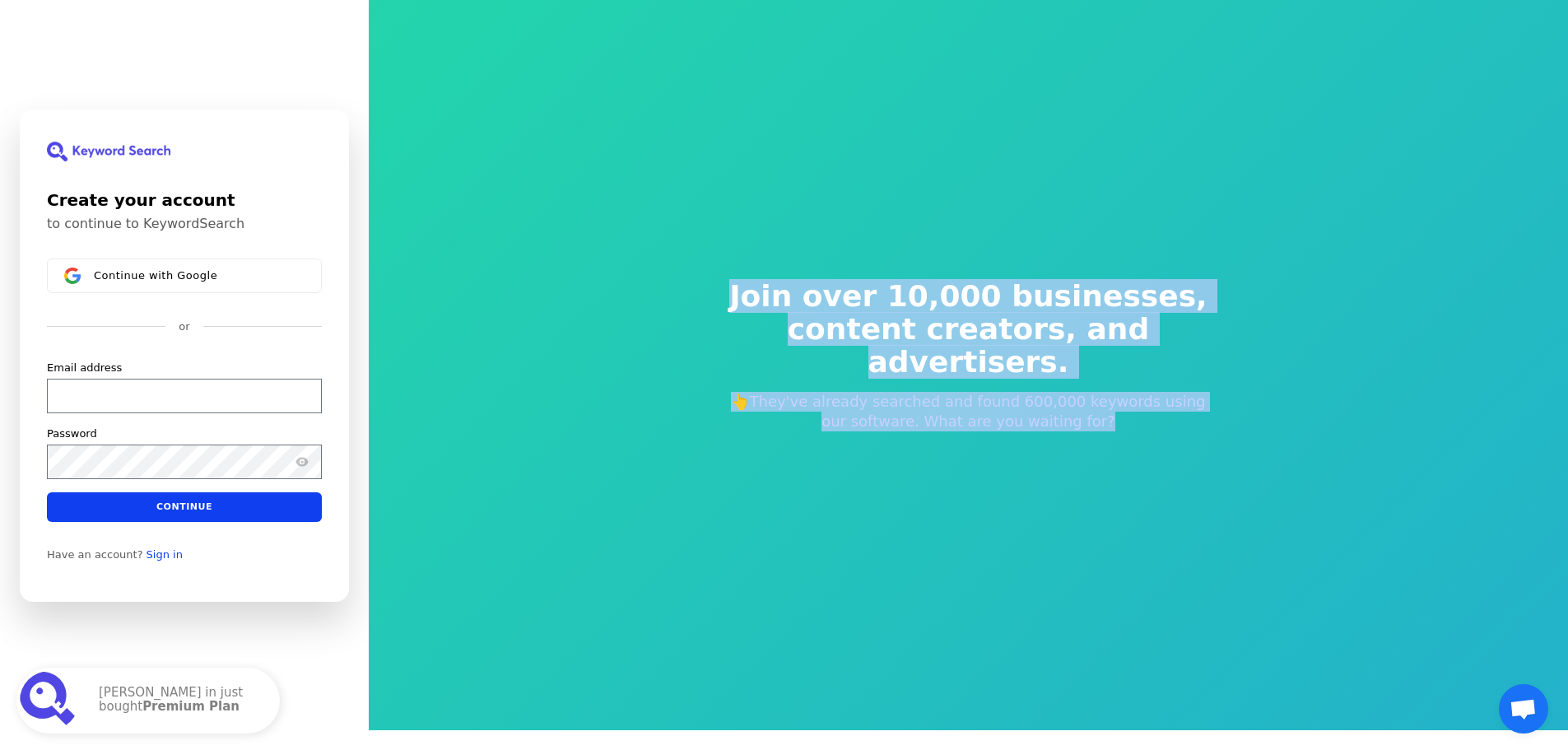
drag, startPoint x: 988, startPoint y: 422, endPoint x: 963, endPoint y: 268, distance: 156.0
click at [963, 268] on div "Join over 10,000 businesses, content creators, and advertisers. 👆They've alread…" at bounding box center [969, 355] width 553 height 283
click at [955, 307] on span "Join over 10,000 businesses," at bounding box center [969, 296] width 500 height 33
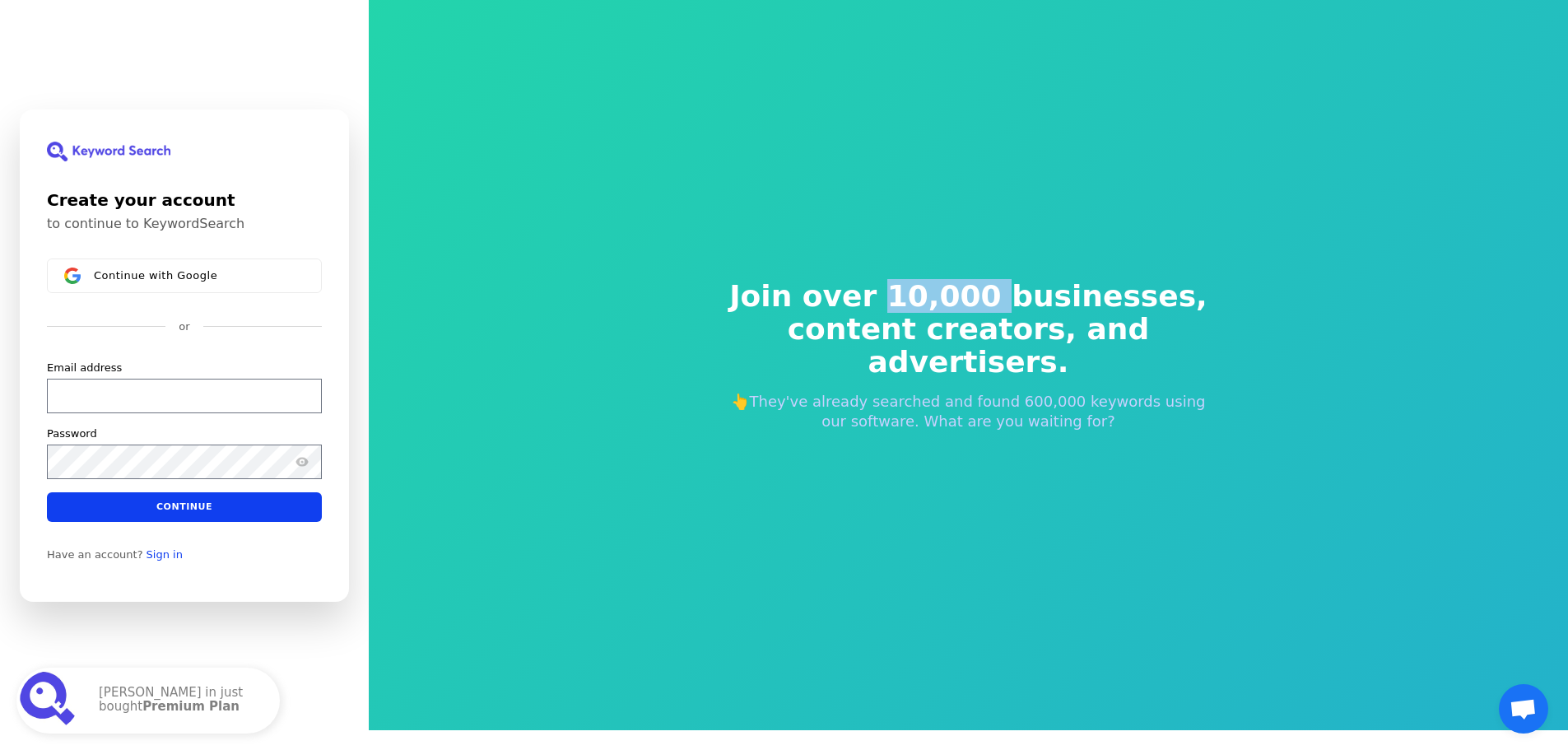
click at [955, 307] on span "Join over 10,000 businesses," at bounding box center [969, 296] width 500 height 33
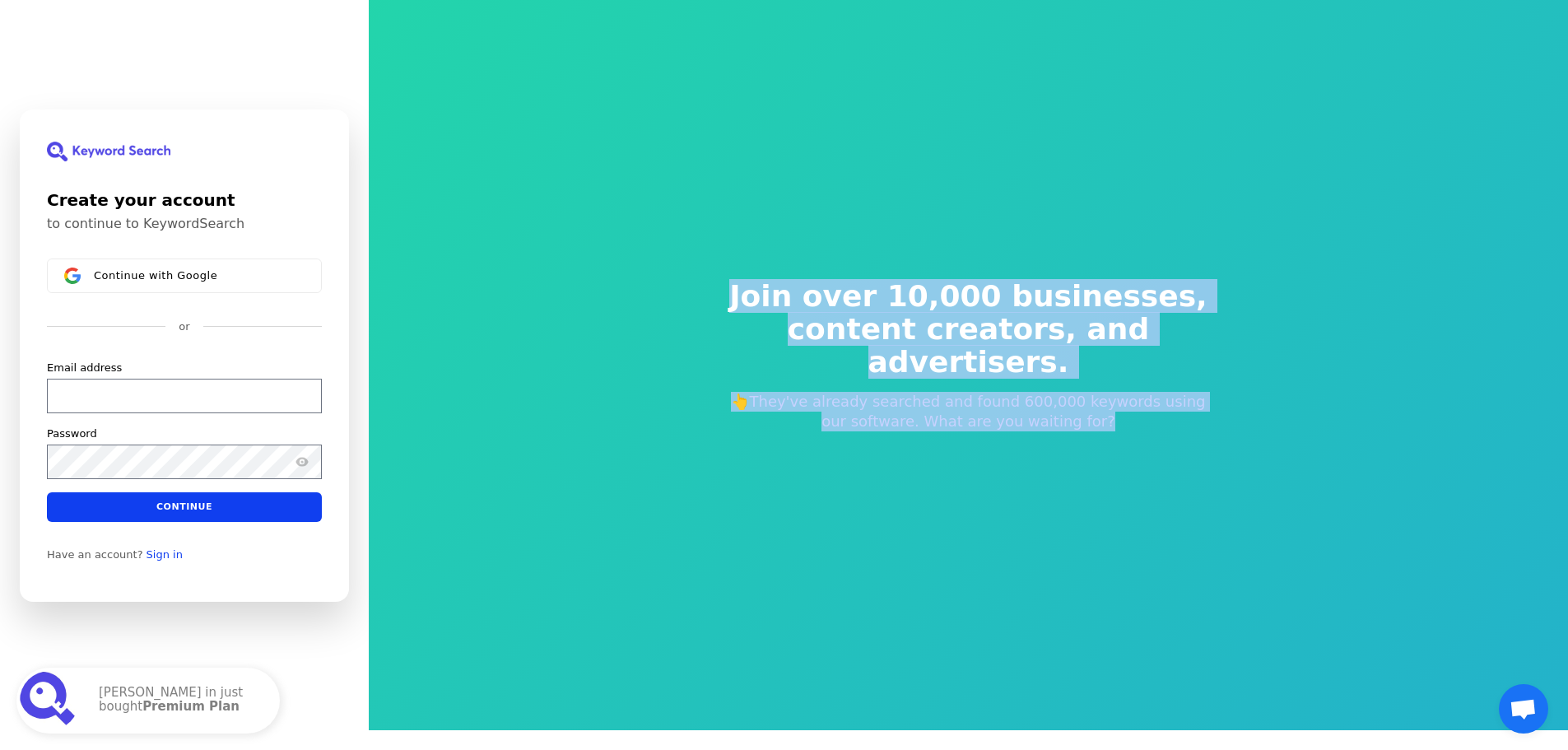
drag, startPoint x: 955, startPoint y: 307, endPoint x: 983, endPoint y: 395, distance: 92.3
click at [983, 395] on div "Join over 10,000 businesses, content creators, and advertisers. 👆They've alread…" at bounding box center [969, 355] width 553 height 283
click at [983, 395] on p "👆They've already searched and found 600,000 keywords using our software. What a…" at bounding box center [969, 411] width 500 height 39
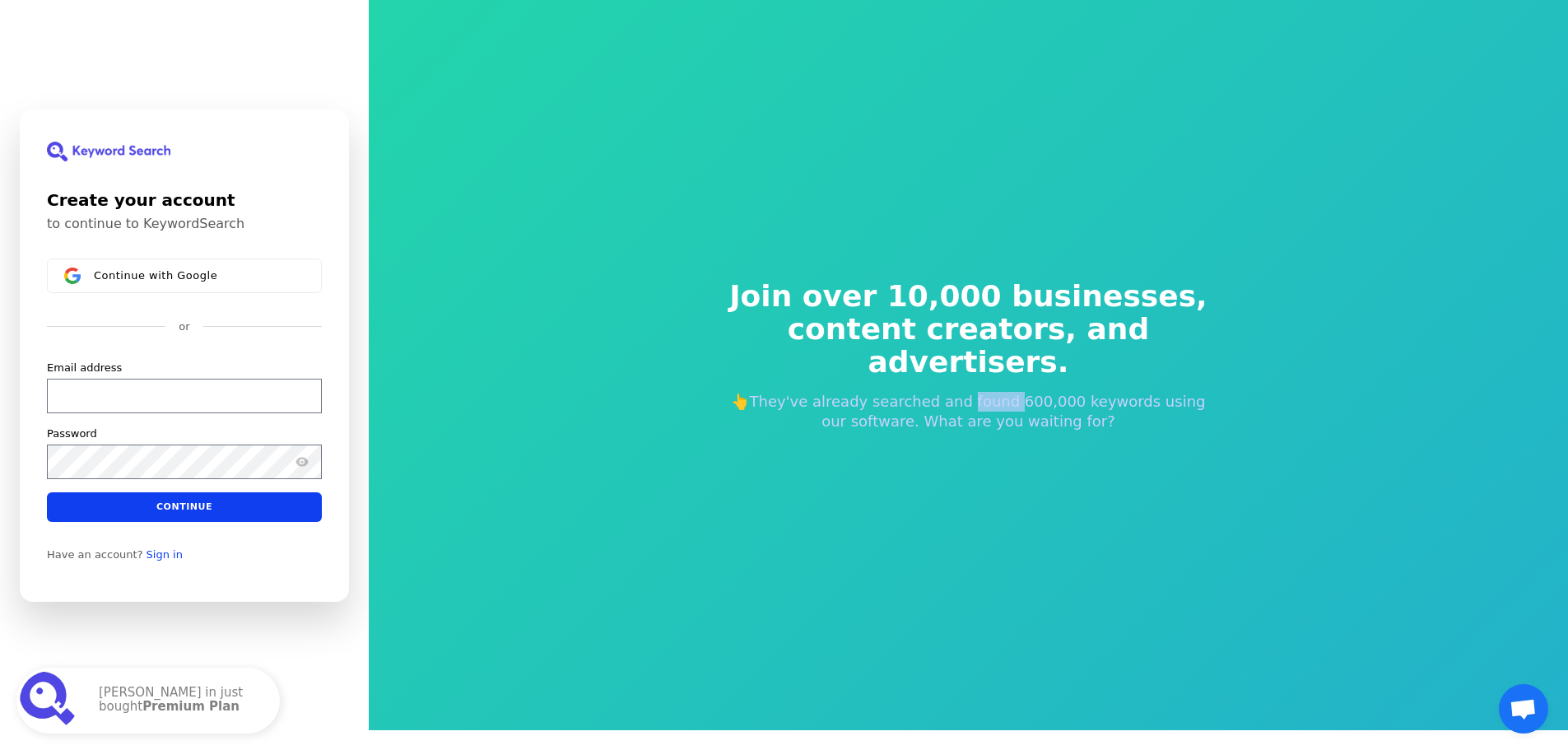
click at [983, 395] on p "👆They've already searched and found 600,000 keywords using our software. What a…" at bounding box center [969, 411] width 500 height 39
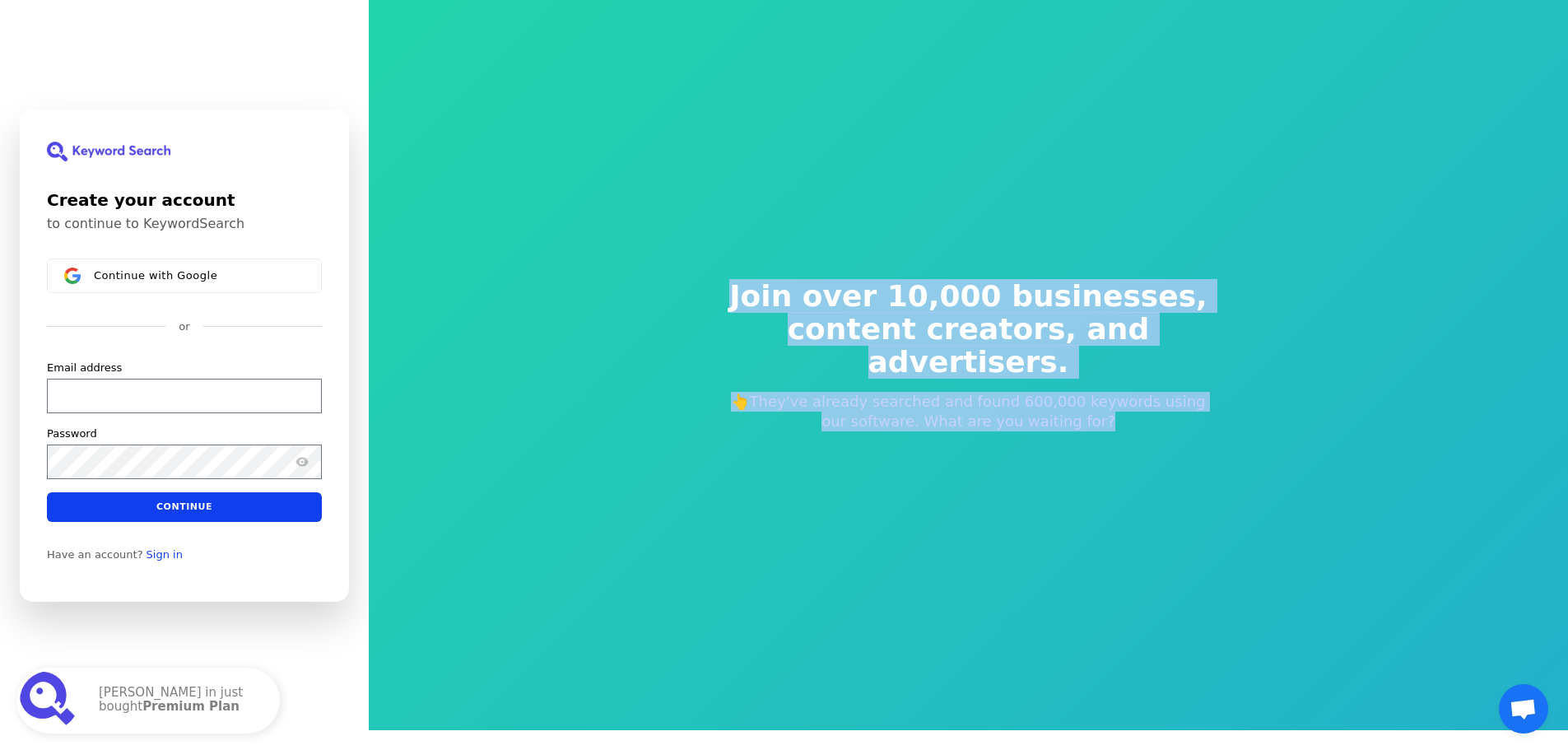
drag, startPoint x: 983, startPoint y: 395, endPoint x: 983, endPoint y: 291, distance: 104.0
click at [983, 291] on div "Join over 10,000 businesses, content creators, and advertisers. 👆They've alread…" at bounding box center [969, 355] width 553 height 283
click at [983, 291] on span "Join over 10,000 businesses," at bounding box center [969, 296] width 500 height 33
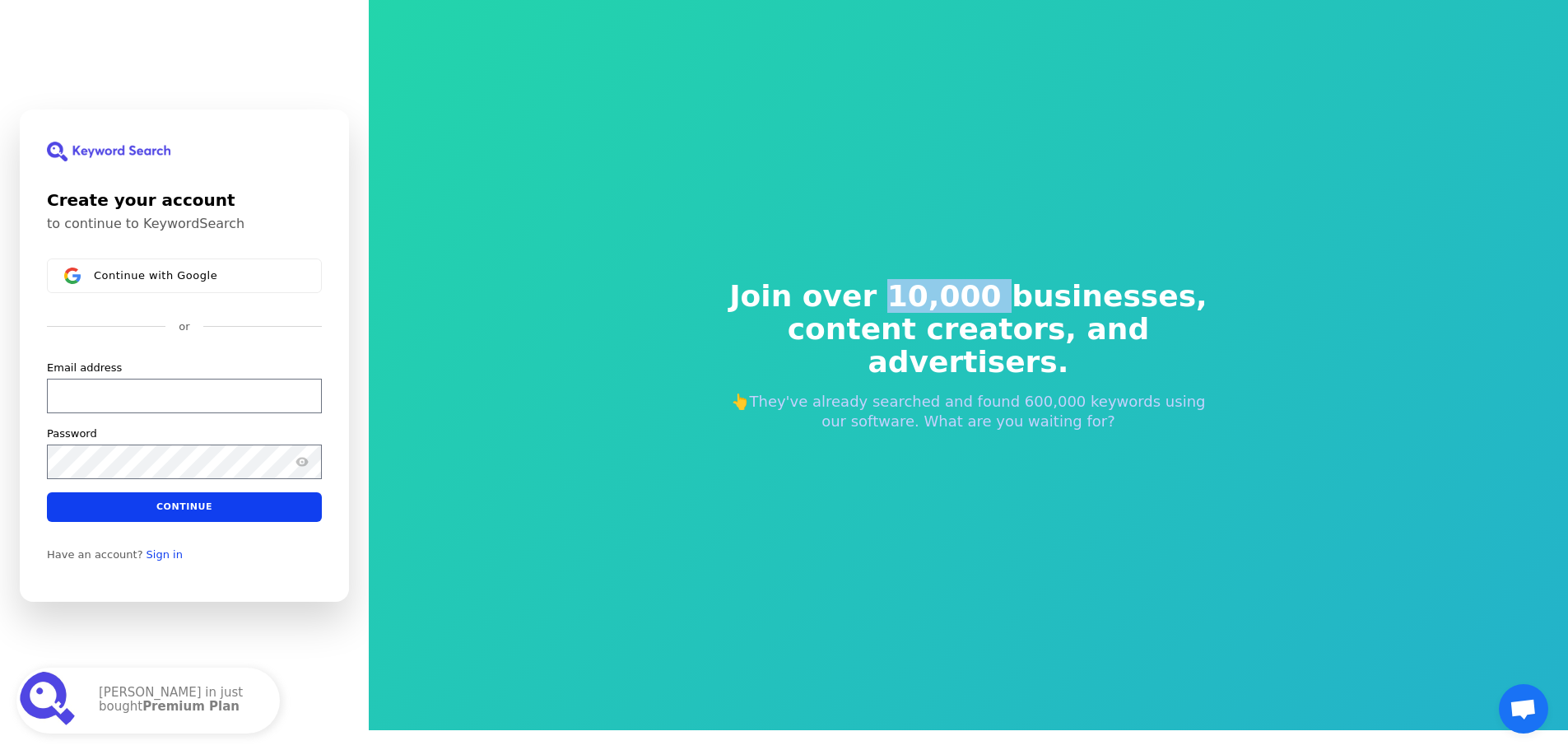
click at [983, 291] on span "Join over 10,000 businesses," at bounding box center [969, 296] width 500 height 33
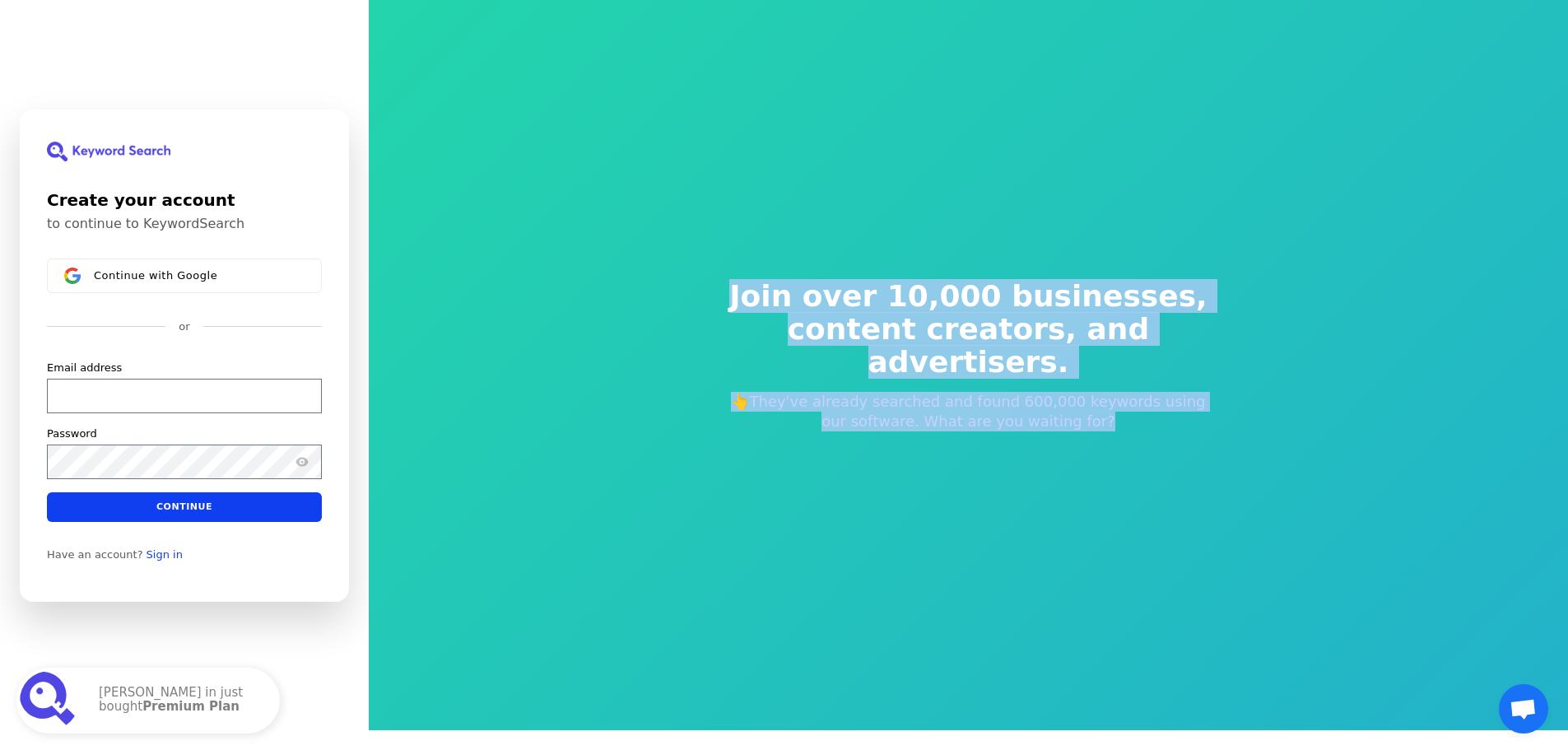
drag, startPoint x: 983, startPoint y: 291, endPoint x: 985, endPoint y: 412, distance: 121.0
click at [985, 412] on div "Join over 10,000 businesses, content creators, and advertisers. 👆They've alread…" at bounding box center [969, 355] width 553 height 283
click at [983, 406] on p "👆They've already searched and found 600,000 keywords using our software. What a…" at bounding box center [969, 411] width 500 height 39
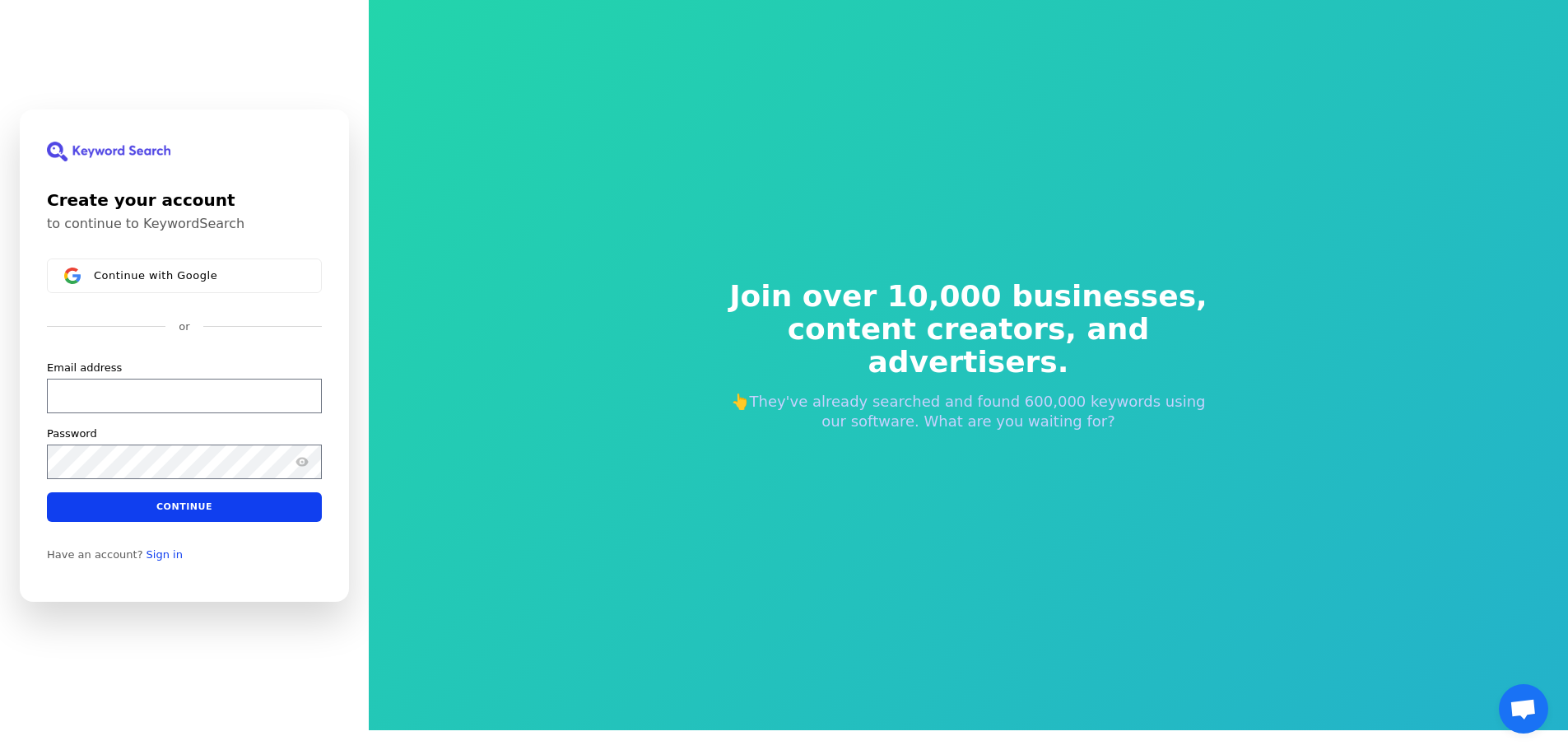
click at [1053, 410] on p "👆They've already searched and found 600,000 keywords using our software. What a…" at bounding box center [969, 411] width 500 height 39
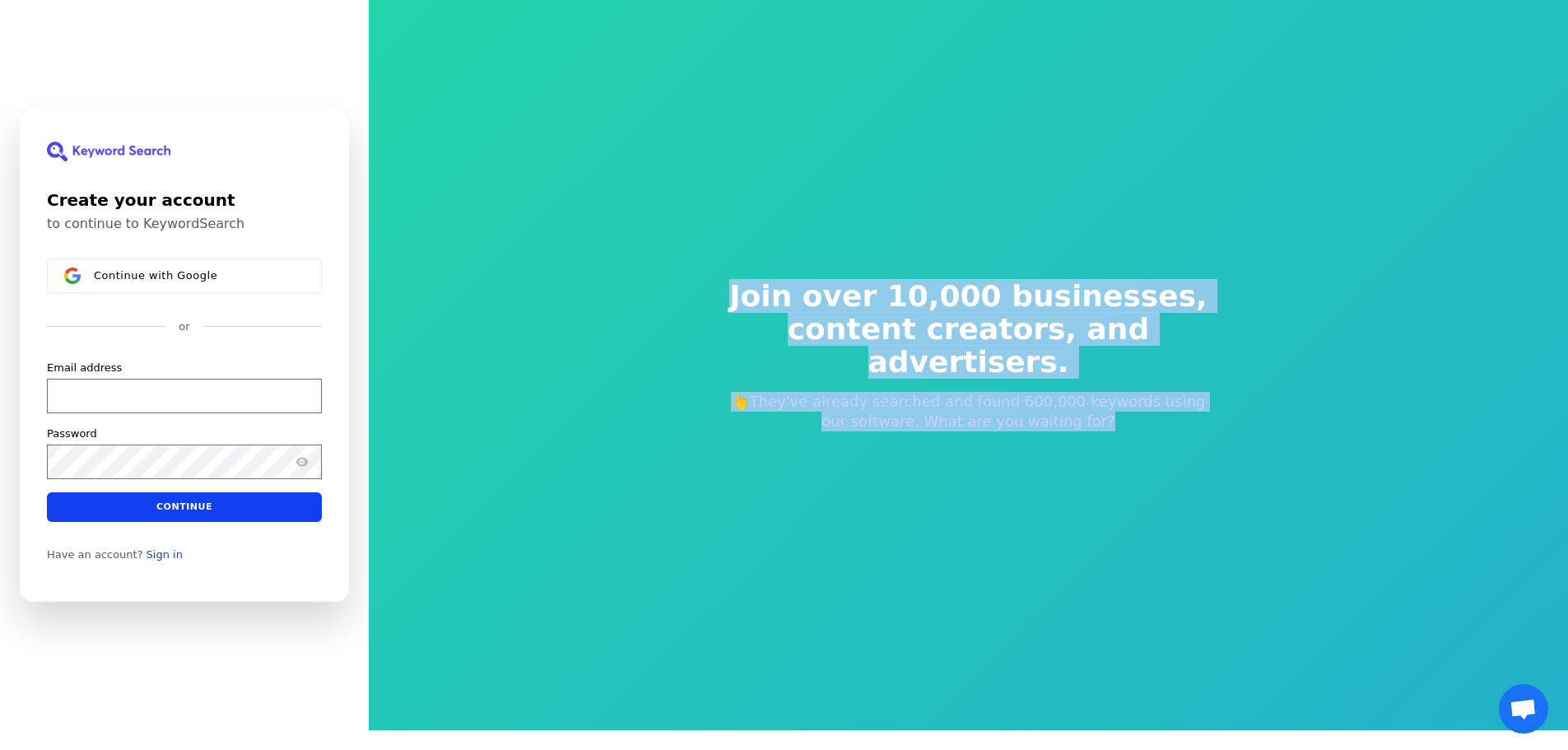
drag, startPoint x: 1053, startPoint y: 410, endPoint x: 908, endPoint y: 267, distance: 203.7
click at [908, 267] on div "Join over 10,000 businesses, content creators, and advertisers. 👆They've alread…" at bounding box center [969, 355] width 553 height 283
click at [791, 313] on span "Join over 10,000 businesses," at bounding box center [969, 296] width 500 height 33
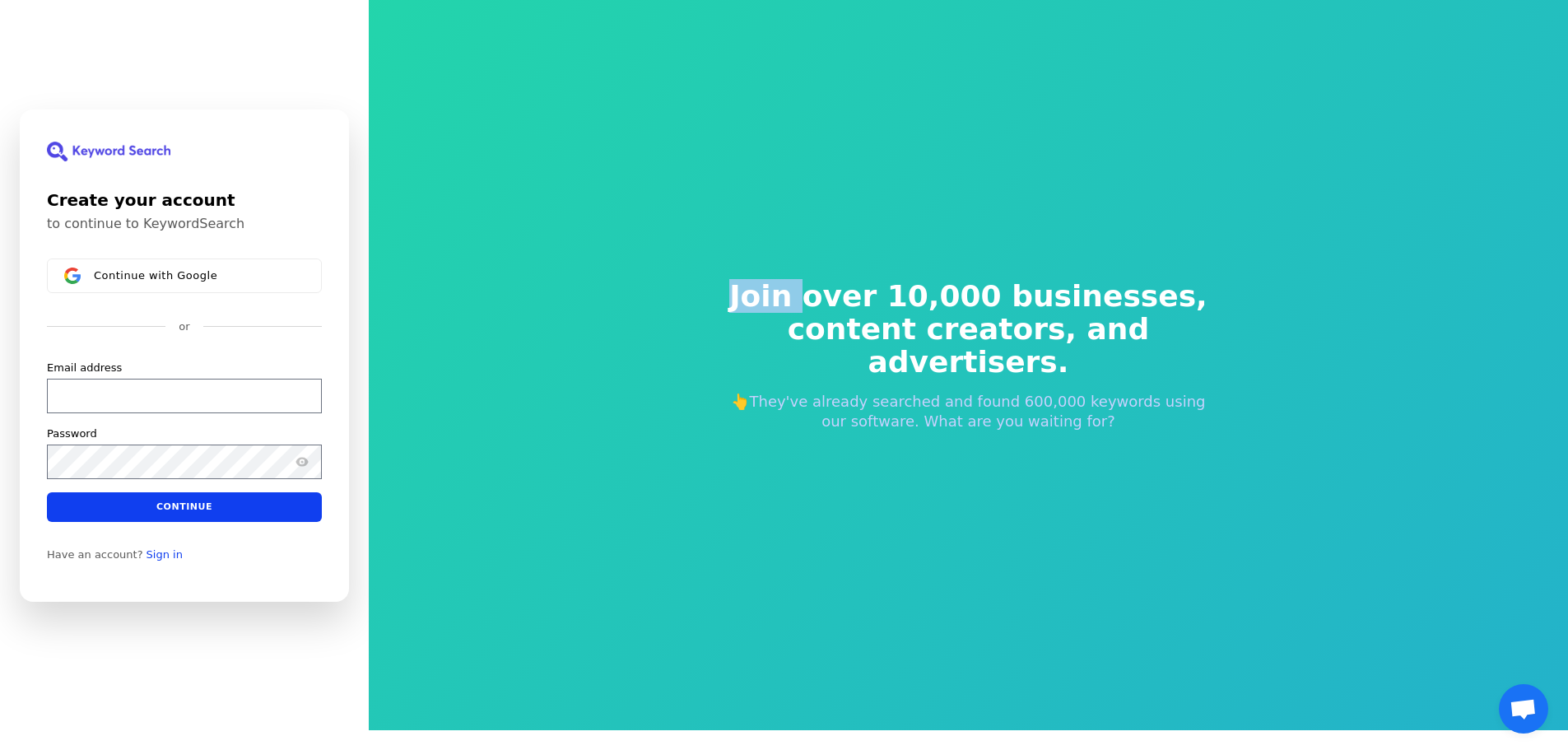
click at [791, 313] on span "Join over 10,000 businesses," at bounding box center [969, 296] width 500 height 33
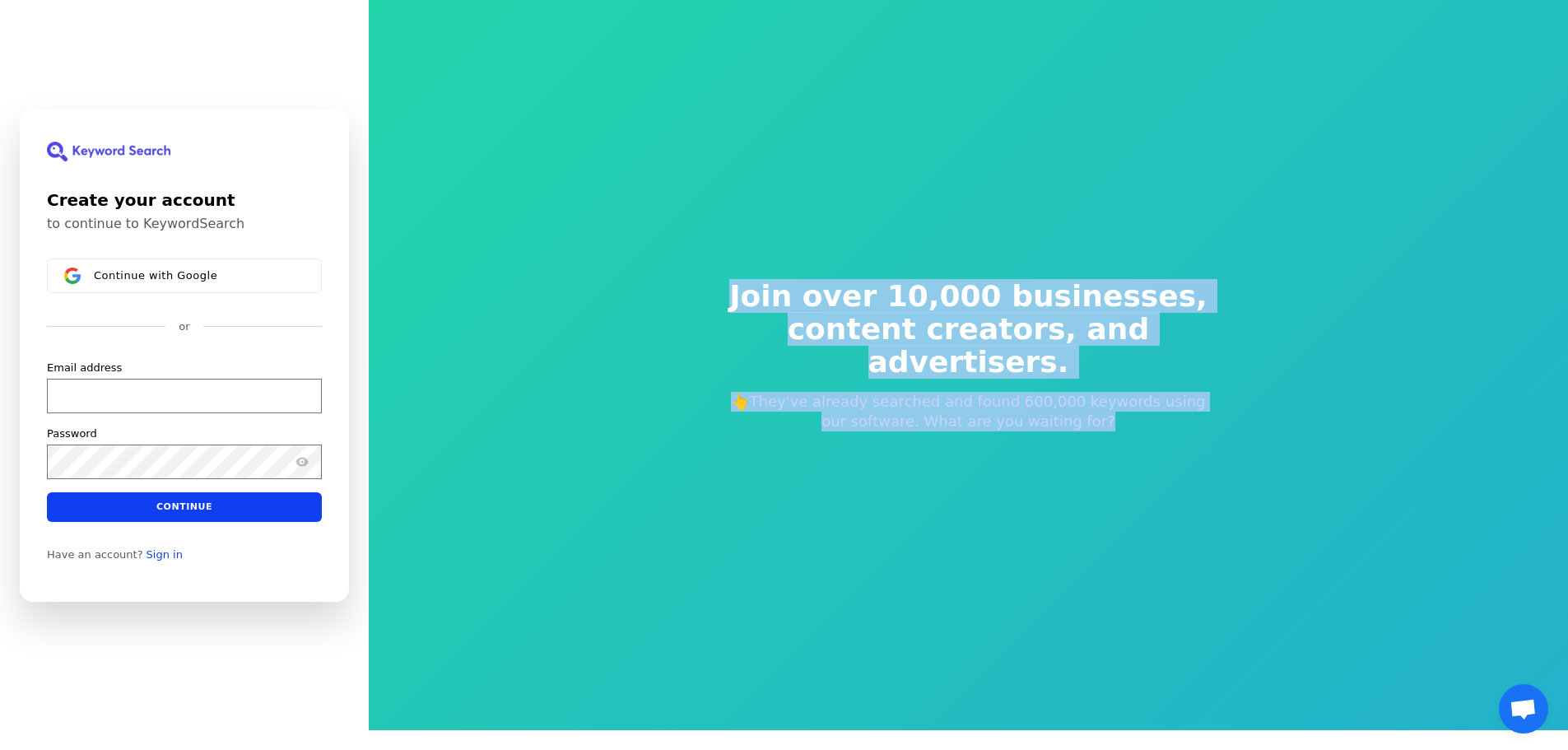
drag, startPoint x: 791, startPoint y: 315, endPoint x: 958, endPoint y: 420, distance: 197.3
click at [958, 420] on div "Join over 10,000 businesses, content creators, and advertisers. 👆They've alread…" at bounding box center [969, 355] width 553 height 283
click at [1109, 417] on div "Join over 10,000 businesses, content creators, and advertisers. 👆They've alread…" at bounding box center [969, 355] width 553 height 283
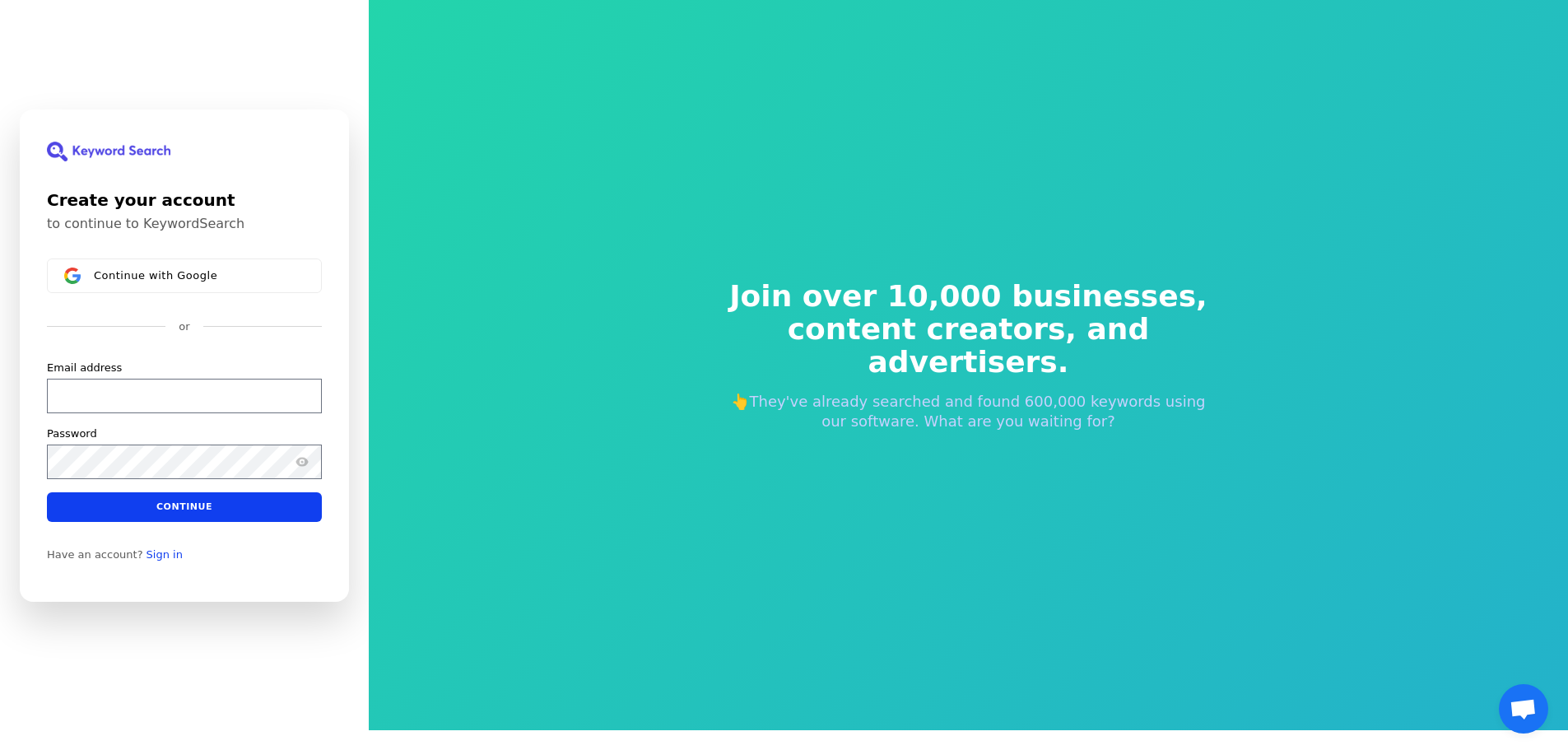
click at [1109, 417] on div "Join over 10,000 businesses, content creators, and advertisers. 👆They've alread…" at bounding box center [969, 355] width 553 height 283
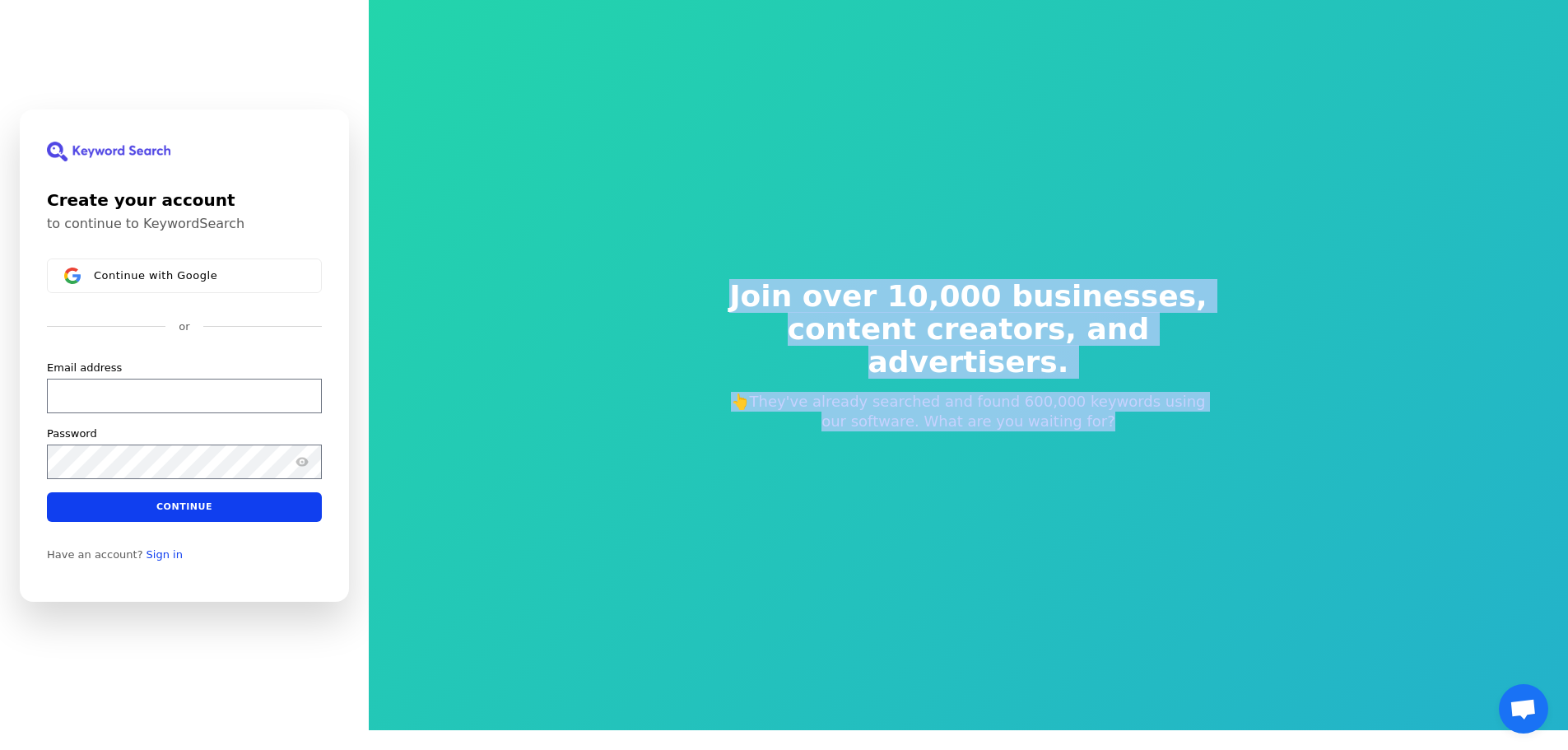
drag, startPoint x: 1109, startPoint y: 417, endPoint x: 747, endPoint y: 309, distance: 377.8
click at [783, 311] on div "Join over 10,000 businesses, content creators, and advertisers. 👆They've alread…" at bounding box center [969, 355] width 553 height 283
click at [747, 309] on span "Join over 10,000 businesses," at bounding box center [969, 296] width 500 height 33
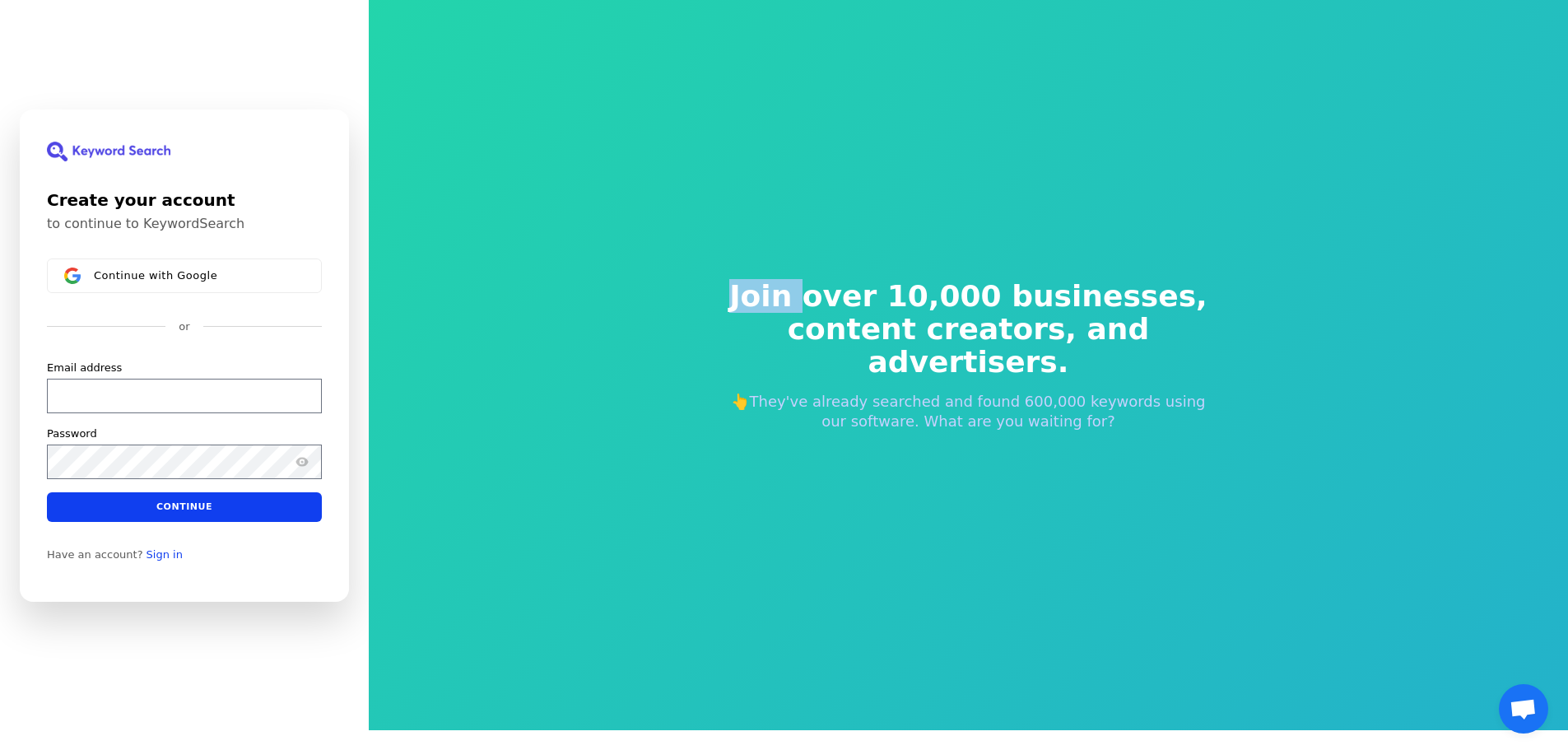
click at [747, 309] on span "Join over 10,000 businesses," at bounding box center [969, 296] width 500 height 33
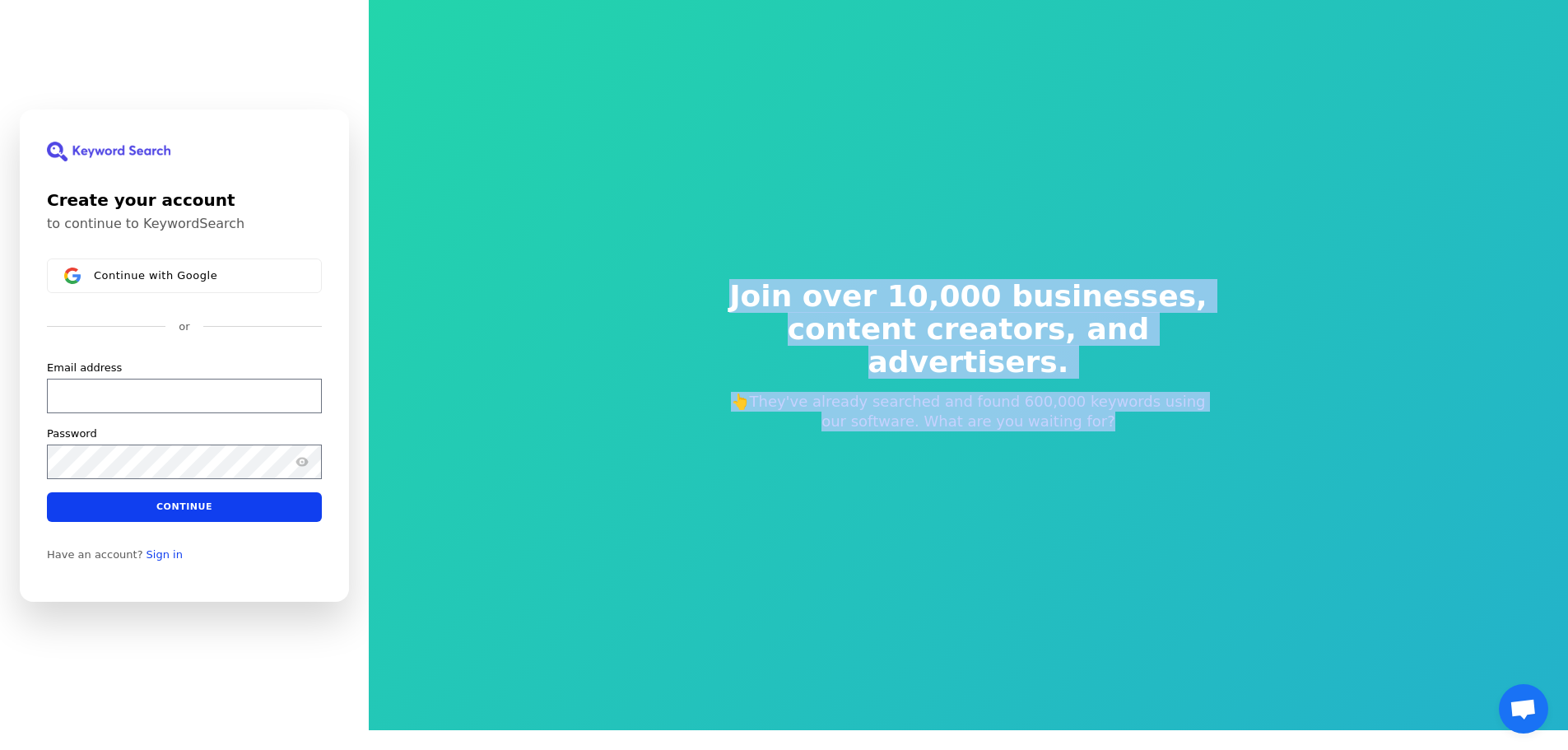
drag, startPoint x: 747, startPoint y: 309, endPoint x: 1009, endPoint y: 438, distance: 292.0
click at [932, 425] on div "Join over 10,000 businesses, content creators, and advertisers. 👆They've alread…" at bounding box center [969, 355] width 553 height 283
click at [1085, 438] on div "Join over 10,000 businesses, content creators, and advertisers. 👆They've alread…" at bounding box center [969, 355] width 553 height 283
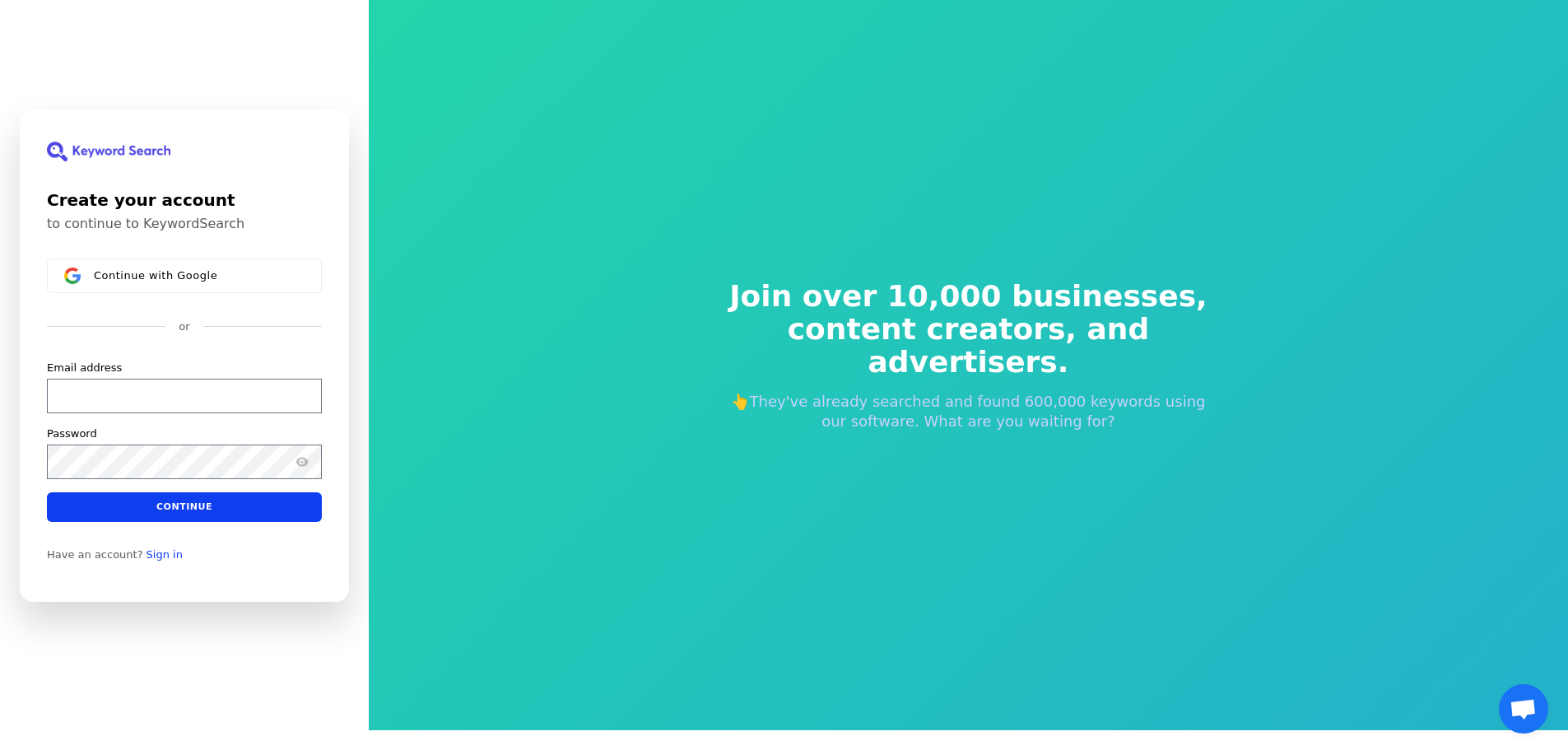
click at [1085, 438] on div "Join over 10,000 businesses, content creators, and advertisers. 👆They've alread…" at bounding box center [969, 355] width 553 height 283
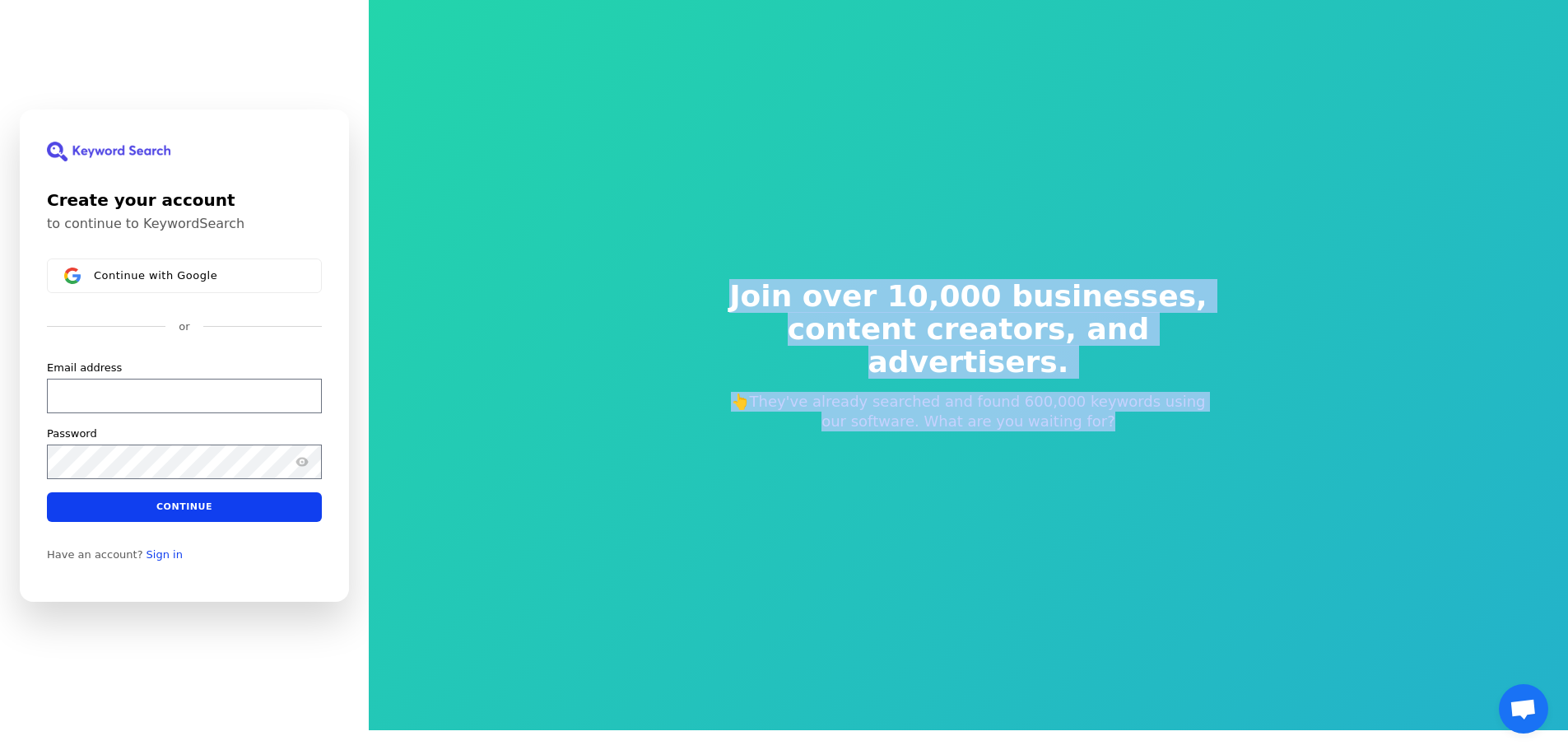
drag, startPoint x: 1085, startPoint y: 438, endPoint x: 787, endPoint y: 232, distance: 362.3
click at [787, 232] on div "Join over 10,000 businesses, content creators, and advertisers. 👆They've alread…" at bounding box center [969, 355] width 553 height 283
click at [741, 291] on div "Join over 10,000 businesses, content creators, and advertisers. 👆They've alread…" at bounding box center [969, 355] width 553 height 283
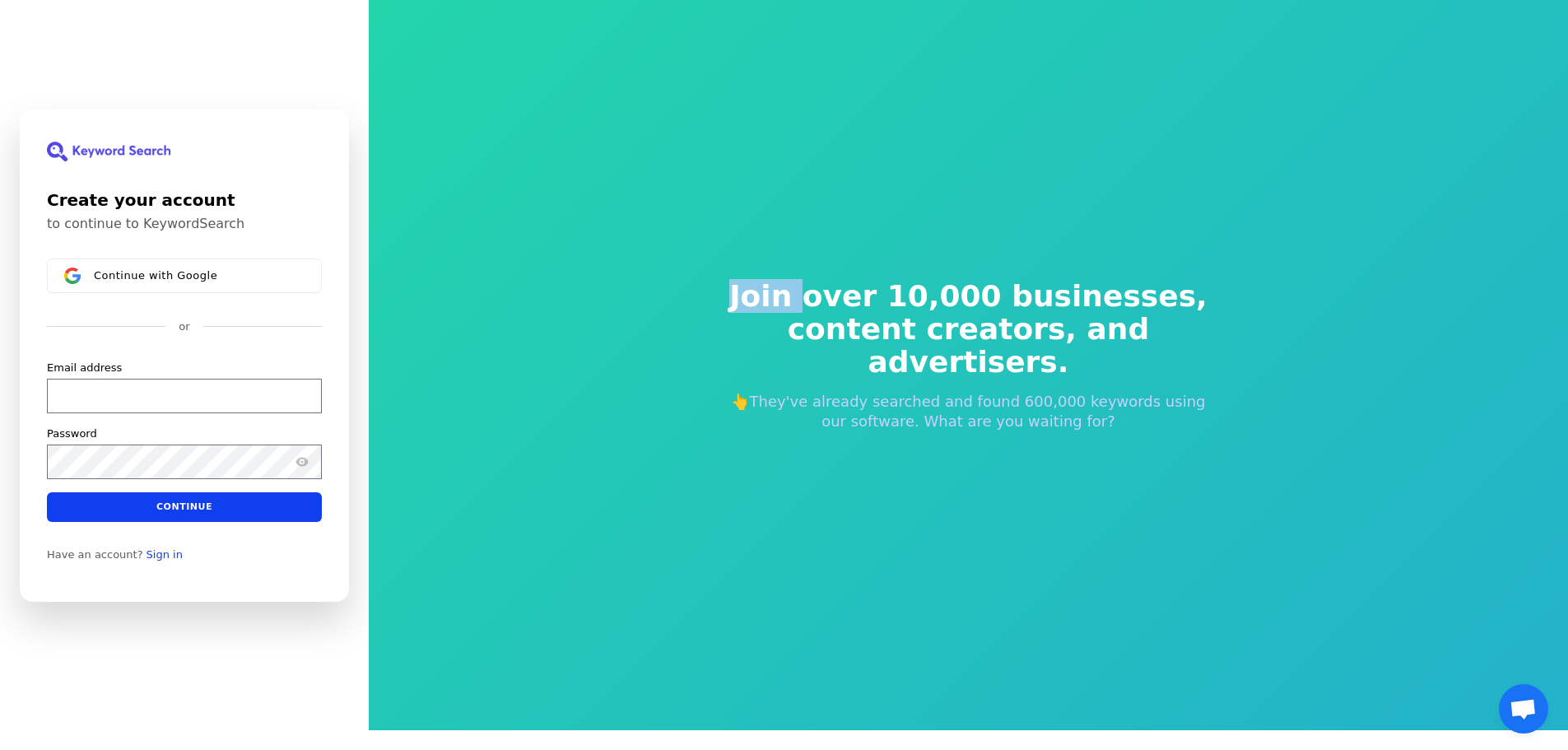
click at [741, 291] on div "Join over 10,000 businesses, content creators, and advertisers. 👆They've alread…" at bounding box center [969, 355] width 553 height 283
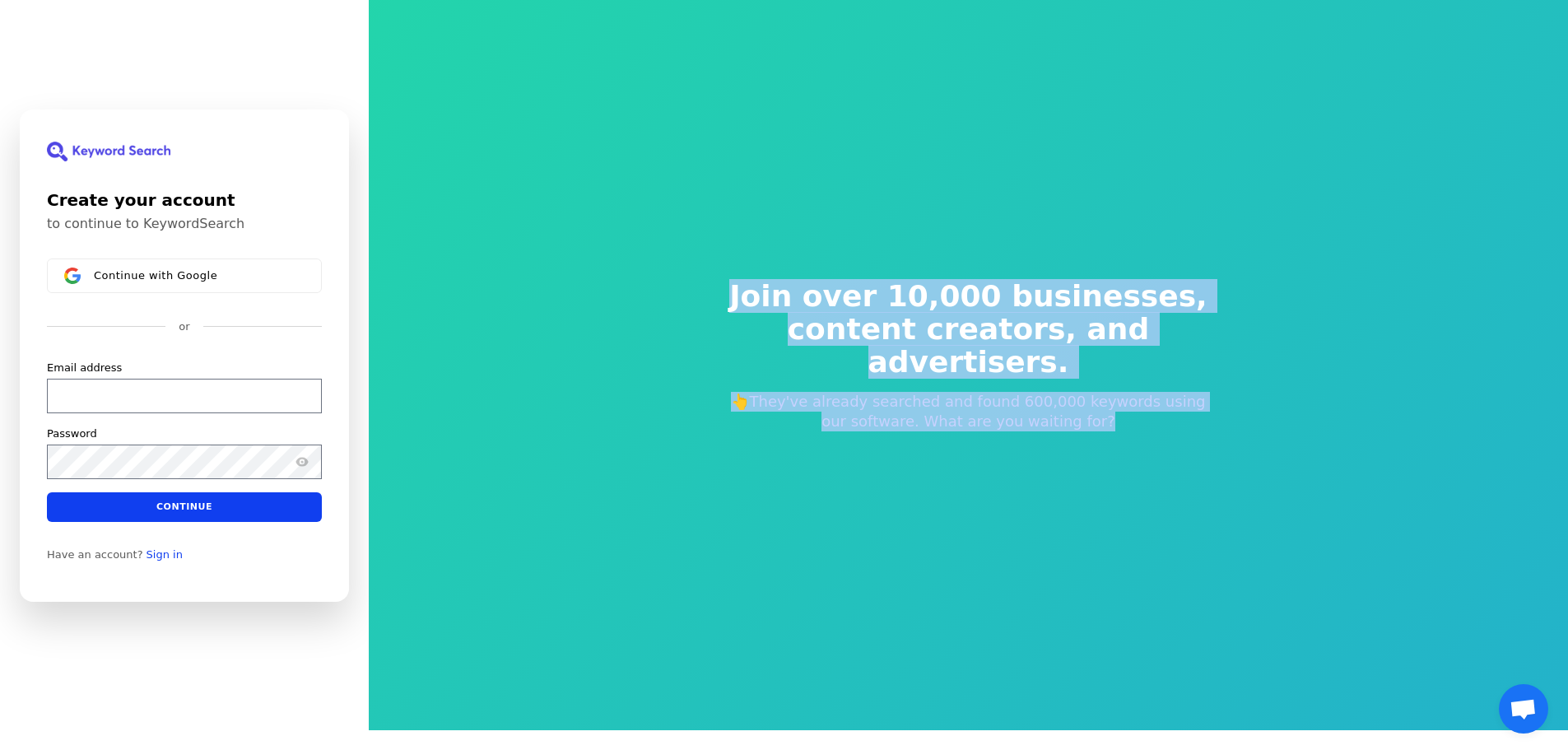
drag, startPoint x: 741, startPoint y: 291, endPoint x: 1139, endPoint y: 442, distance: 425.7
click at [1139, 442] on div "Join over 10,000 businesses, content creators, and advertisers. 👆They've alread…" at bounding box center [969, 355] width 553 height 283
click at [1141, 442] on div "Join over 10,000 businesses, content creators, and advertisers. 👆They've alread…" at bounding box center [969, 355] width 553 height 283
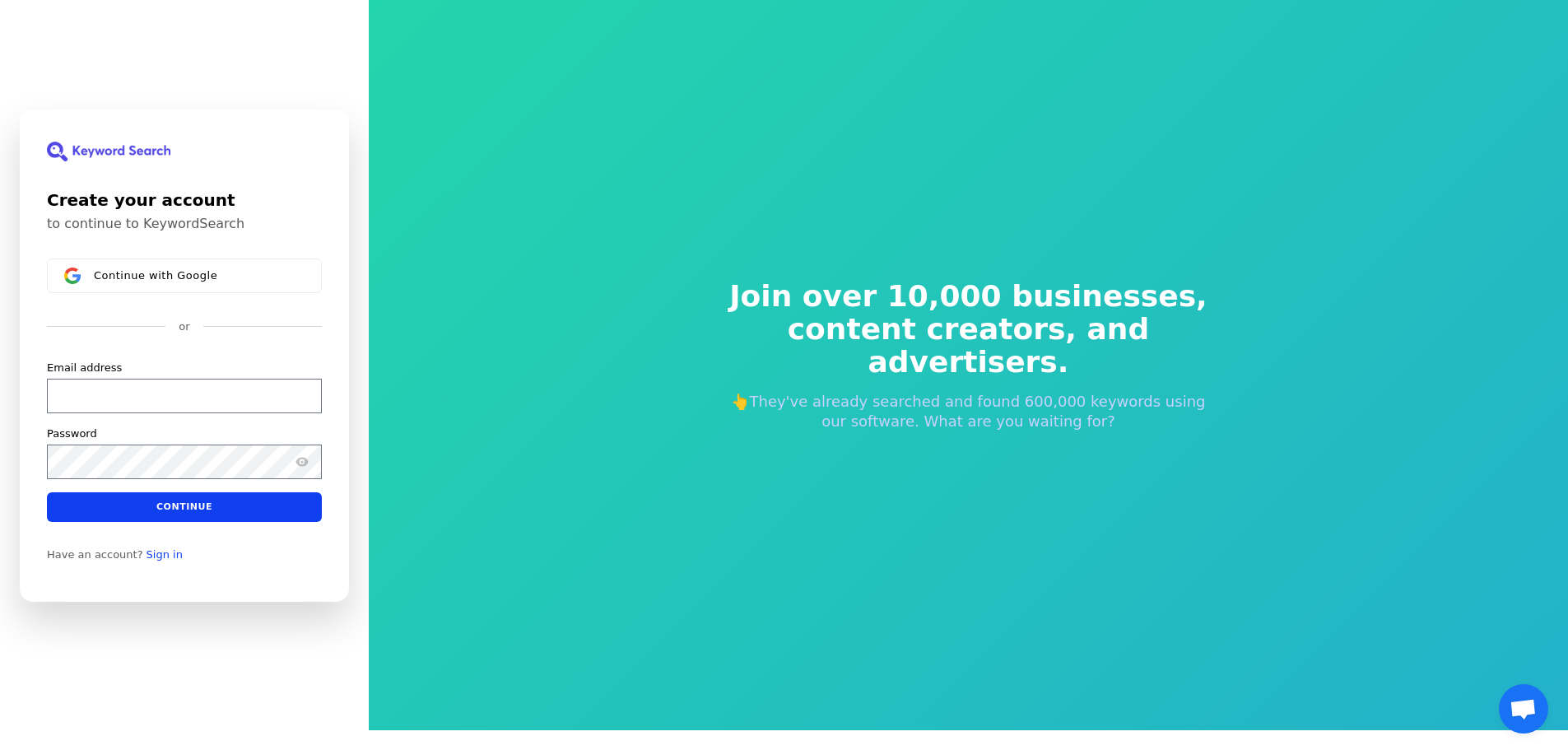
click at [1141, 442] on div "Join over 10,000 businesses, content creators, and advertisers. 👆They've alread…" at bounding box center [969, 355] width 553 height 283
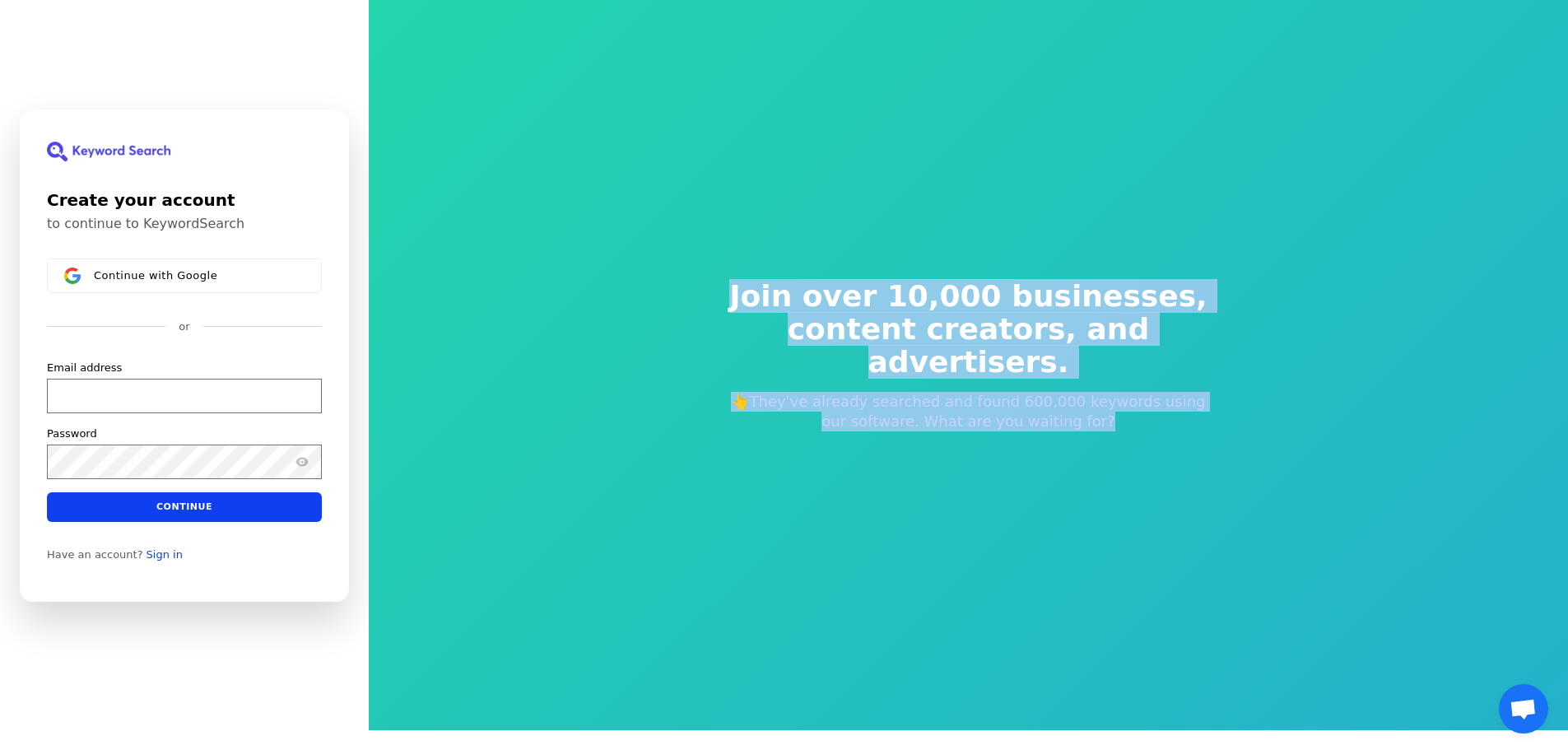
drag, startPoint x: 1141, startPoint y: 442, endPoint x: 747, endPoint y: 250, distance: 438.3
click at [747, 250] on div "Join over 10,000 businesses, content creators, and advertisers. 👆They've alread…" at bounding box center [969, 355] width 553 height 283
click at [731, 282] on div "Join over 10,000 businesses, content creators, and advertisers. 👆They've alread…" at bounding box center [969, 355] width 553 height 283
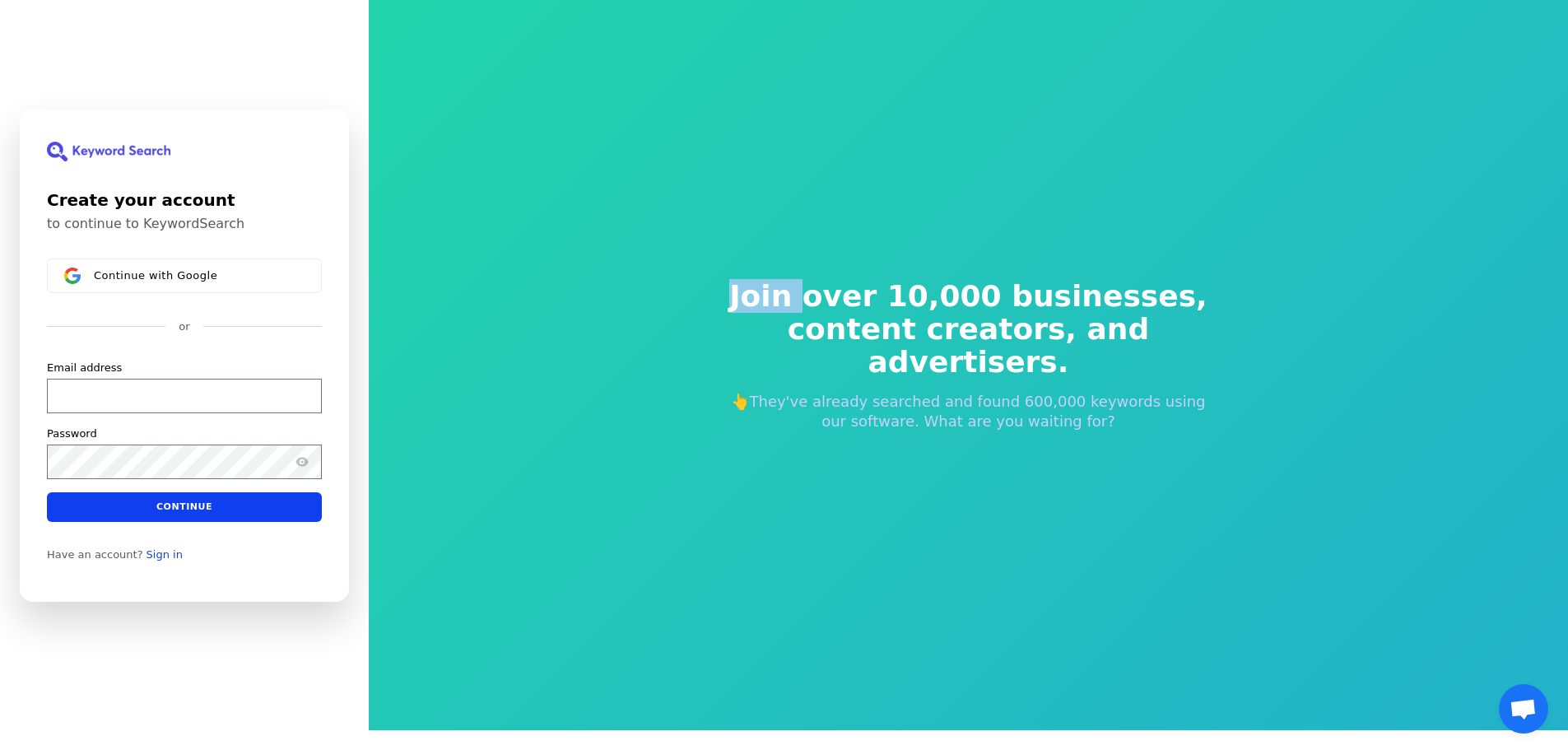
click at [731, 282] on div "Join over 10,000 businesses, content creators, and advertisers. 👆They've alread…" at bounding box center [969, 355] width 553 height 283
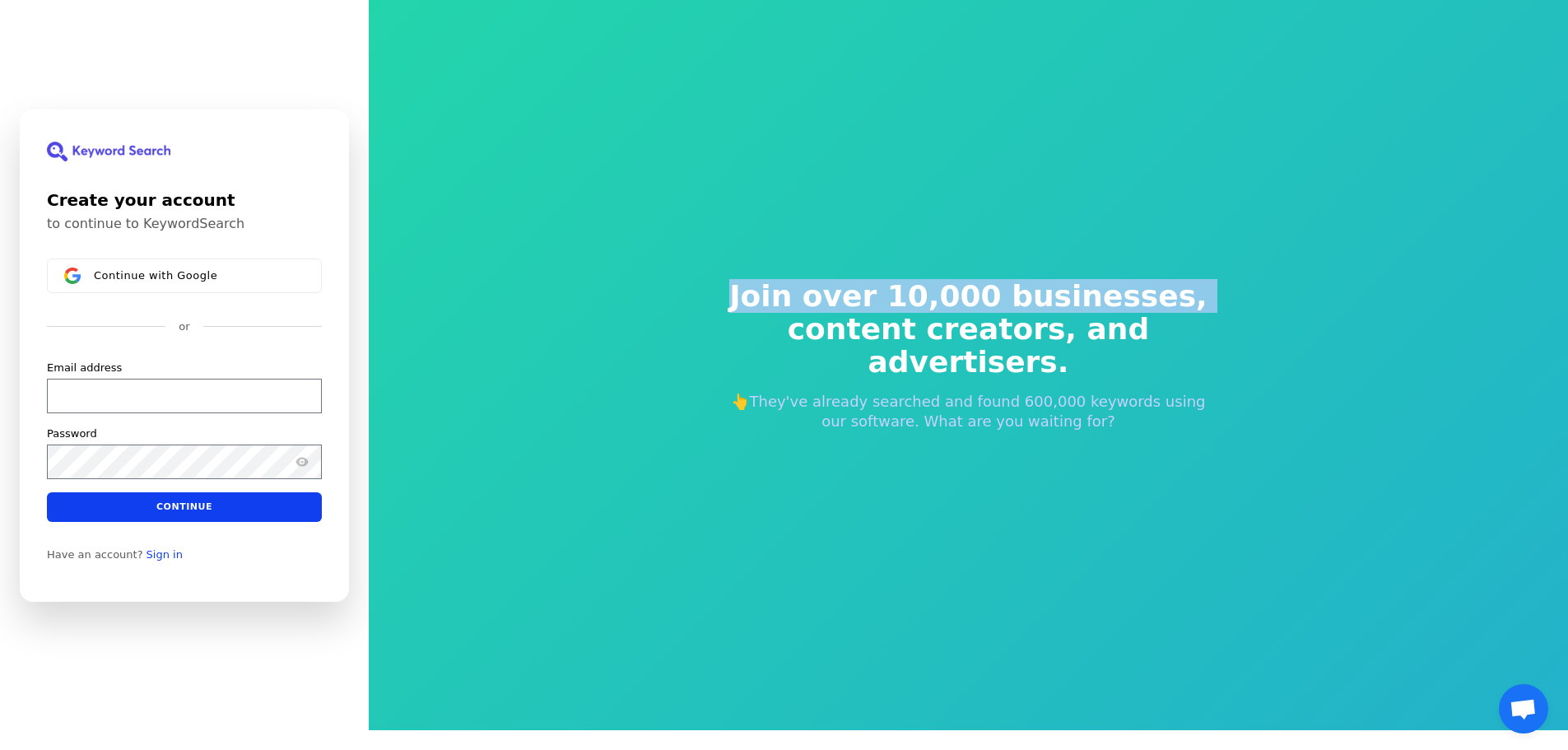
click at [731, 282] on div "Join over 10,000 businesses, content creators, and advertisers. 👆They've alread…" at bounding box center [969, 355] width 553 height 283
click at [755, 261] on div "Join over 10,000 businesses, content creators, and advertisers. 👆They've alread…" at bounding box center [969, 355] width 553 height 283
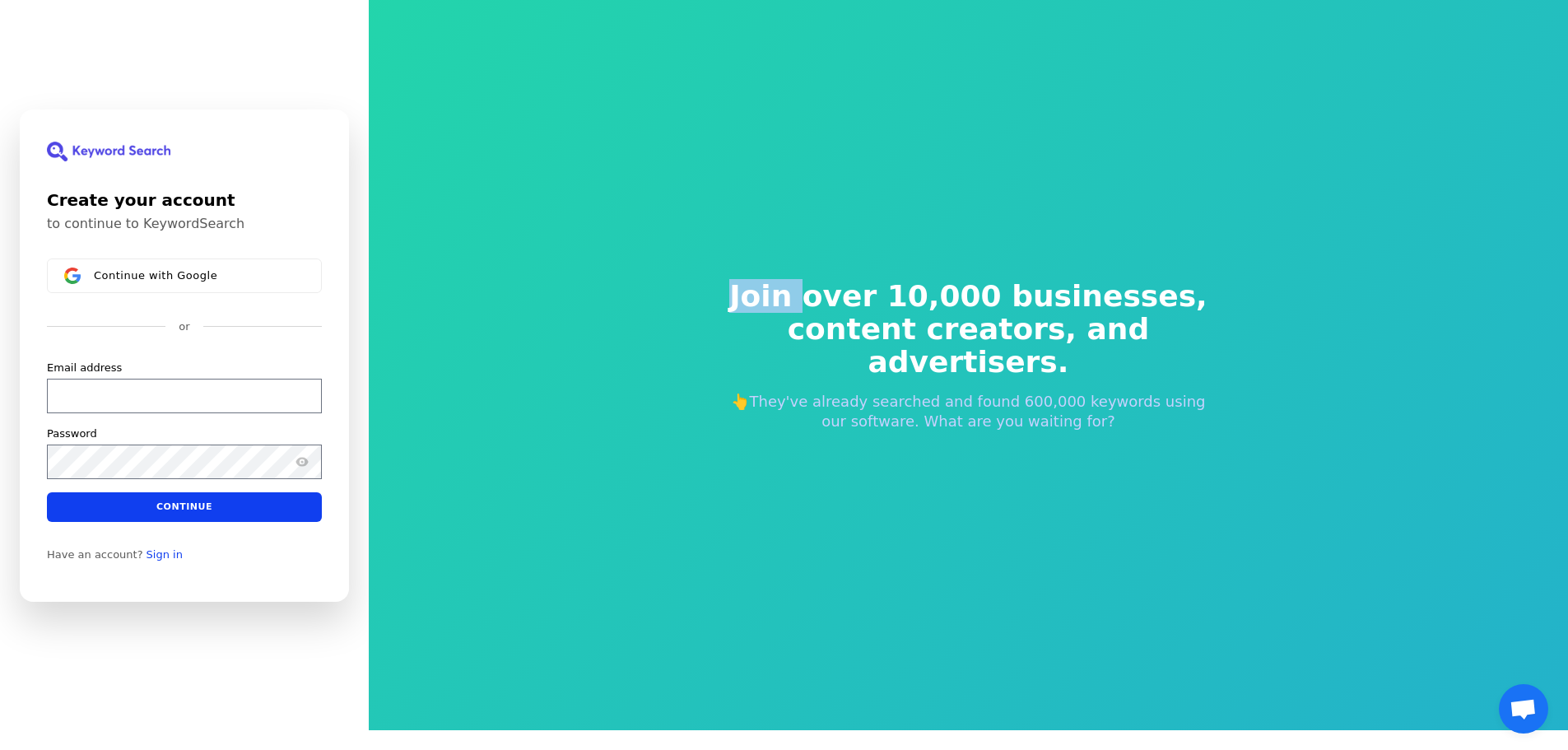
click at [755, 261] on div "Join over 10,000 businesses, content creators, and advertisers. 👆They've alread…" at bounding box center [969, 355] width 553 height 283
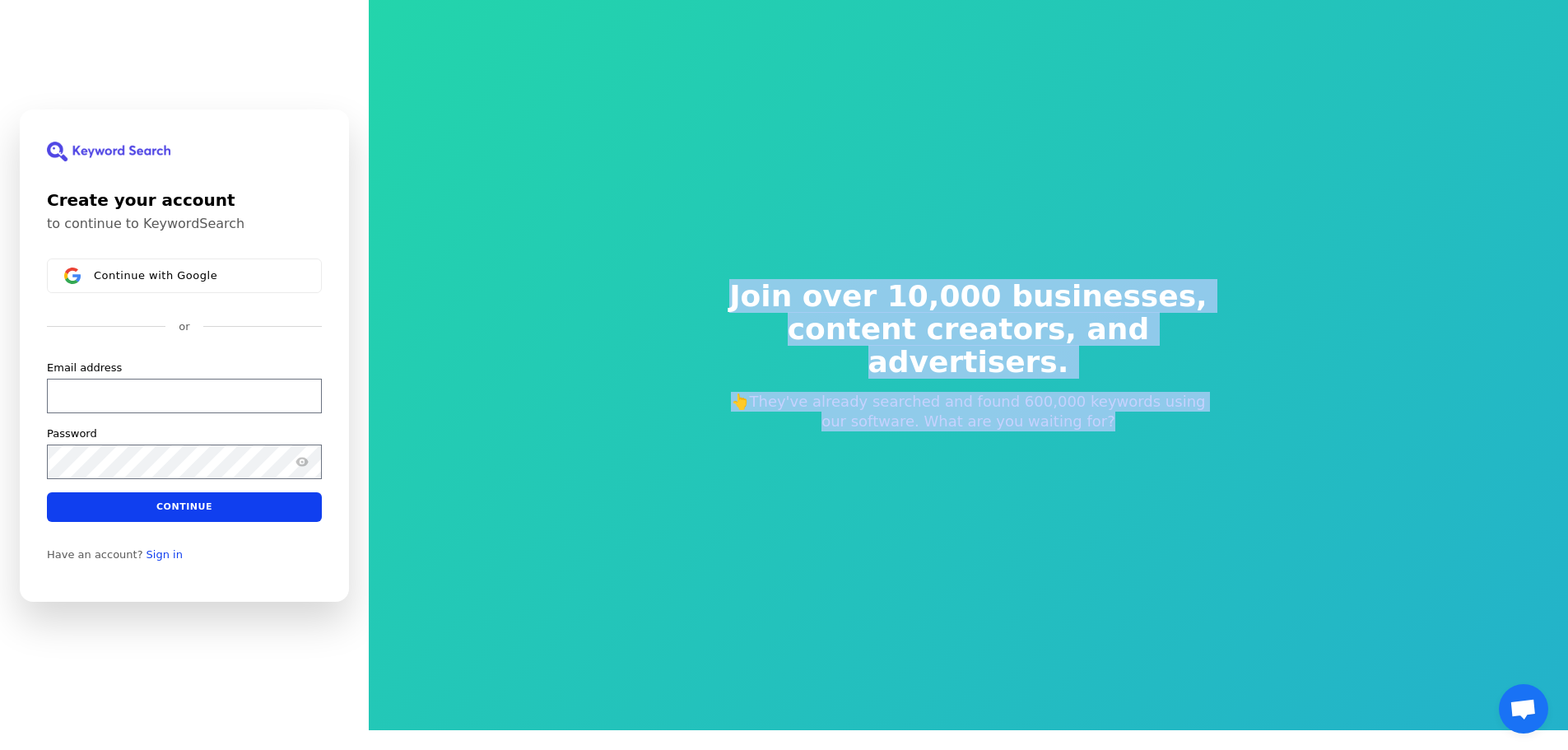
drag, startPoint x: 755, startPoint y: 261, endPoint x: 1065, endPoint y: 528, distance: 409.1
click at [1057, 529] on div "Join over 10,000 businesses, content creators, and advertisers. 👆They've alread…" at bounding box center [968, 355] width 1200 height 750
click at [1139, 487] on div "Join over 10,000 businesses, content creators, and advertisers. 👆They've alread…" at bounding box center [968, 355] width 1200 height 750
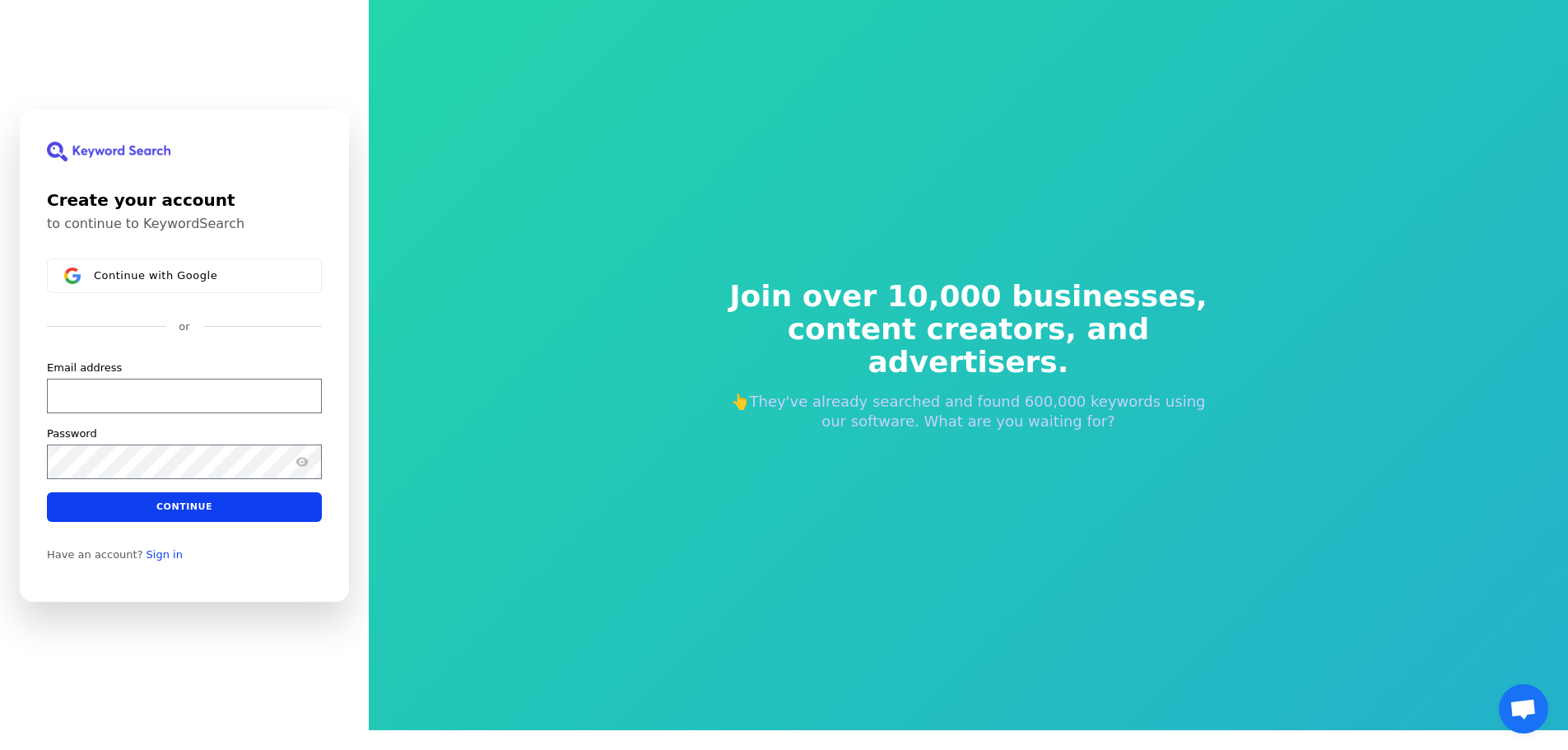
click at [1139, 487] on div "Join over 10,000 businesses, content creators, and advertisers. 👆They've alread…" at bounding box center [968, 355] width 1200 height 750
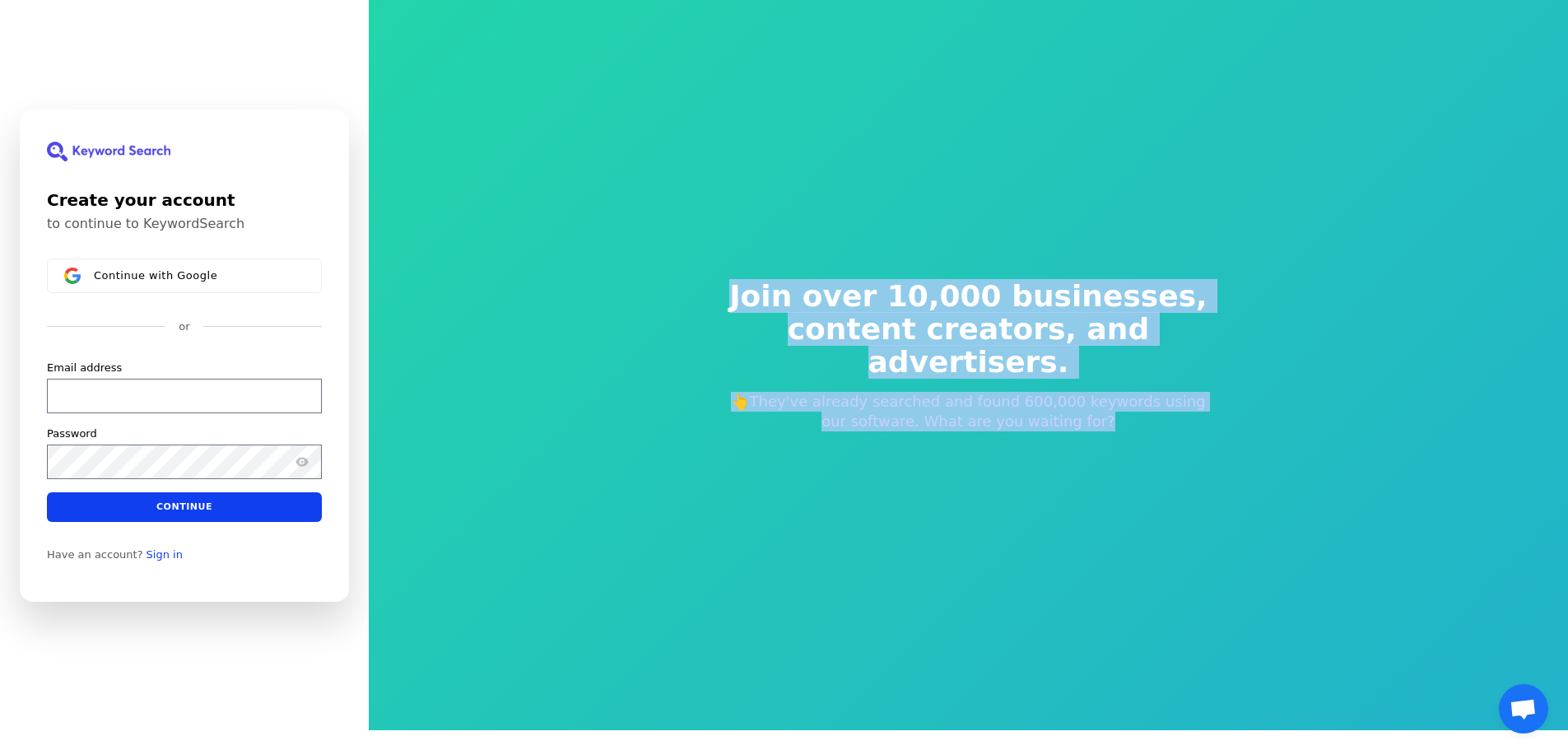
drag, startPoint x: 1139, startPoint y: 487, endPoint x: 835, endPoint y: 321, distance: 346.4
click at [868, 312] on div "Join over 10,000 businesses, content creators, and advertisers. 👆They've alread…" at bounding box center [968, 355] width 1200 height 750
click at [796, 327] on span "content creators, and advertisers." at bounding box center [969, 346] width 500 height 66
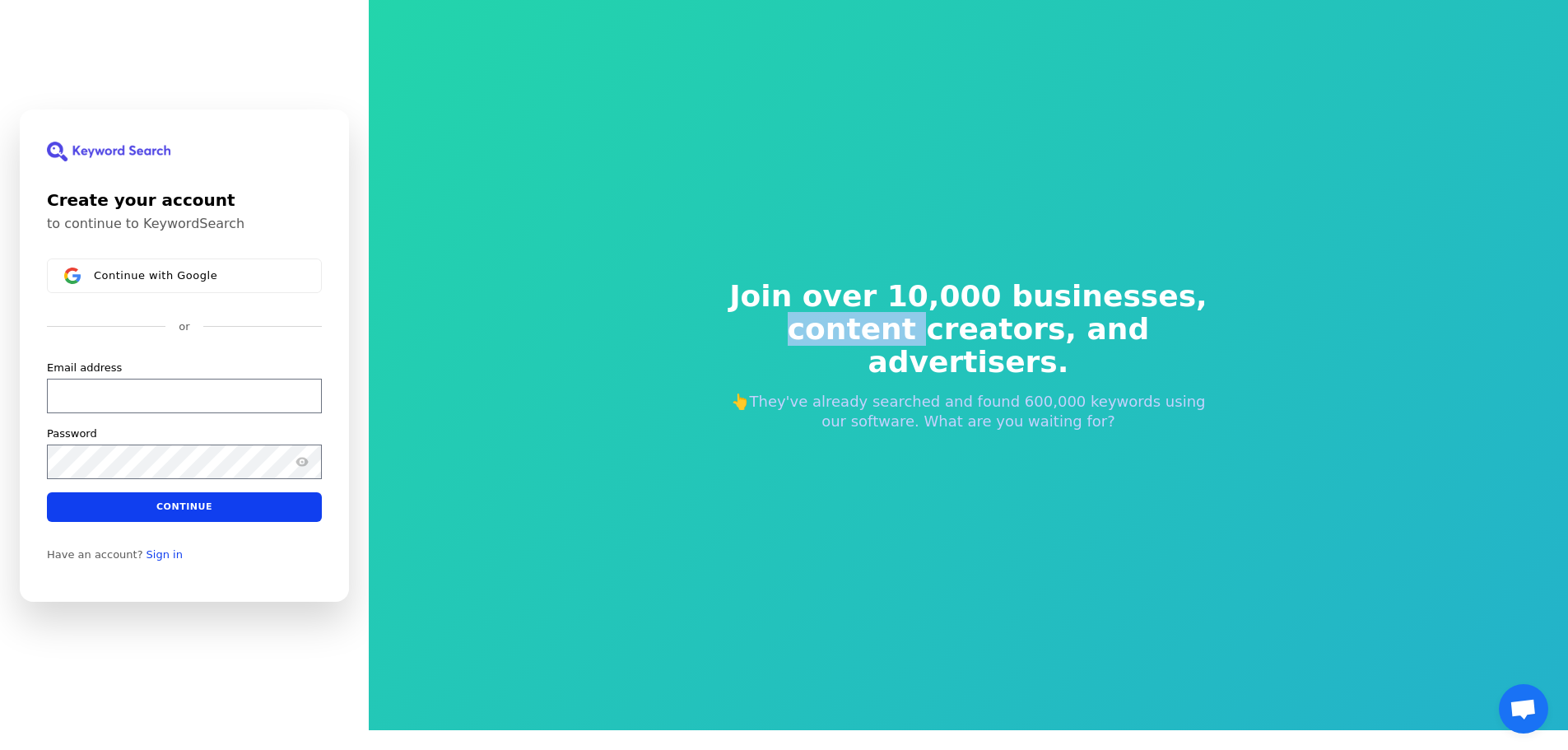
click at [796, 327] on span "content creators, and advertisers." at bounding box center [969, 346] width 500 height 66
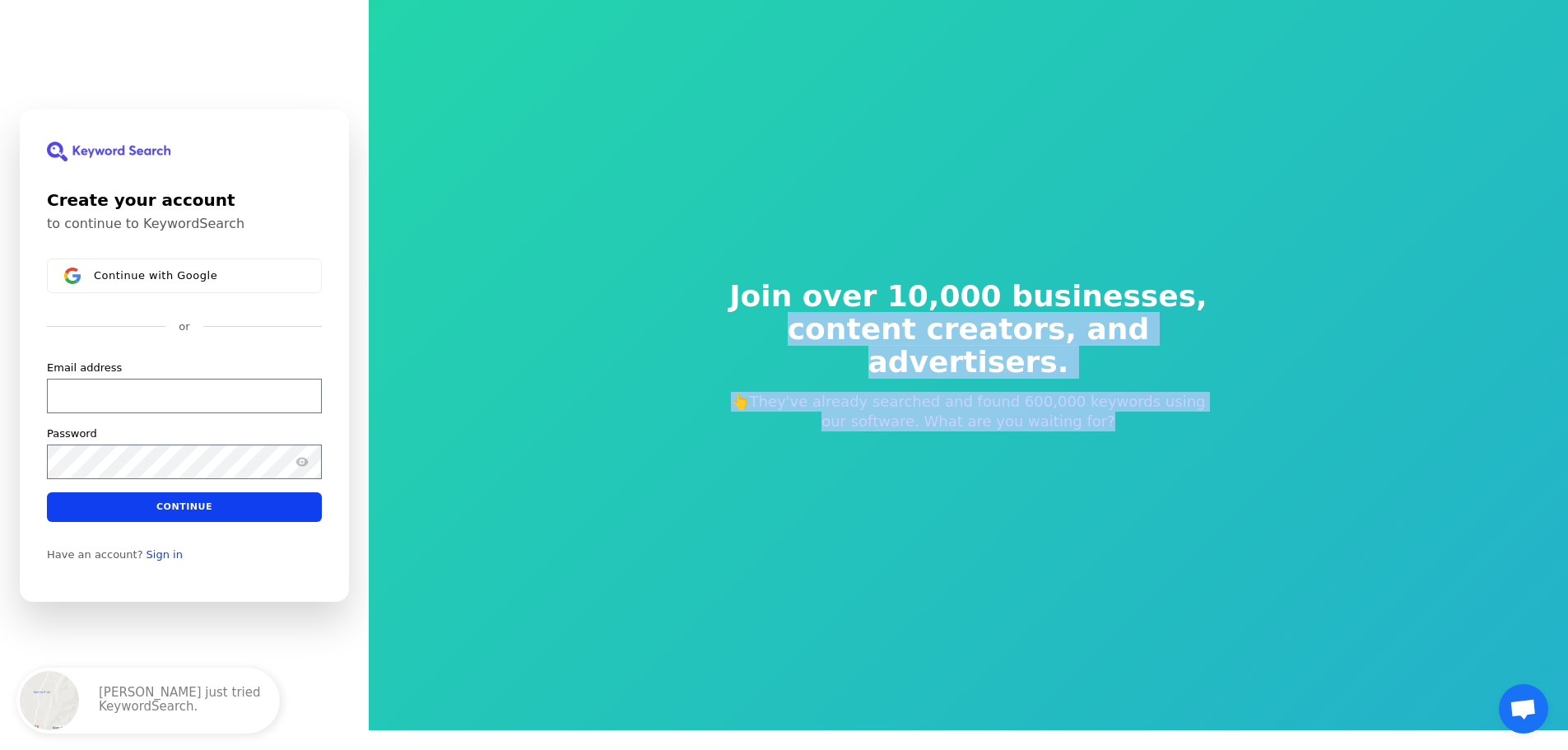
drag, startPoint x: 796, startPoint y: 327, endPoint x: 1077, endPoint y: 426, distance: 297.9
click at [1027, 425] on div "Join over 10,000 businesses, content creators, and advertisers. 👆They've alread…" at bounding box center [969, 355] width 553 height 283
click at [1112, 416] on div "Join over 10,000 businesses, content creators, and advertisers. 👆They've alread…" at bounding box center [969, 355] width 553 height 283
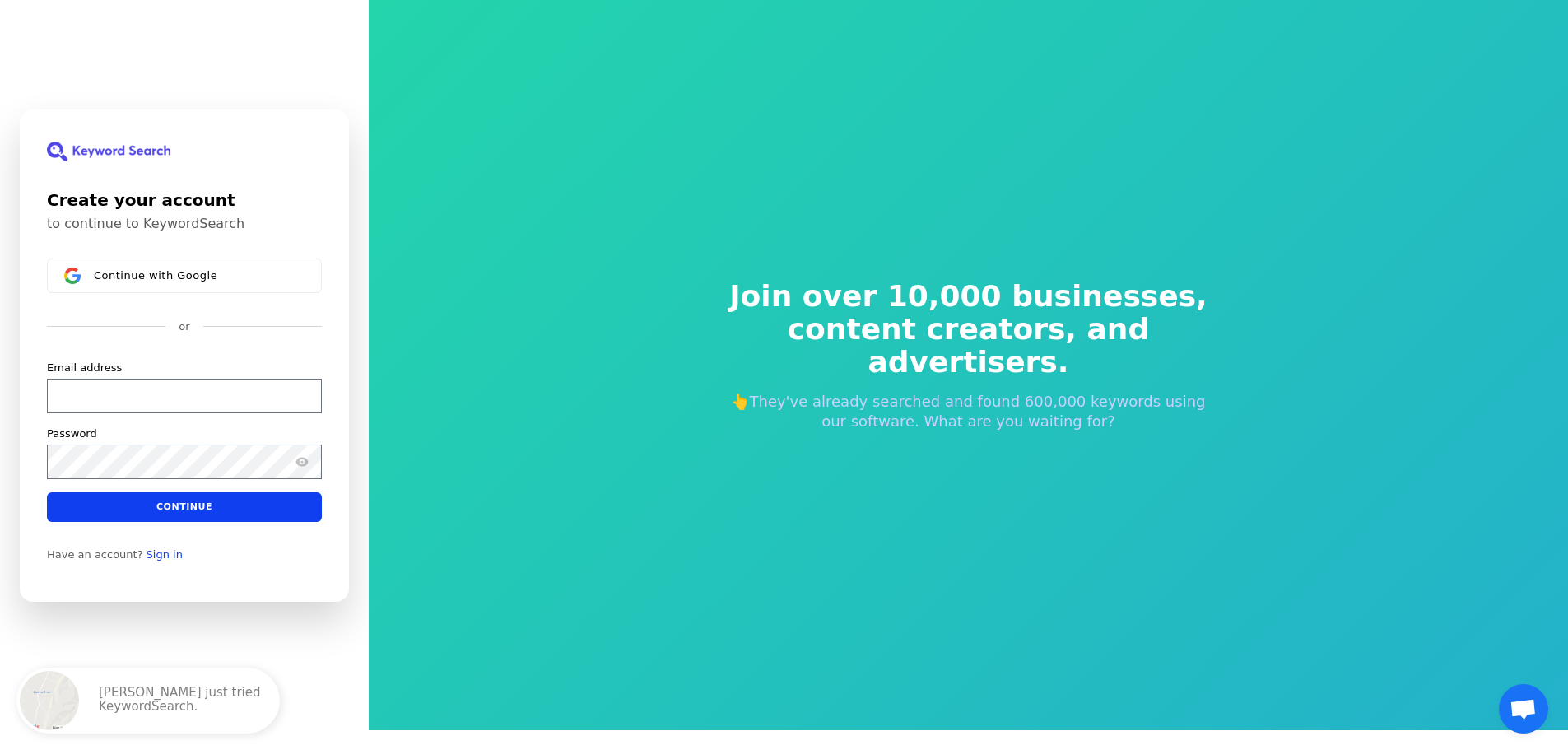
click at [1112, 416] on div "Join over 10,000 businesses, content creators, and advertisers. 👆They've alread…" at bounding box center [969, 355] width 553 height 283
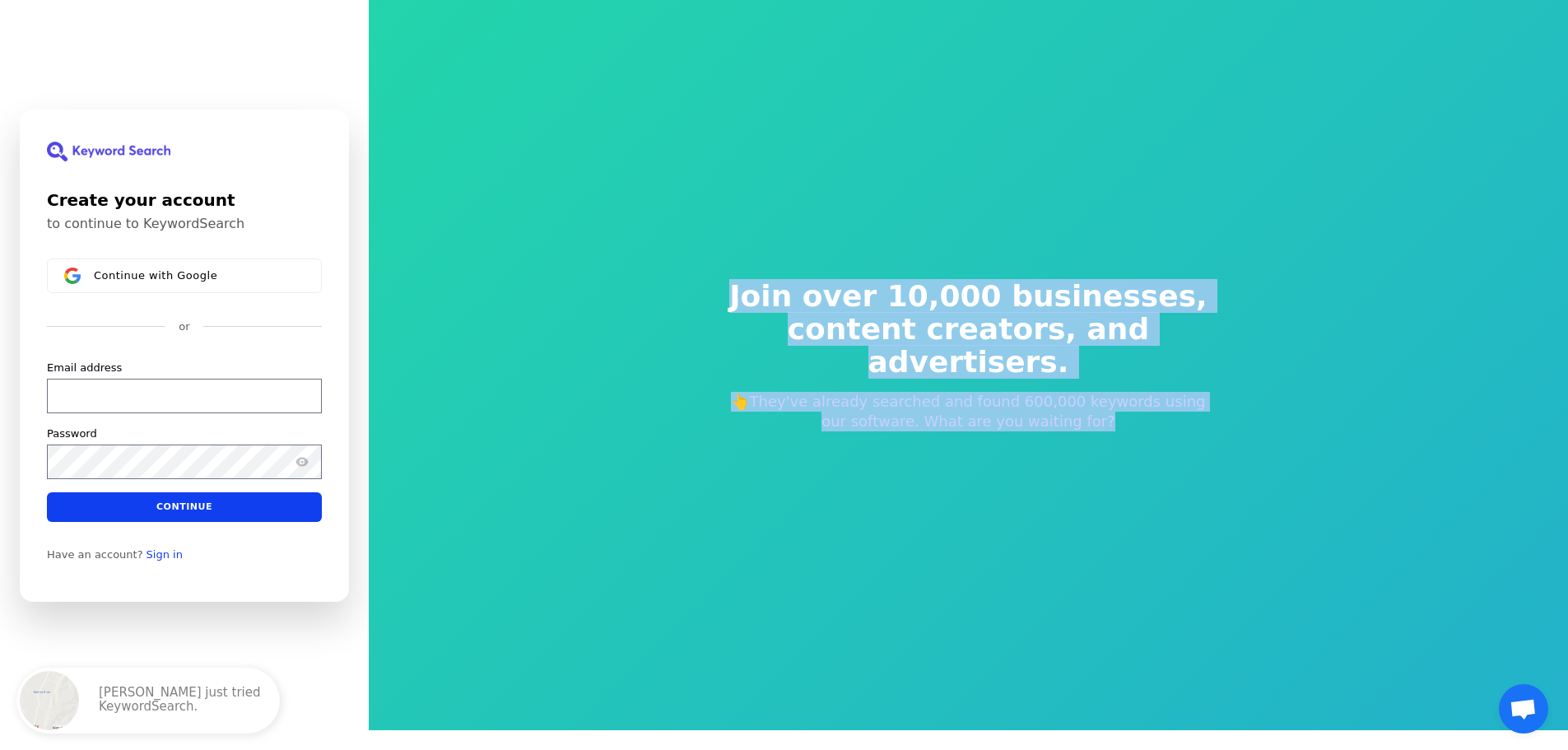
drag, startPoint x: 1112, startPoint y: 416, endPoint x: 801, endPoint y: 255, distance: 350.2
click at [801, 255] on div "Join over 10,000 businesses, content creators, and advertisers. 👆They've alread…" at bounding box center [969, 355] width 553 height 283
click at [697, 294] on div "Join over 10,000 businesses, content creators, and advertisers. 👆They've alread…" at bounding box center [969, 355] width 553 height 283
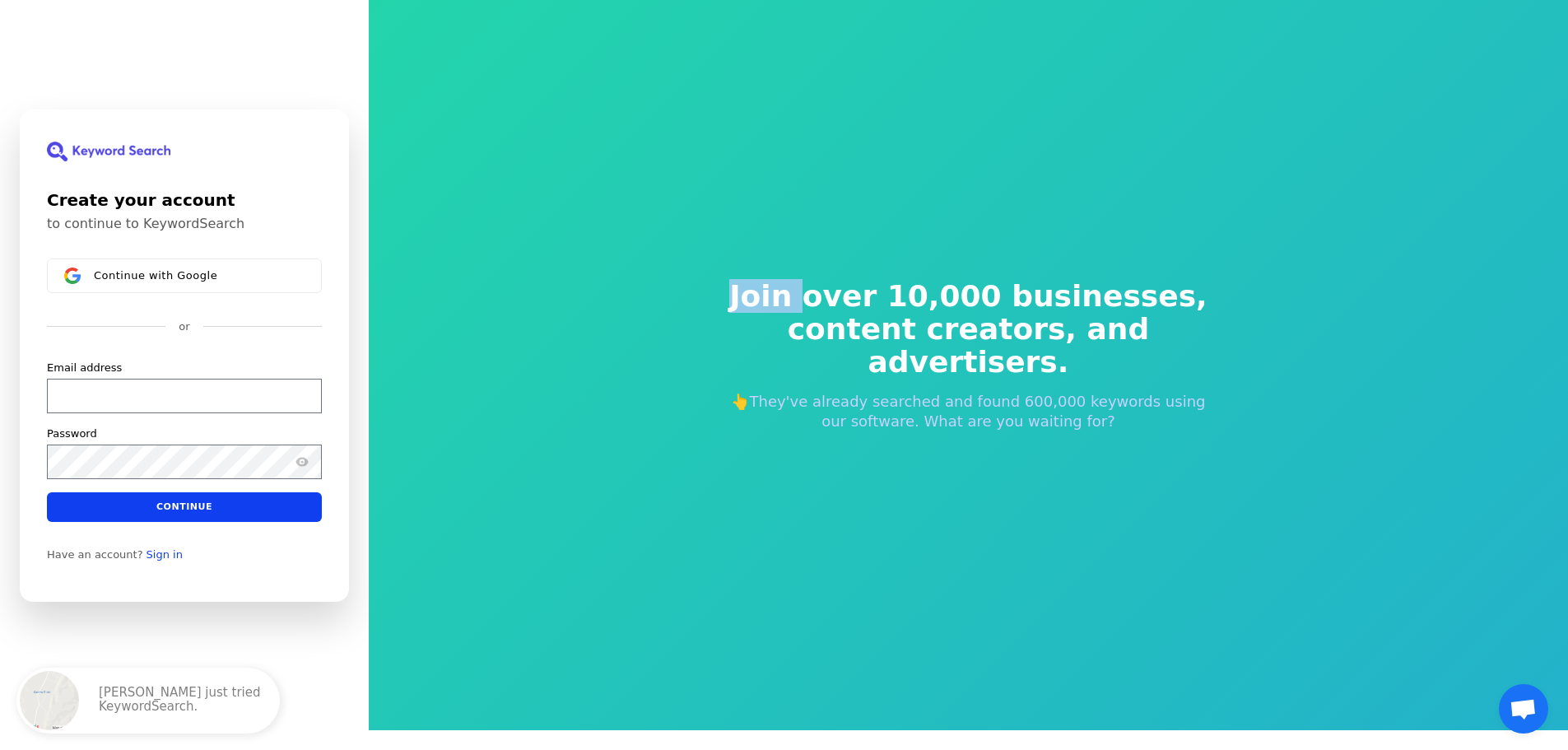
click at [697, 294] on div "Join over 10,000 businesses, content creators, and advertisers. 👆They've alread…" at bounding box center [969, 355] width 553 height 283
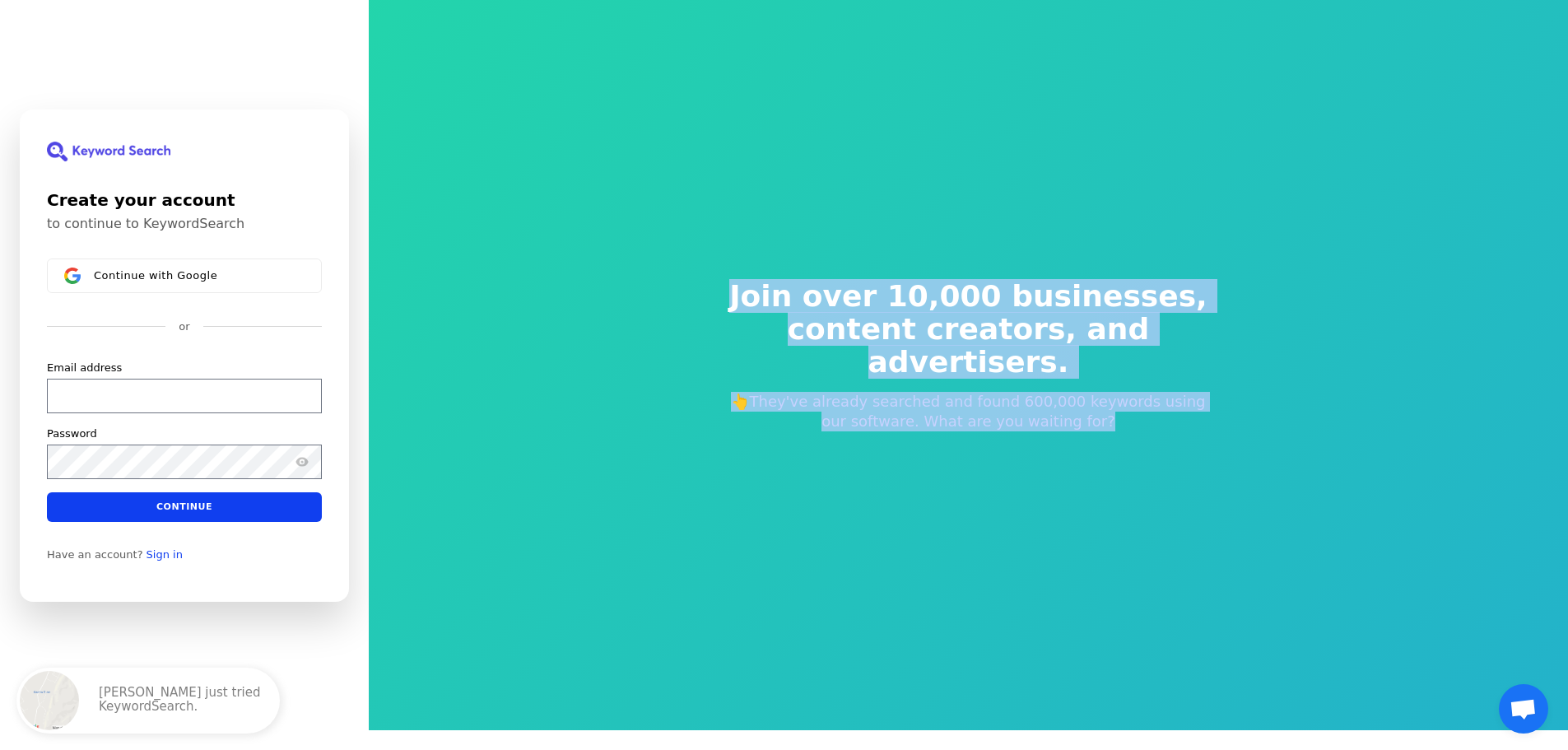
drag, startPoint x: 697, startPoint y: 294, endPoint x: 1155, endPoint y: 462, distance: 487.8
click at [1153, 462] on div "Join over 10,000 businesses, content creators, and advertisers. 👆They've alread…" at bounding box center [969, 355] width 553 height 283
